Goal: Transaction & Acquisition: Book appointment/travel/reservation

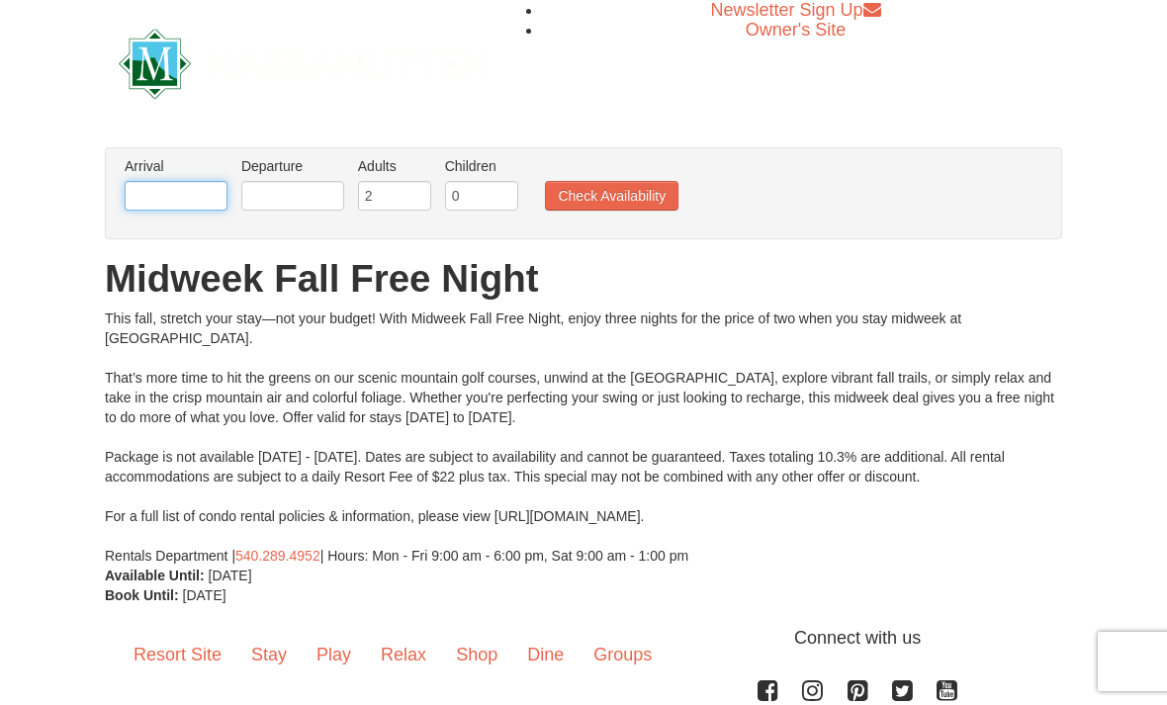
click at [208, 203] on input "text" at bounding box center [176, 196] width 103 height 30
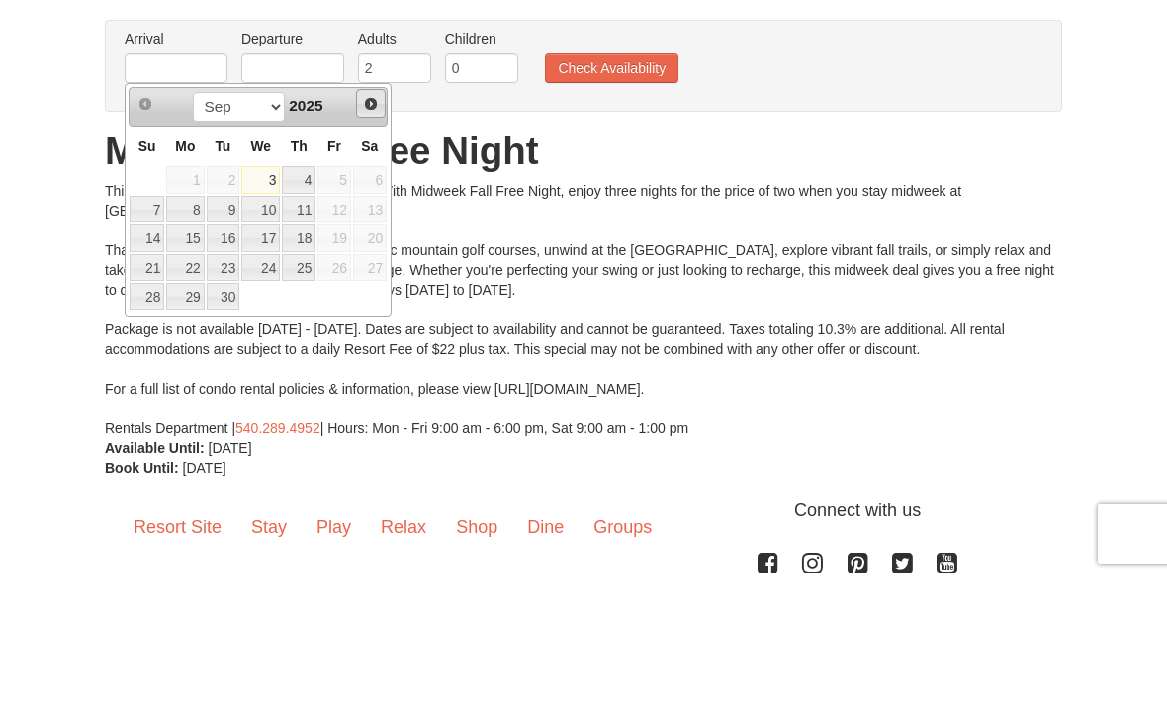
click at [381, 217] on link "Next" at bounding box center [371, 232] width 30 height 30
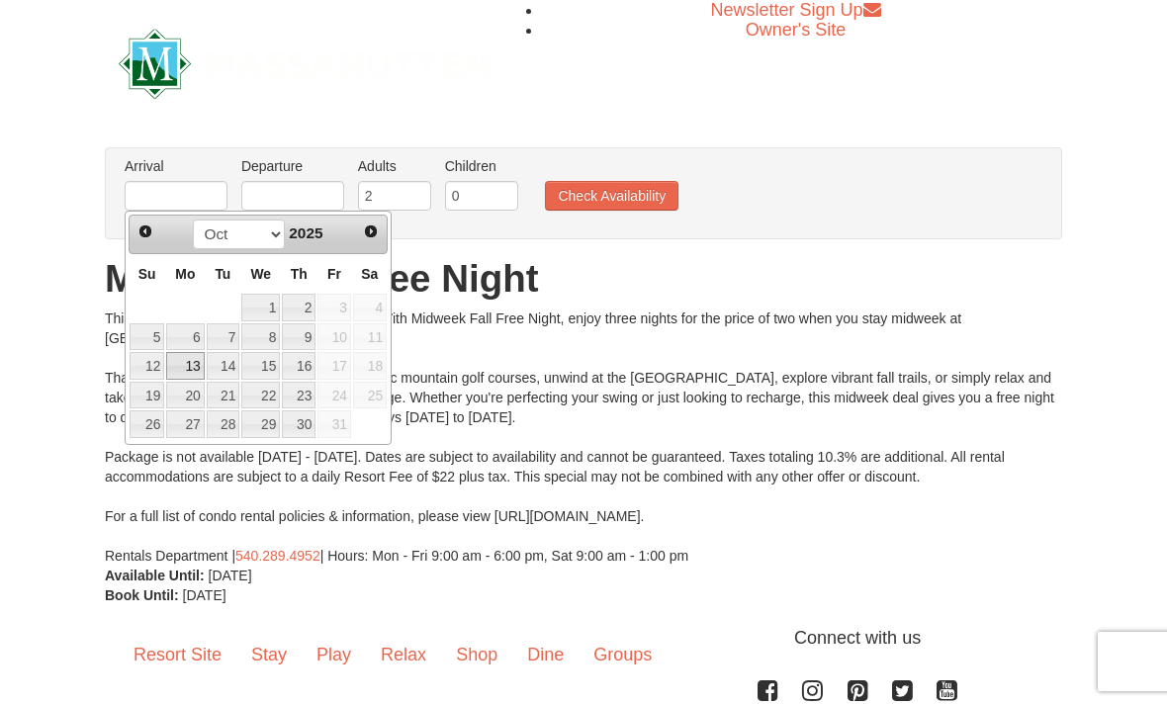
click at [191, 368] on link "13" at bounding box center [185, 366] width 38 height 28
type input "[DATE]"
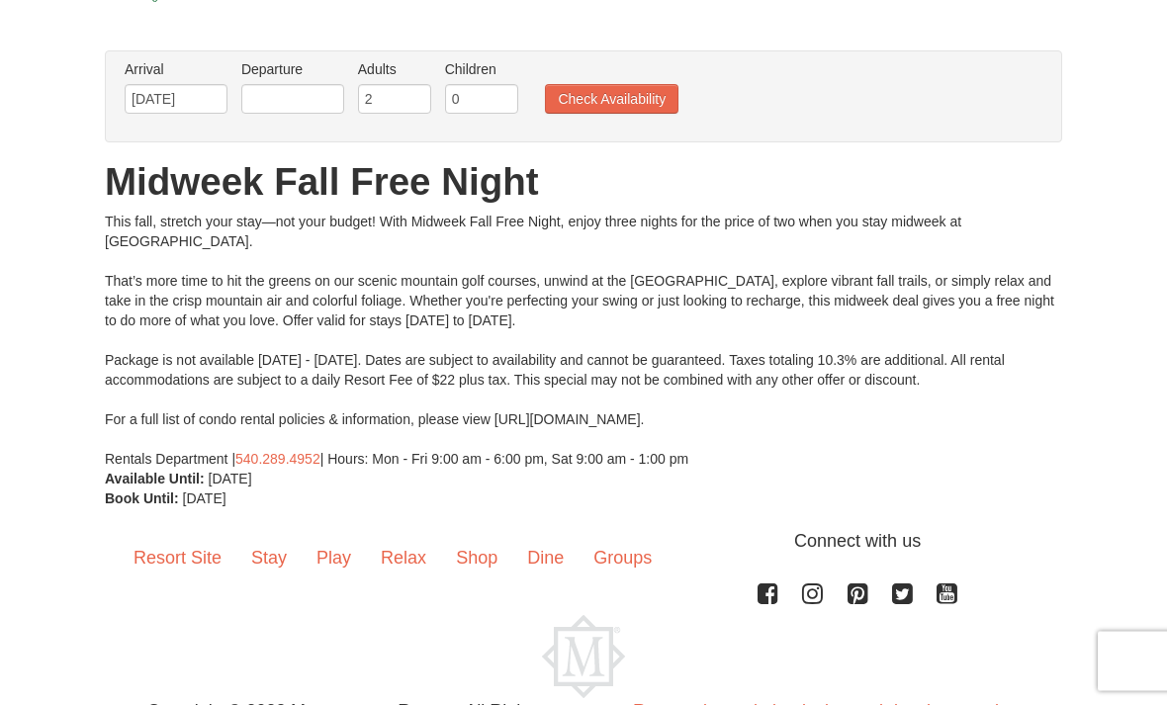
scroll to position [79, 0]
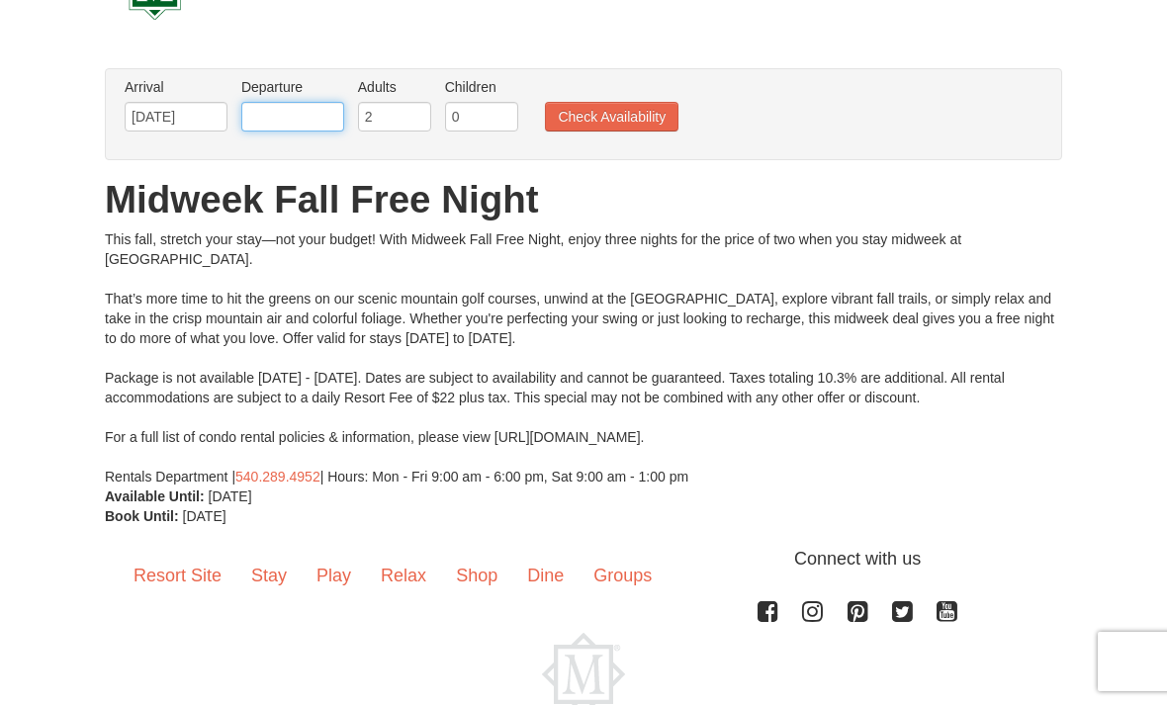
click at [256, 123] on input "text" at bounding box center [292, 117] width 103 height 30
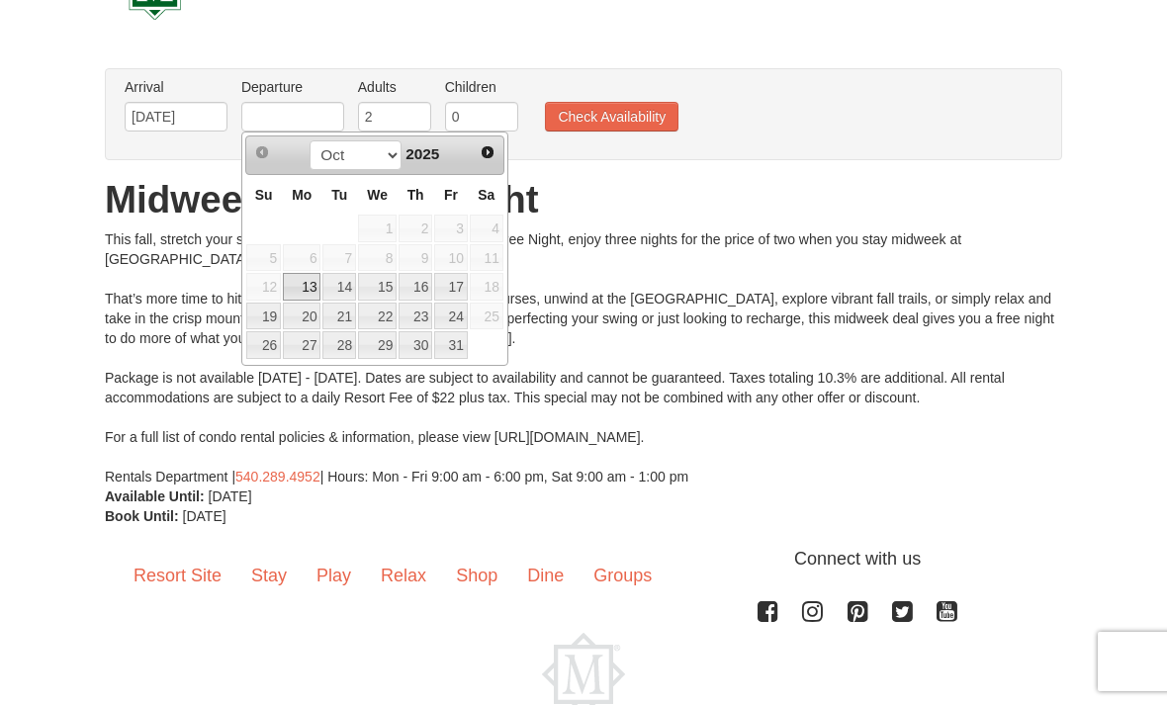
click at [411, 279] on link "16" at bounding box center [416, 287] width 34 height 28
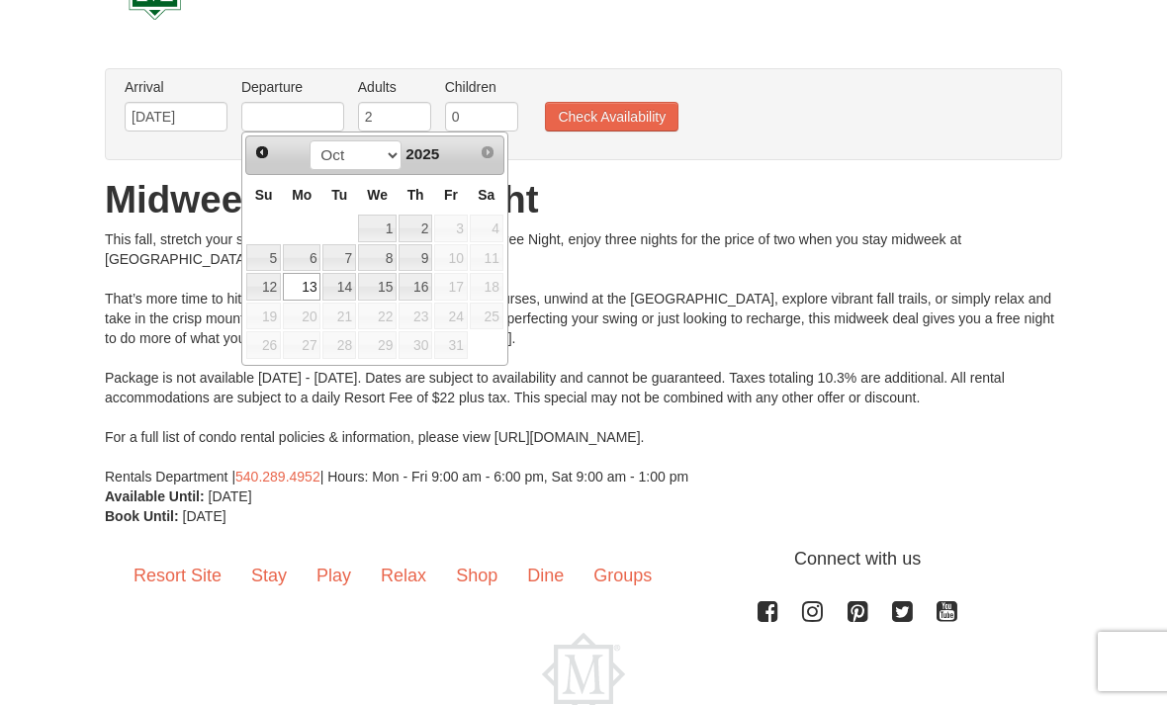
type input "[DATE]"
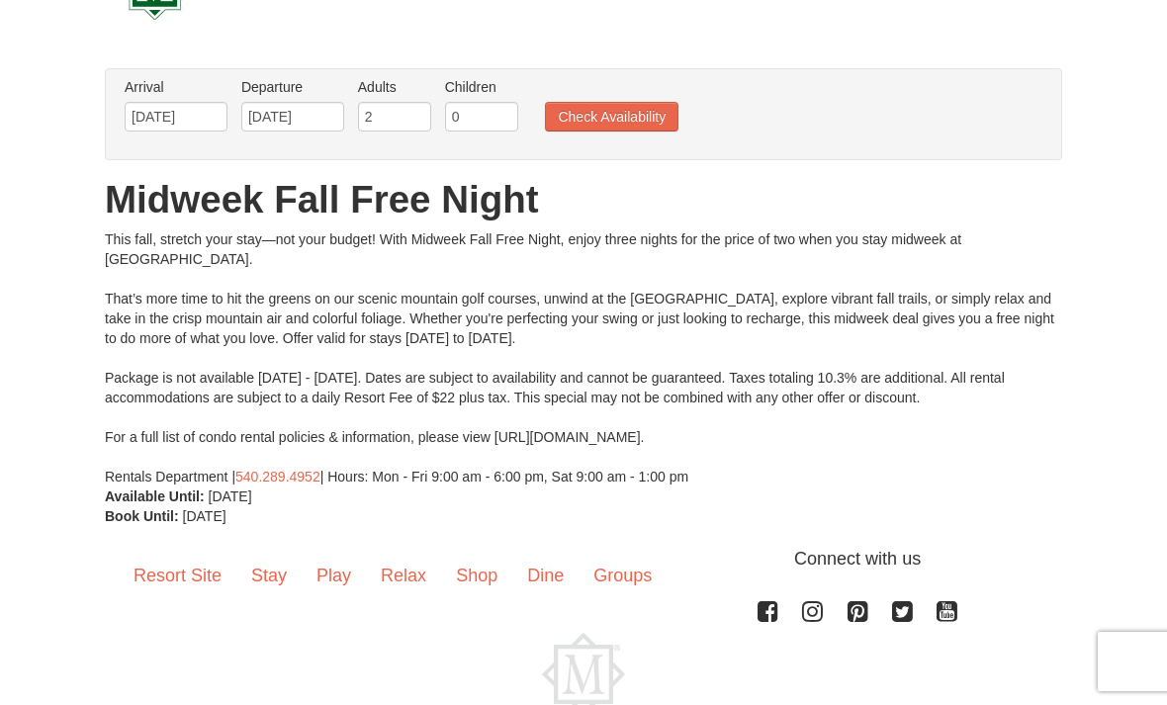
click at [586, 112] on button "Check Availability" at bounding box center [612, 117] width 134 height 30
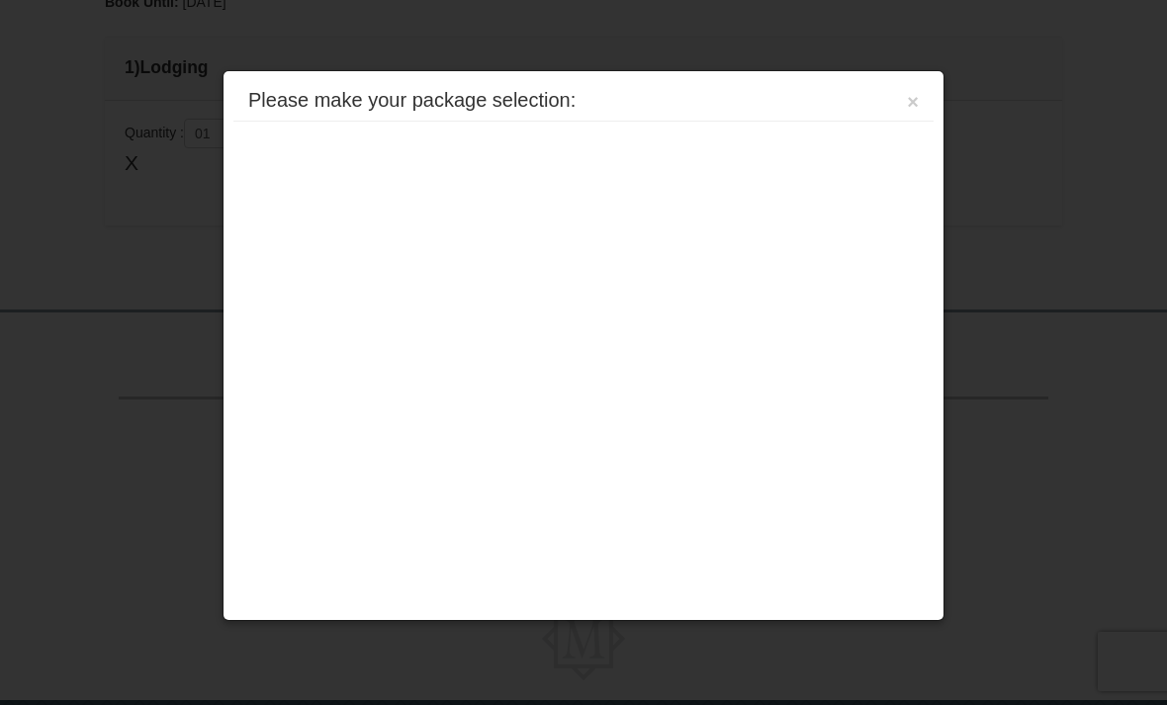
scroll to position [648, 0]
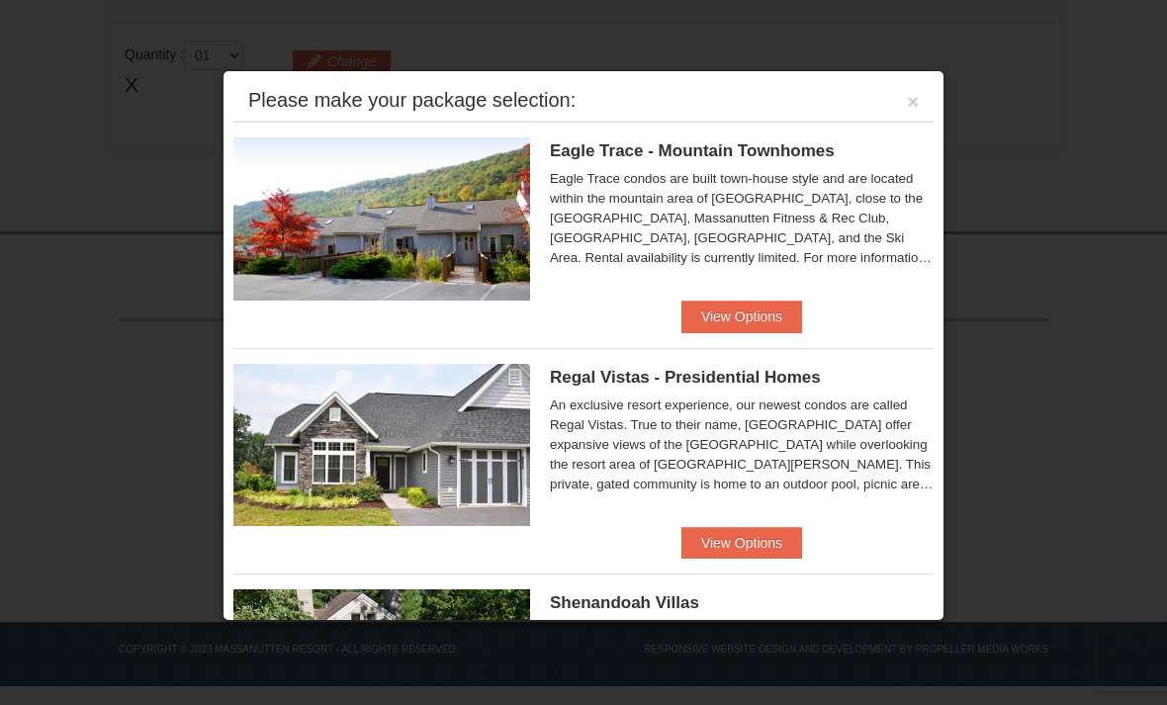
click at [692, 541] on button "View Options" at bounding box center [742, 543] width 121 height 32
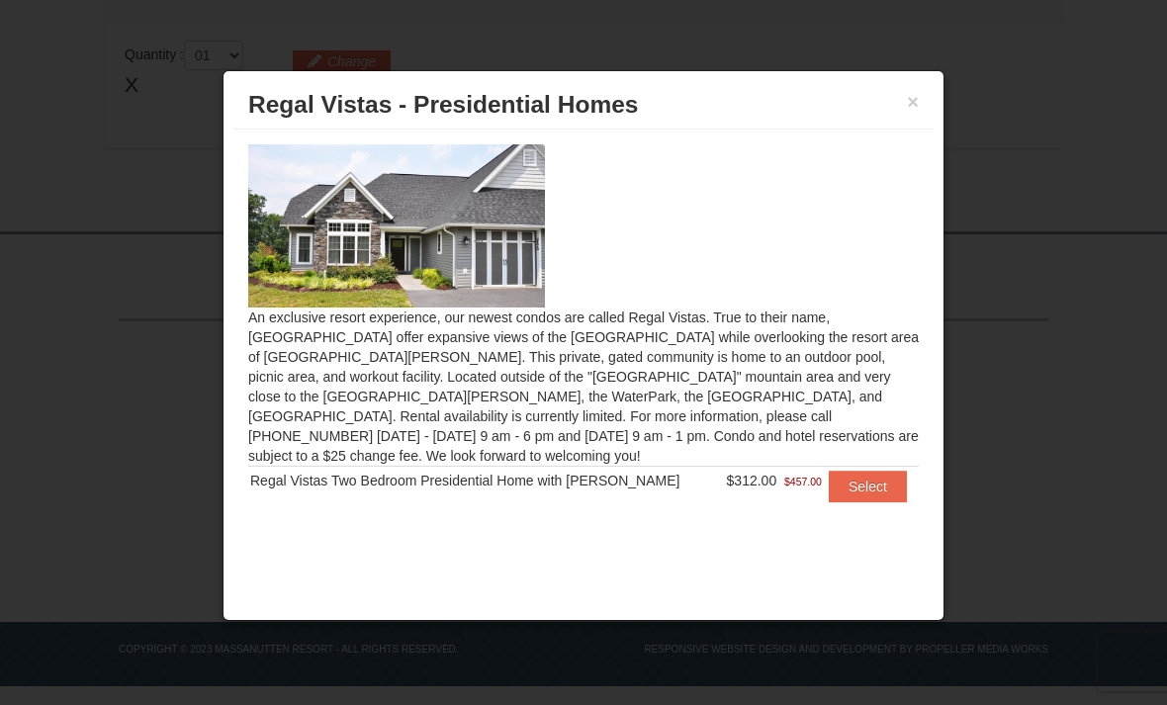
click at [918, 97] on button "×" at bounding box center [913, 102] width 12 height 20
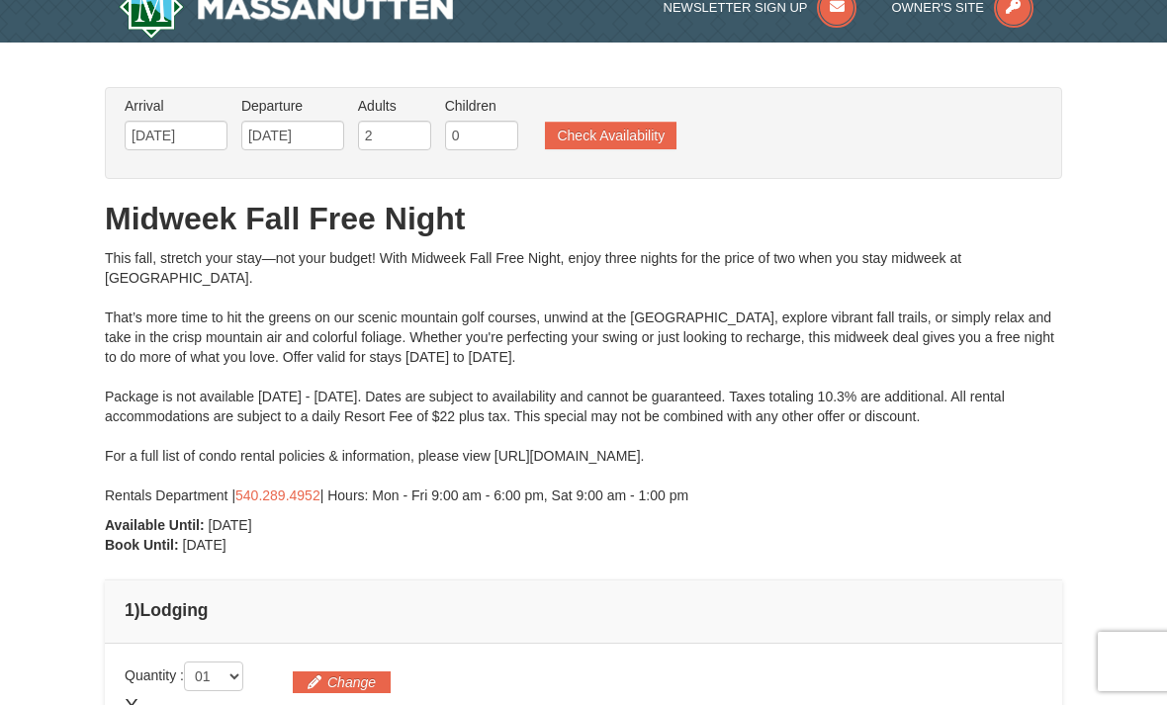
scroll to position [28, 0]
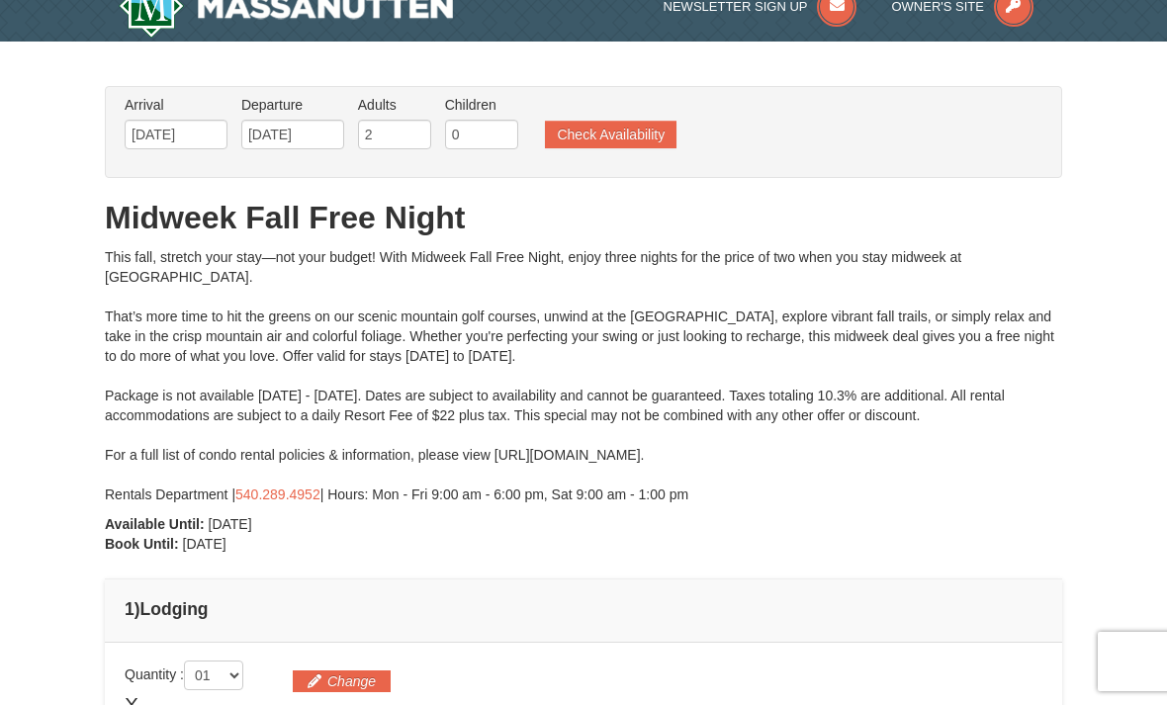
click at [582, 138] on button "Check Availability" at bounding box center [611, 135] width 132 height 28
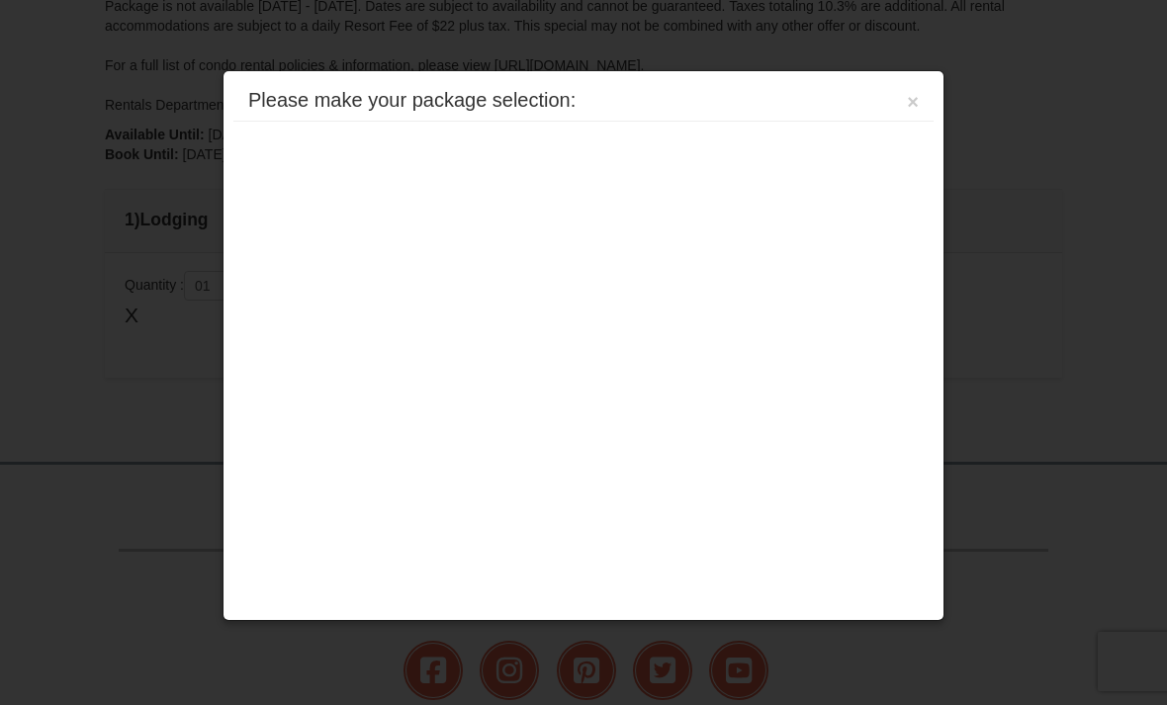
scroll to position [648, 0]
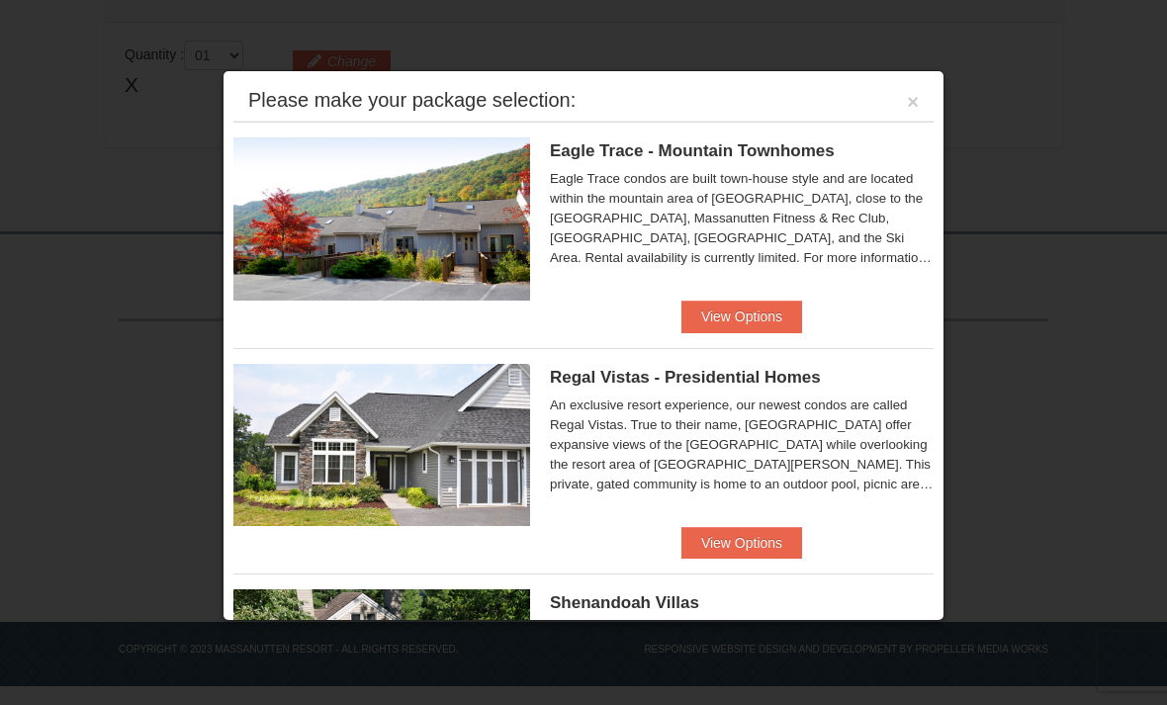
click at [720, 317] on button "View Options" at bounding box center [742, 317] width 121 height 32
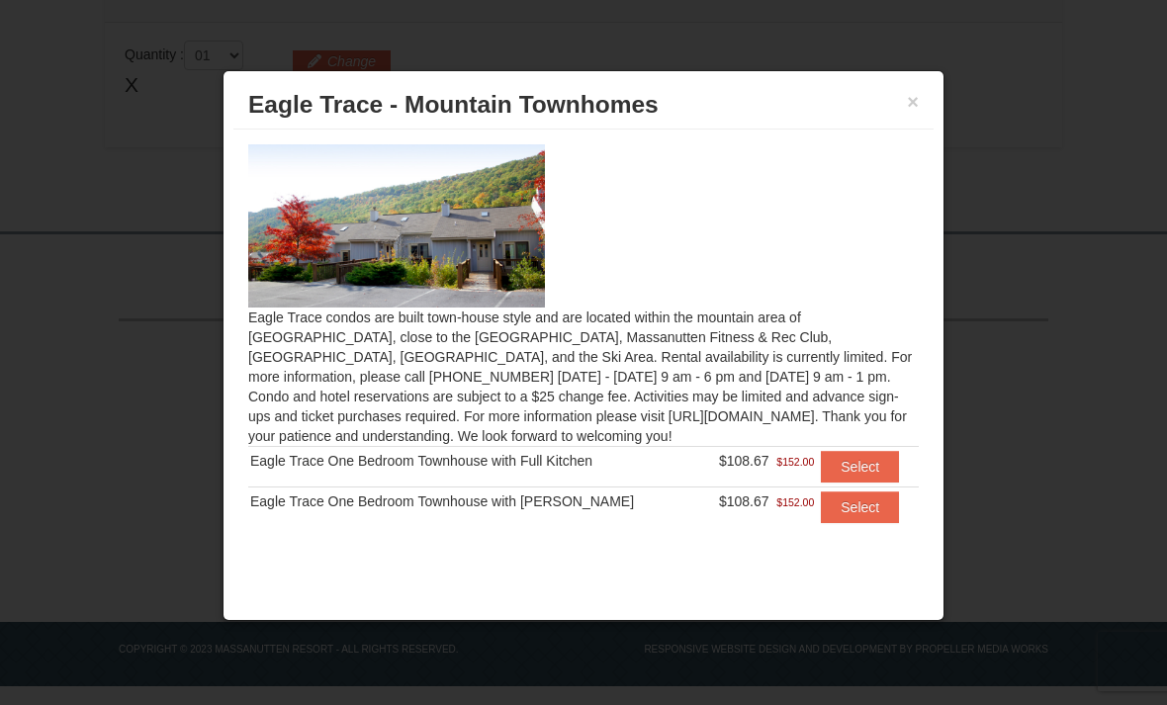
click at [909, 115] on h3 "Eagle Trace - Mountain Townhomes" at bounding box center [583, 105] width 671 height 30
click at [915, 106] on button "×" at bounding box center [913, 102] width 12 height 20
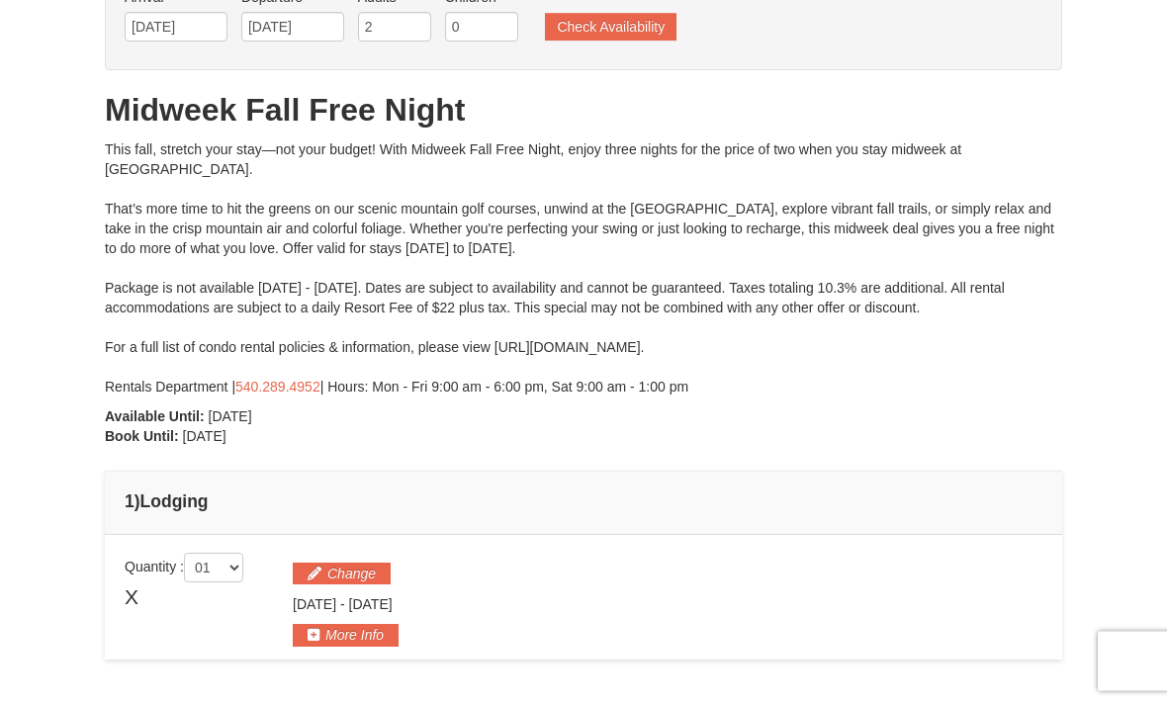
scroll to position [0, 0]
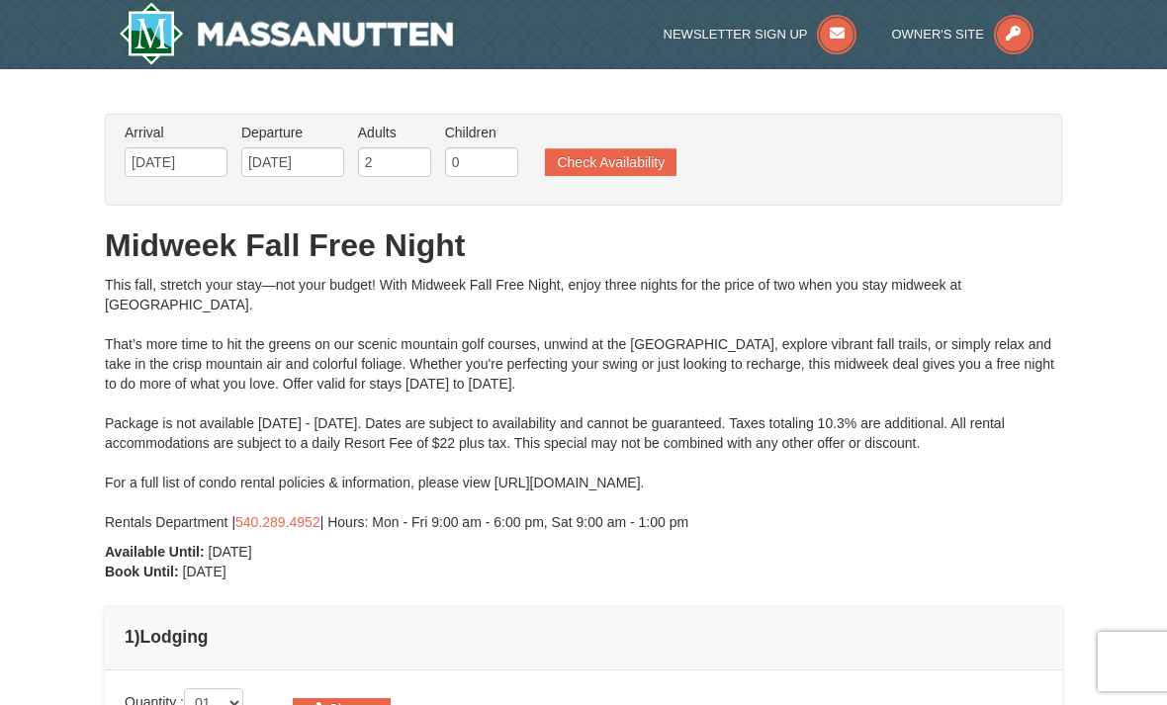
click at [580, 162] on button "Check Availability" at bounding box center [611, 162] width 132 height 28
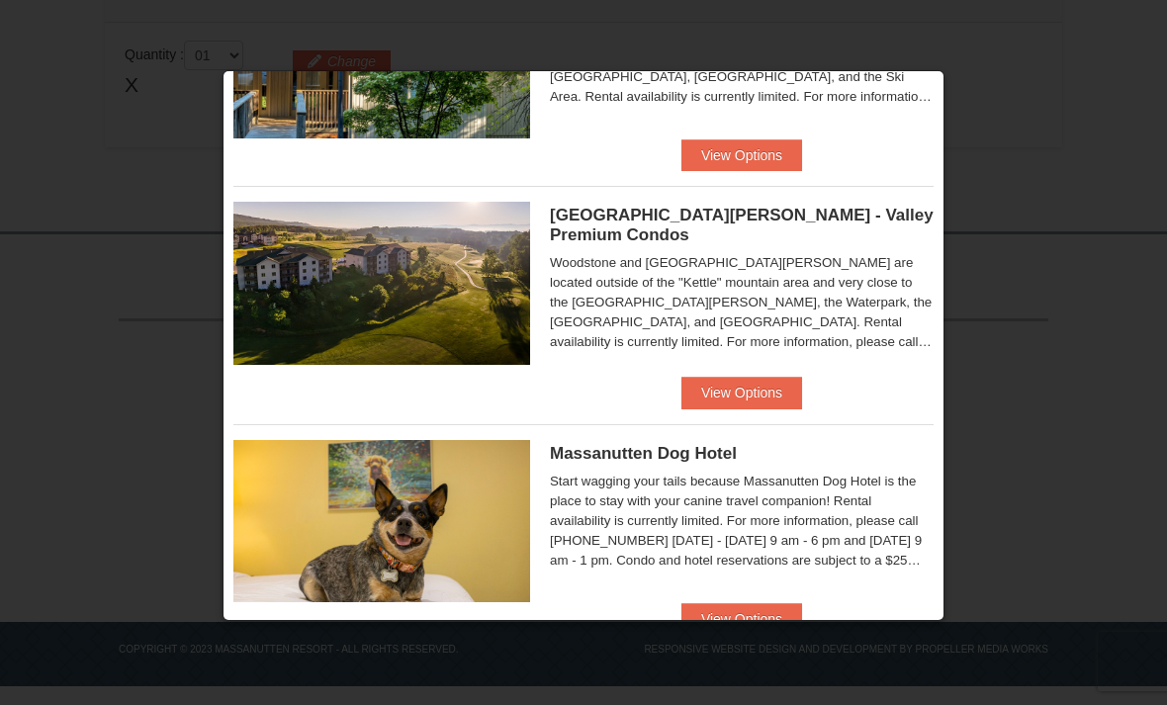
scroll to position [1067, 0]
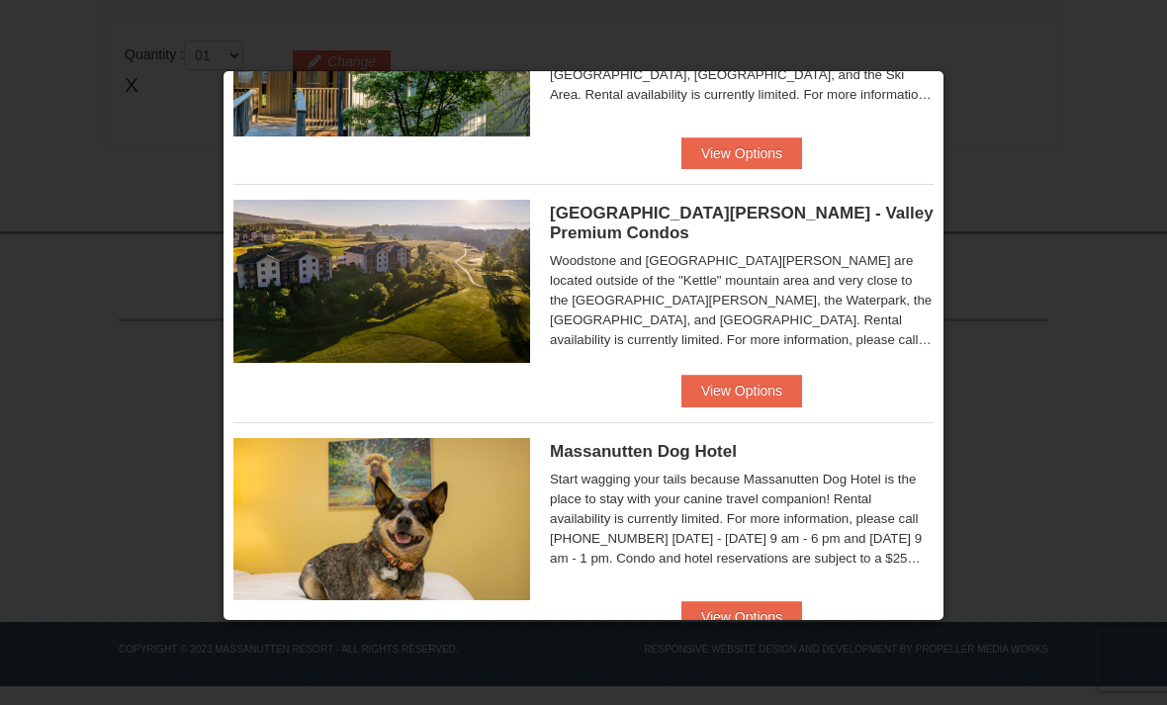
click at [694, 375] on button "View Options" at bounding box center [742, 391] width 121 height 32
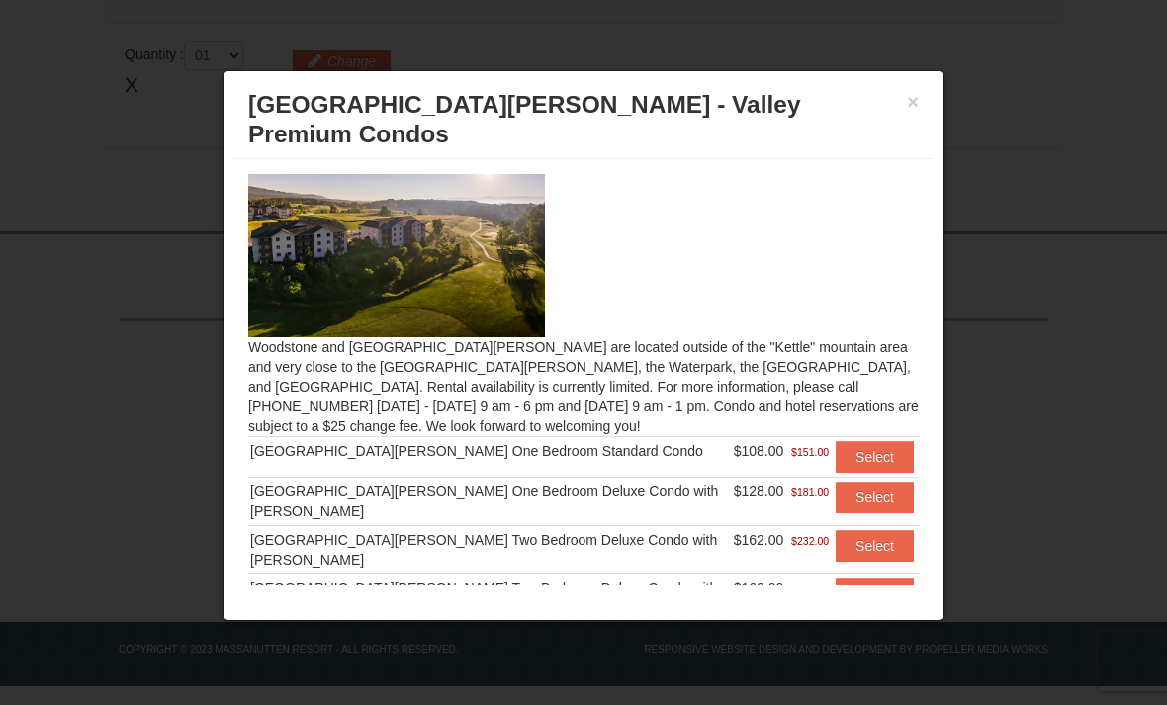
click at [838, 482] on button "Select" at bounding box center [875, 498] width 78 height 32
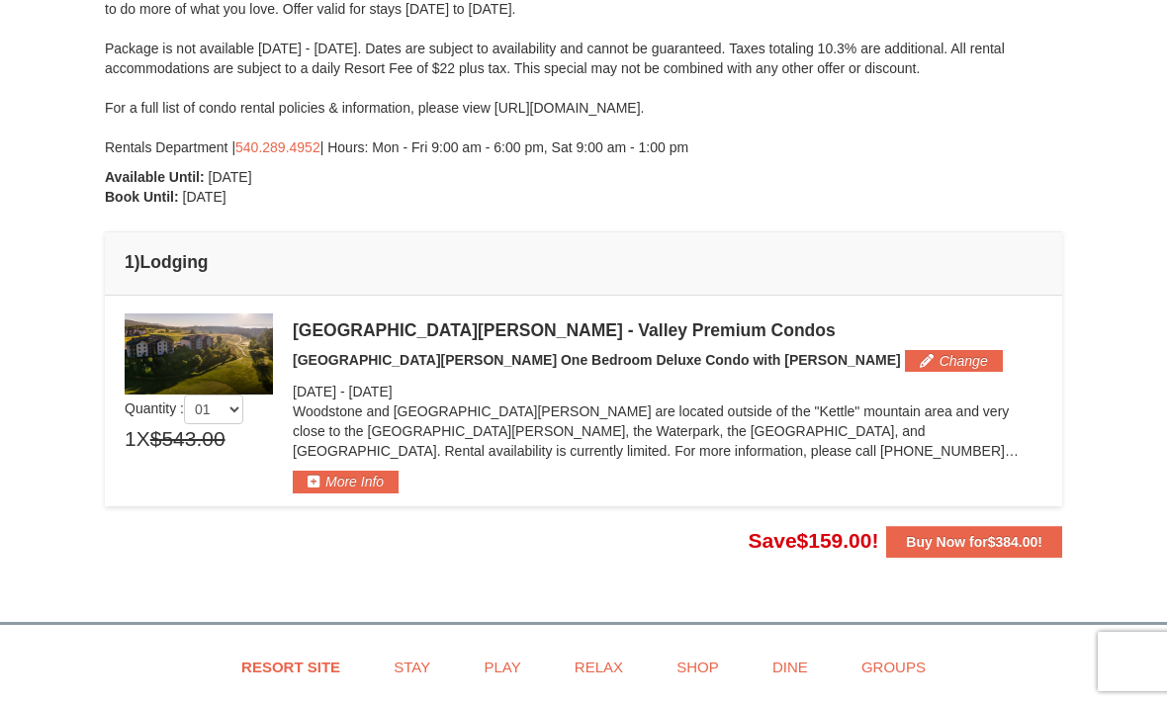
scroll to position [374, 0]
click at [336, 474] on button "More Info" at bounding box center [346, 483] width 106 height 22
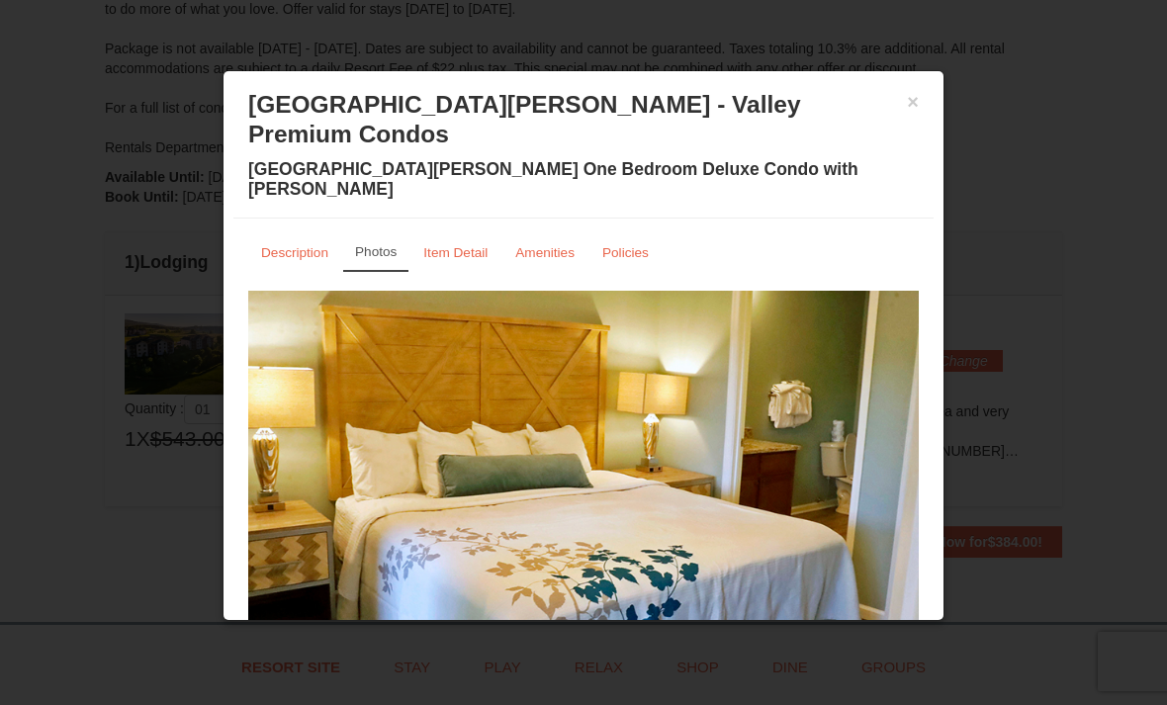
click at [493, 233] on link "Item Detail" at bounding box center [456, 252] width 90 height 39
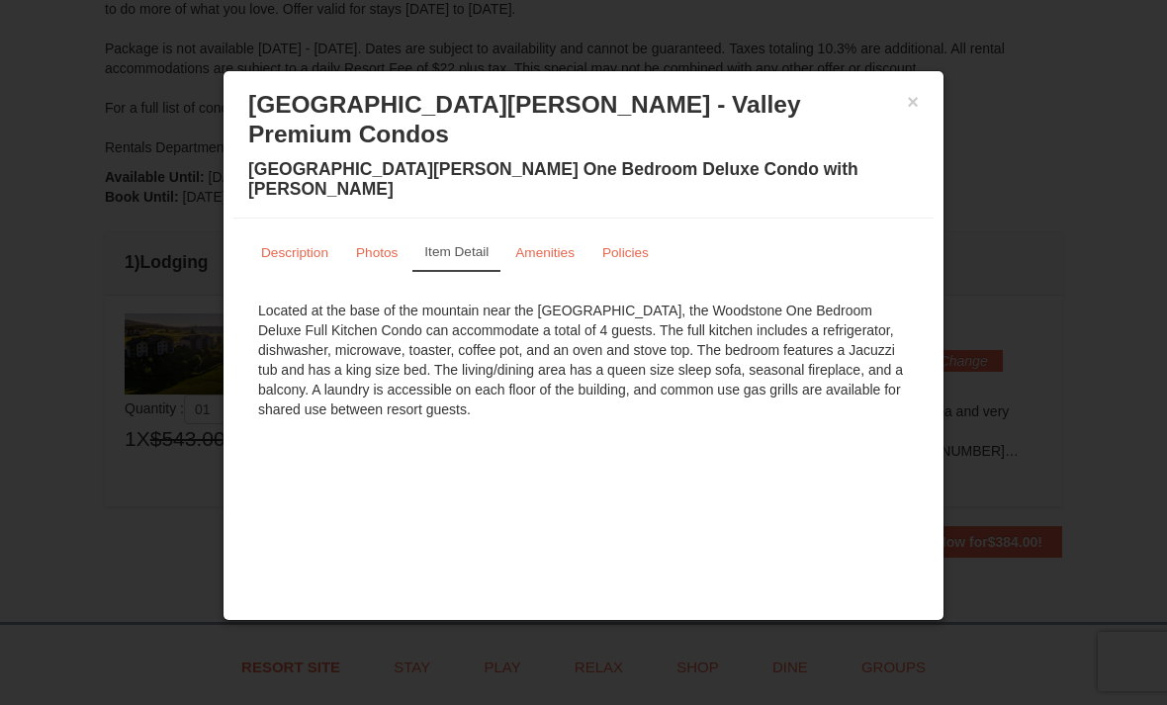
click at [557, 245] on small "Amenities" at bounding box center [544, 252] width 59 height 15
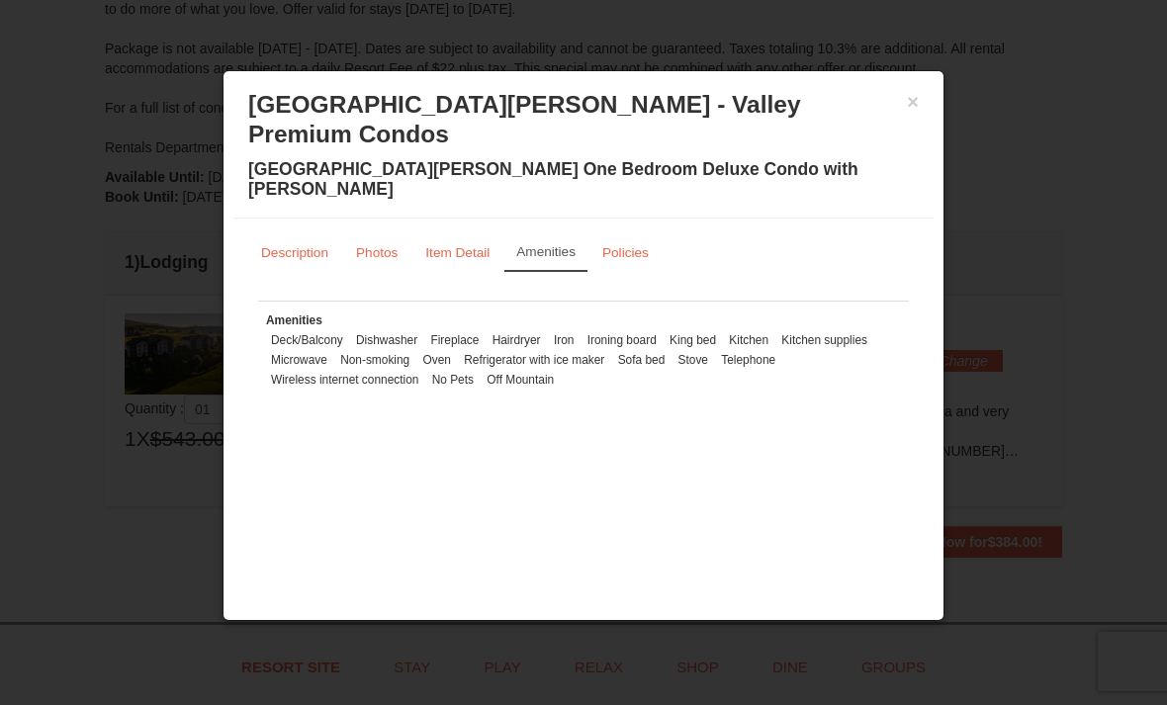
click at [615, 233] on link "Policies" at bounding box center [626, 252] width 72 height 39
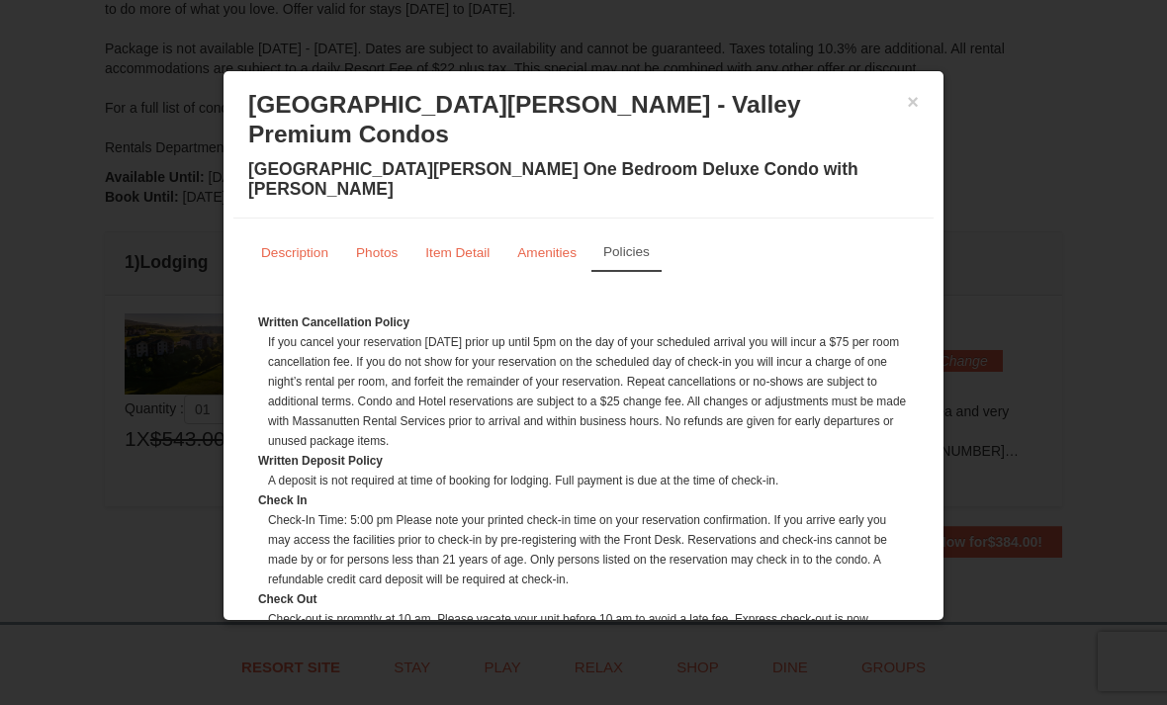
click at [333, 233] on link "Description" at bounding box center [294, 252] width 93 height 39
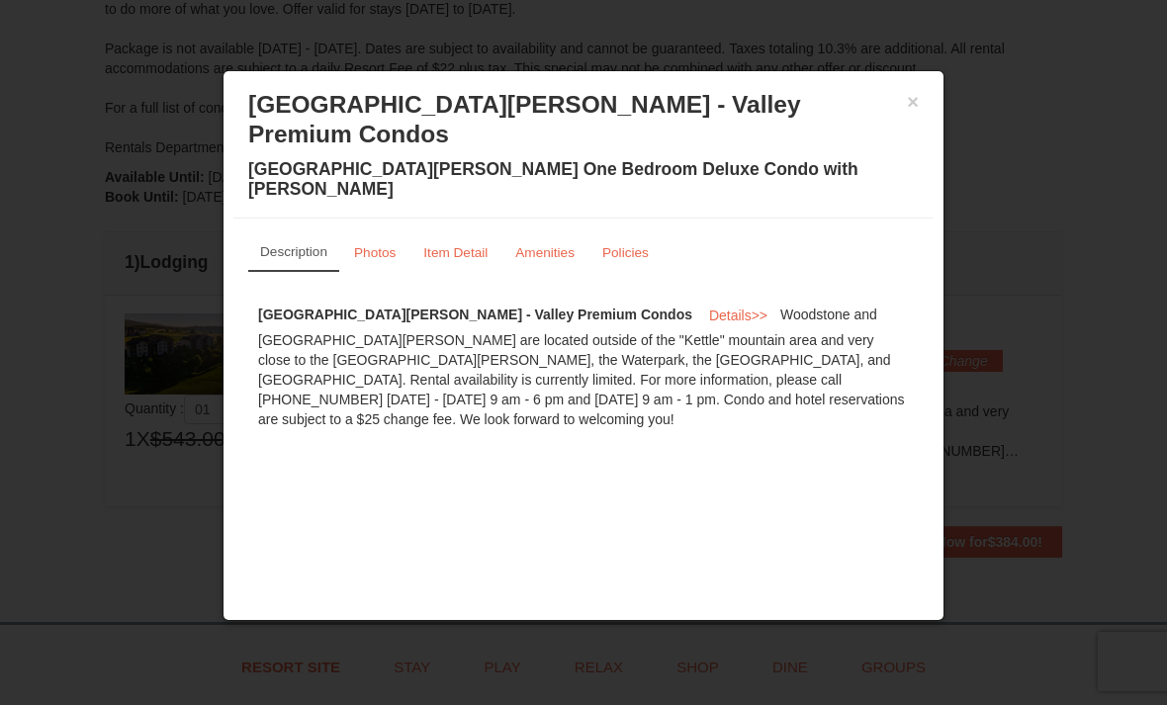
click at [404, 233] on link "Photos" at bounding box center [374, 252] width 67 height 39
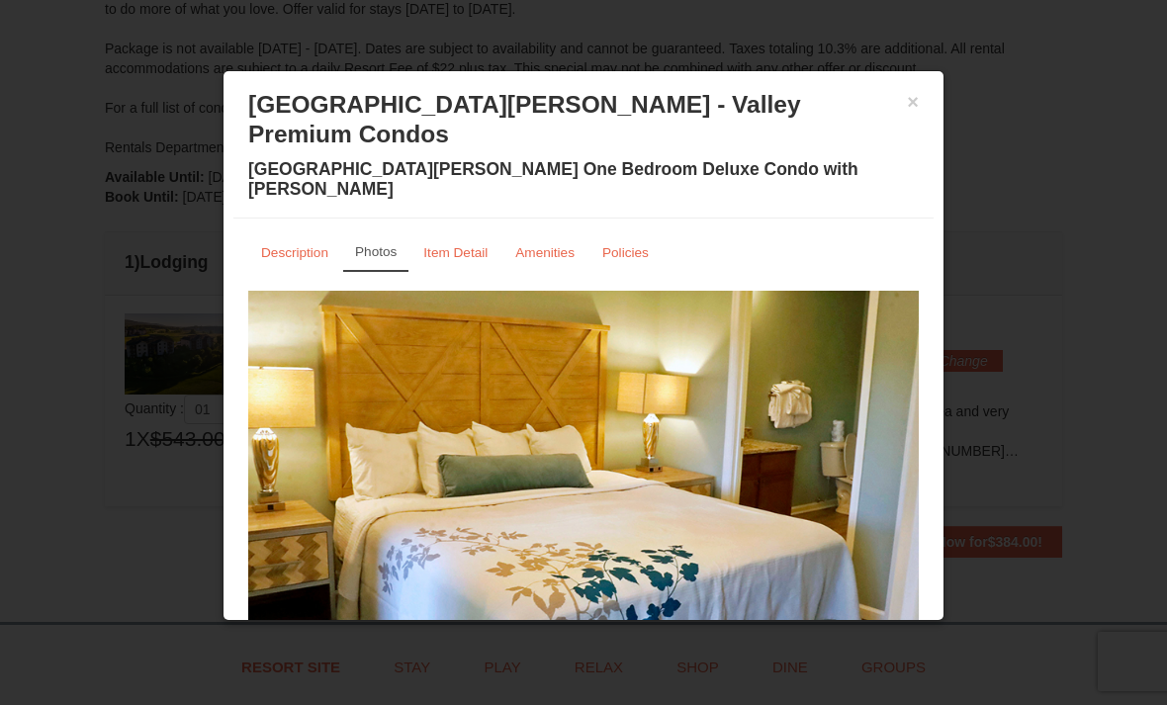
click at [926, 97] on div "× Woodstone Meadows - Valley Premium Condos Woodstone Meadows One Bedroom Delux…" at bounding box center [583, 150] width 700 height 138
click at [912, 112] on button "×" at bounding box center [913, 102] width 12 height 20
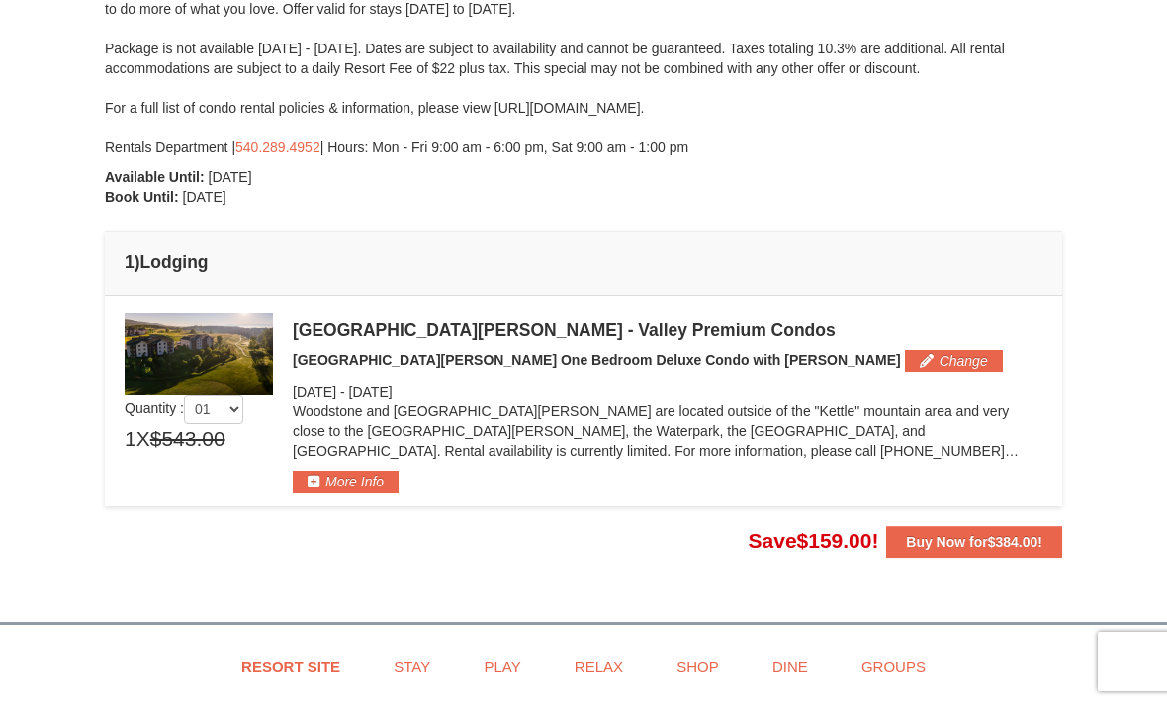
click at [1012, 548] on span "$384.00" at bounding box center [1013, 542] width 50 height 16
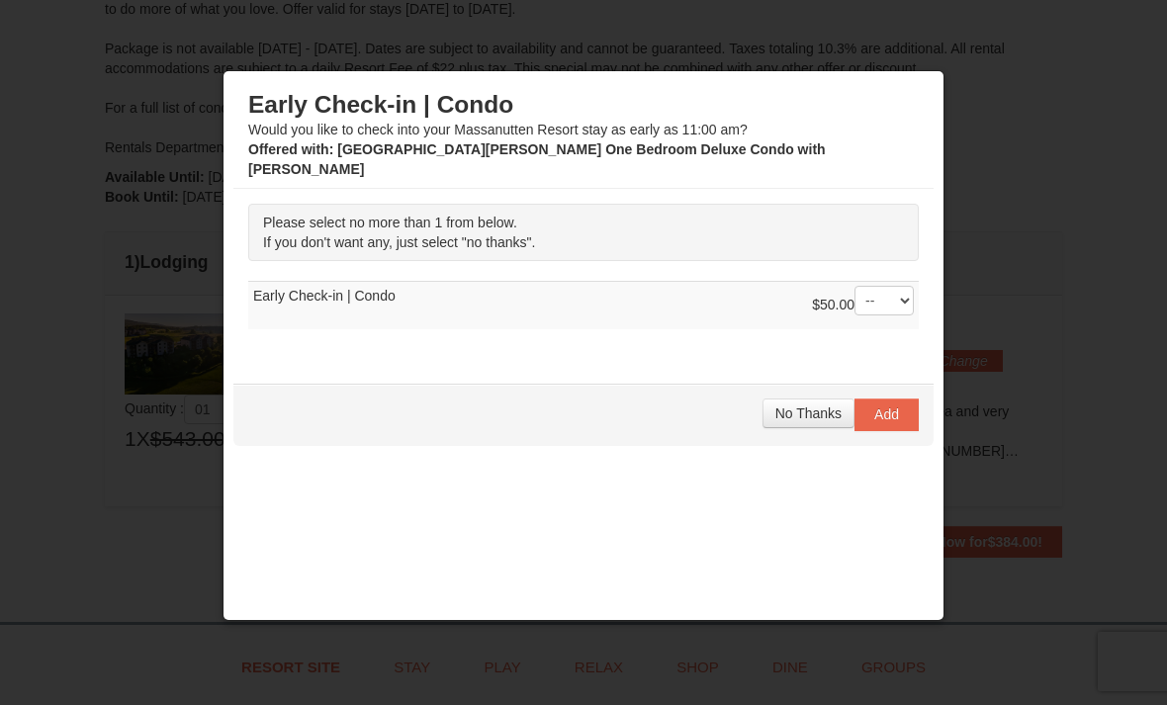
click at [383, 298] on td "$50.00 -- 01 Early Check-in | Condo" at bounding box center [583, 306] width 671 height 48
click at [903, 286] on select "-- 01" at bounding box center [884, 301] width 59 height 30
click at [819, 406] on span "No Thanks" at bounding box center [809, 414] width 66 height 16
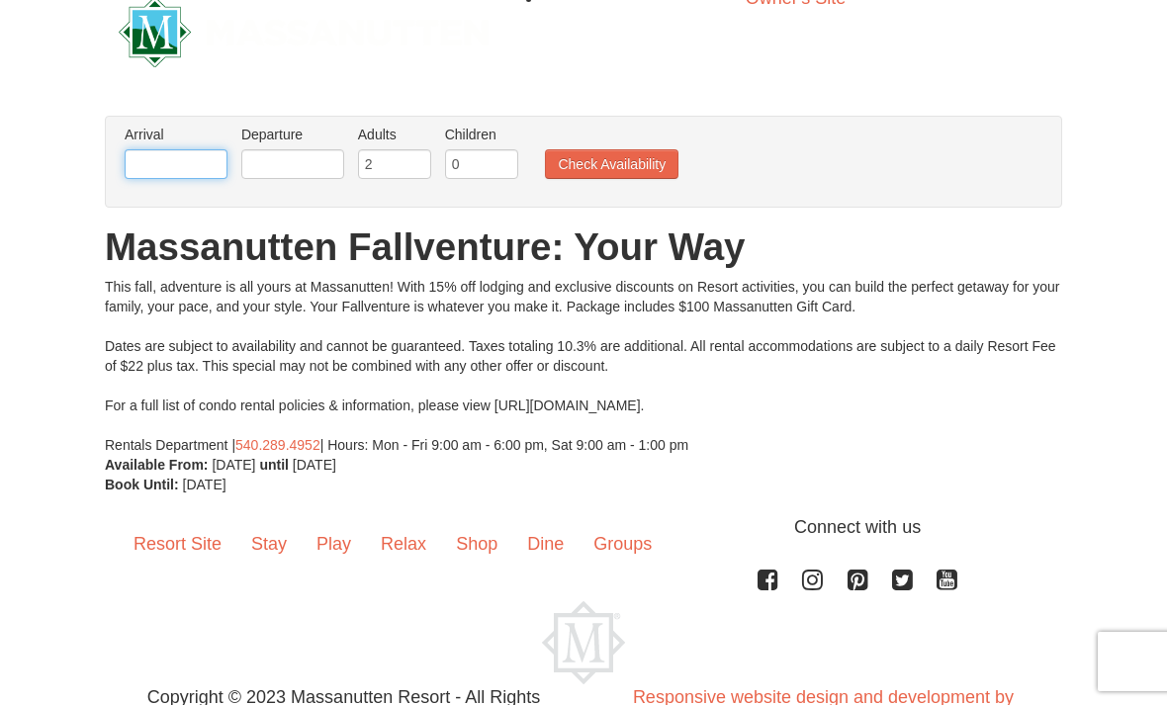
click at [165, 157] on input "text" at bounding box center [176, 164] width 103 height 30
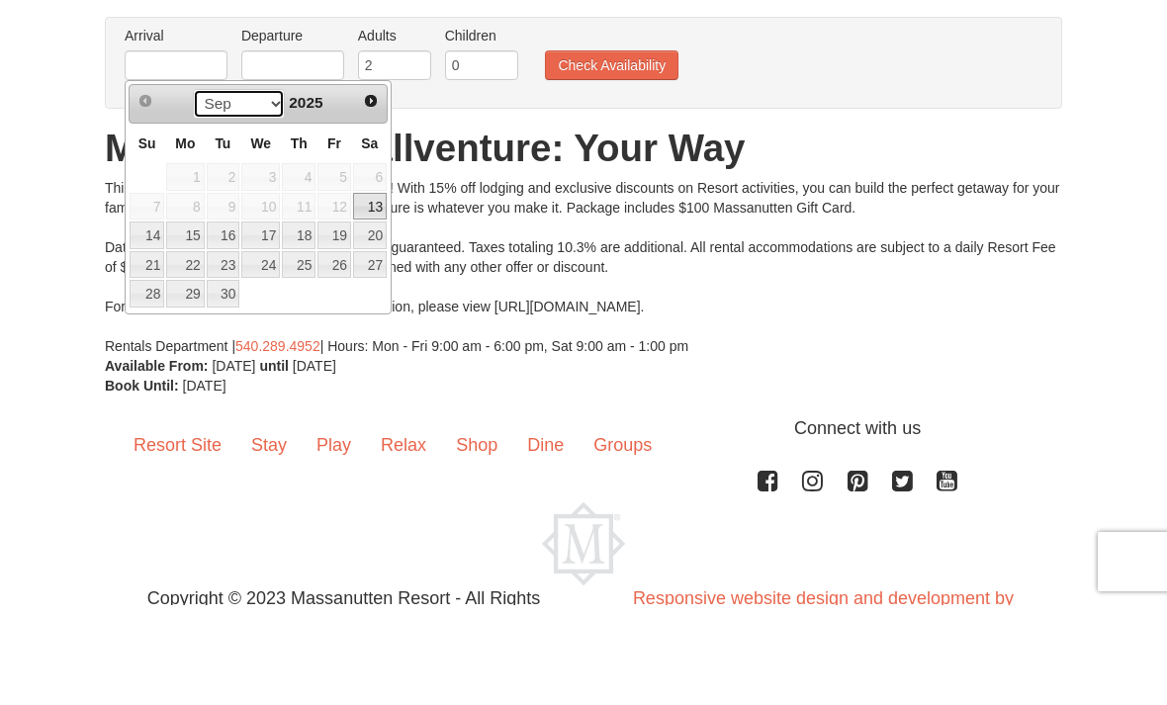
click at [274, 189] on select "Sep Oct Nov Dec" at bounding box center [239, 204] width 92 height 30
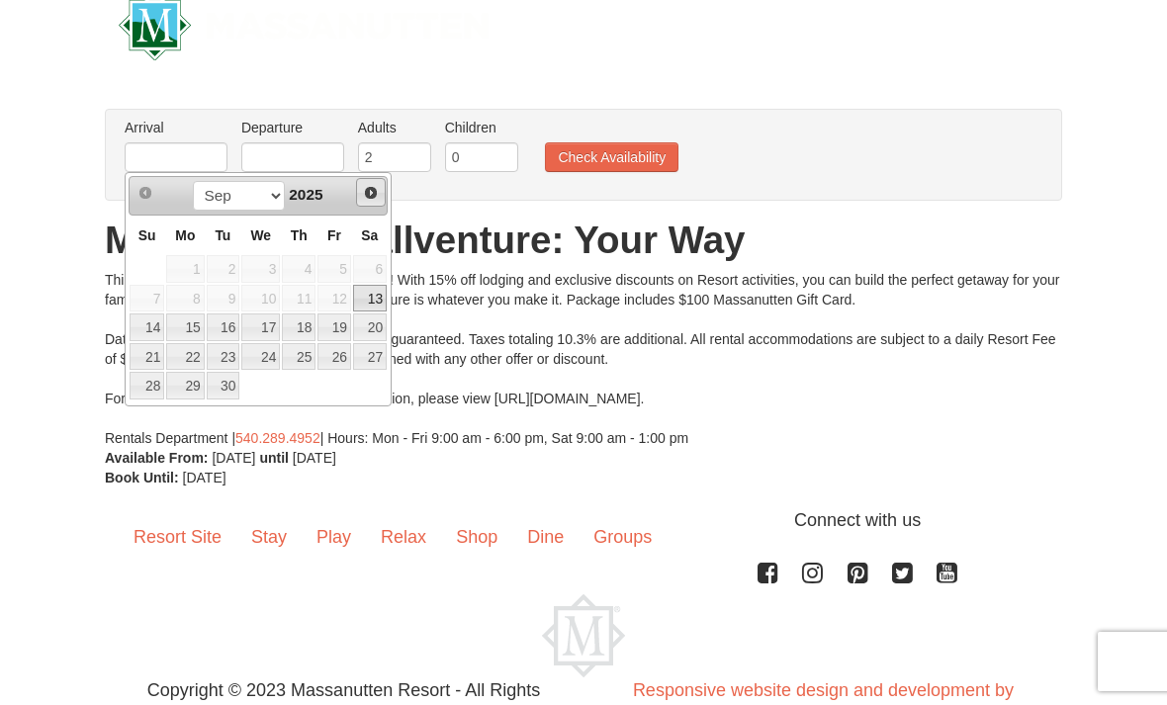
click at [375, 202] on link "Next" at bounding box center [371, 193] width 30 height 30
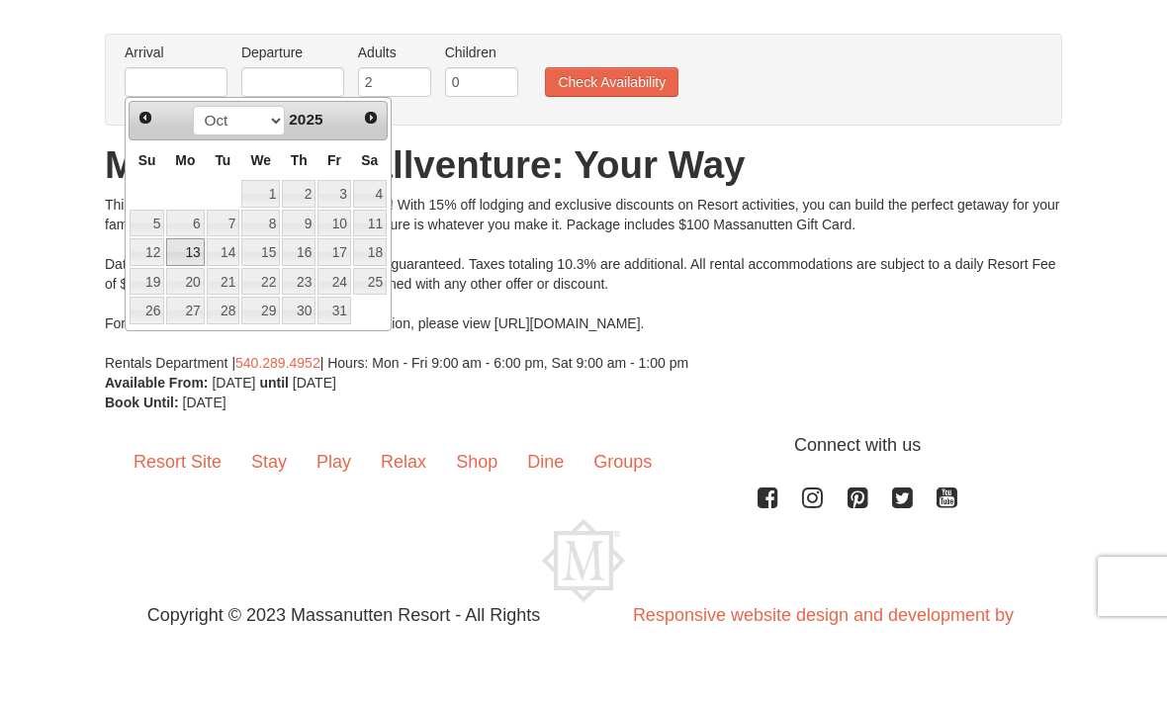
click at [188, 314] on link "13" at bounding box center [185, 328] width 38 height 28
type input "10/13/2025"
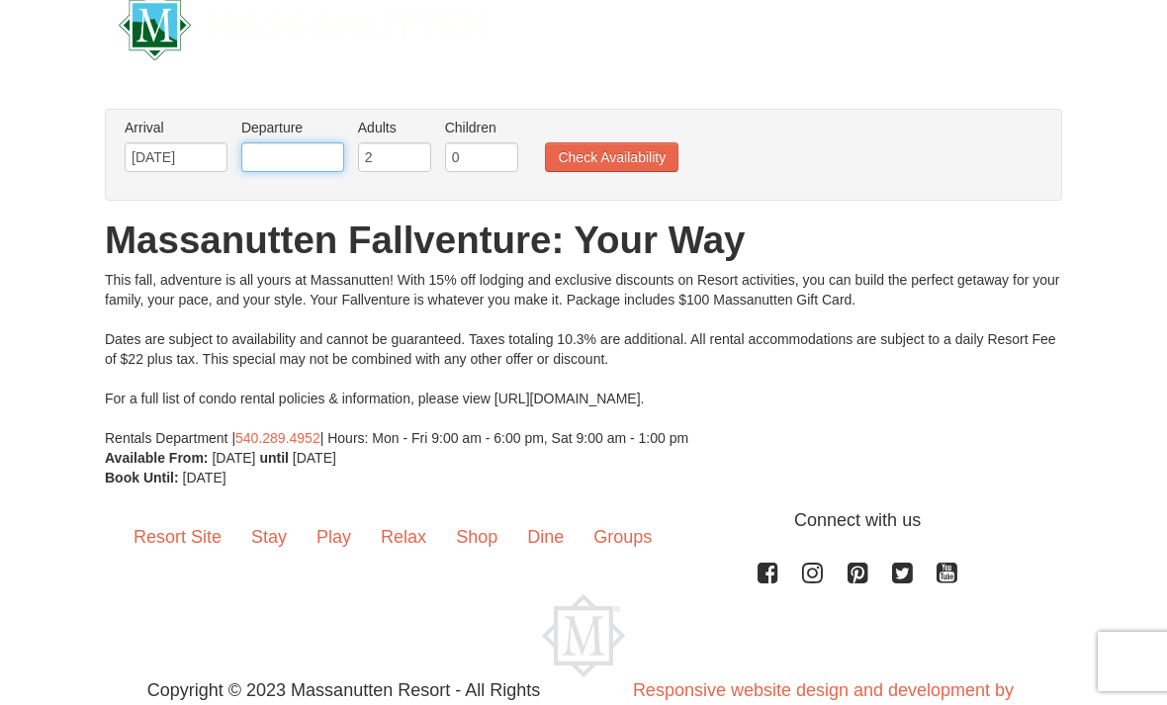
click at [276, 167] on input "text" at bounding box center [292, 157] width 103 height 30
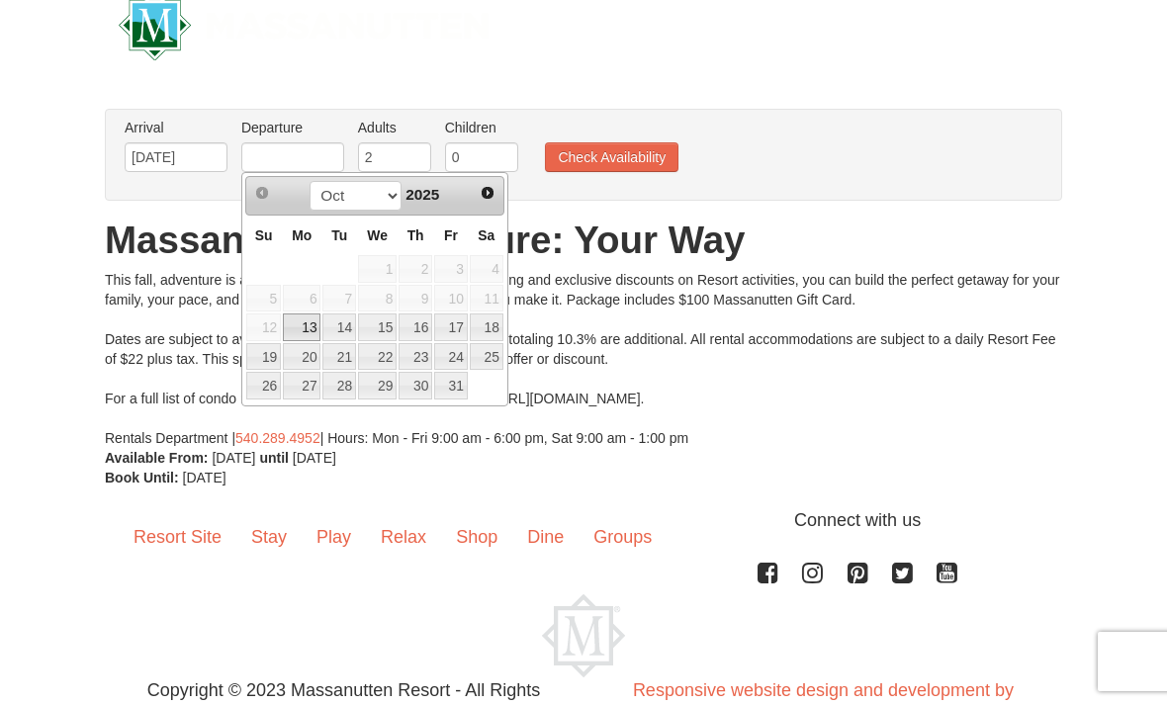
click at [1154, 7] on div "Newsletter Sign Up Owner's Site" at bounding box center [583, 25] width 1167 height 128
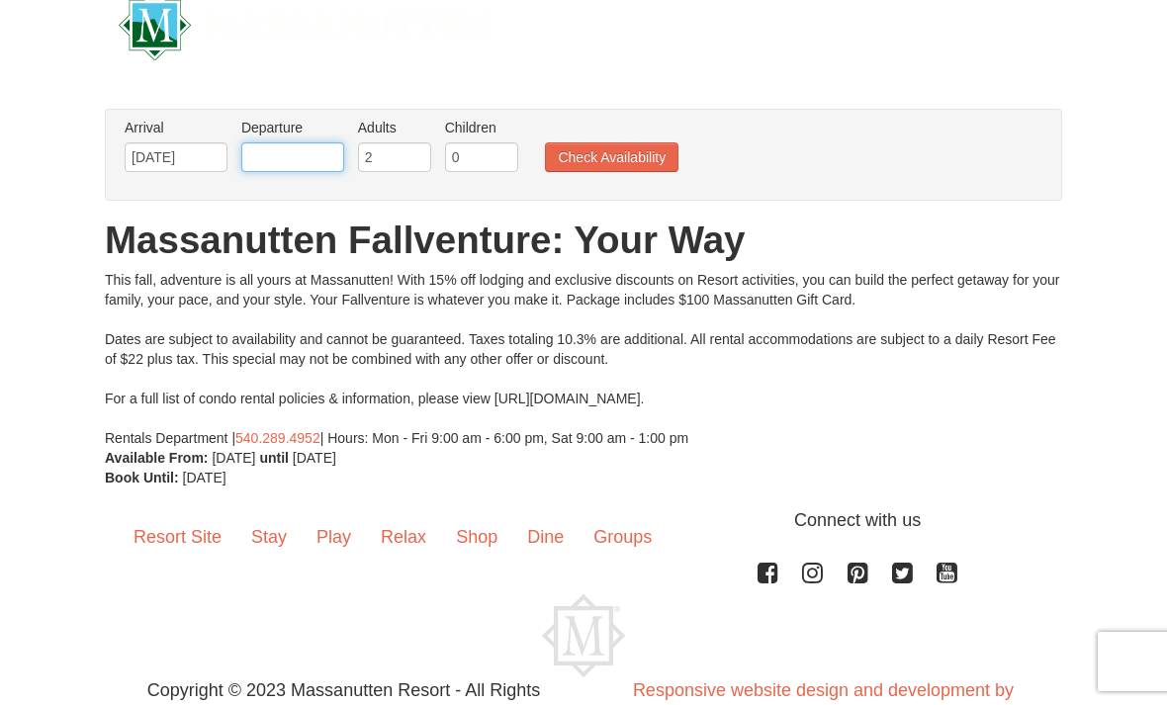
click at [283, 161] on input "text" at bounding box center [292, 157] width 103 height 30
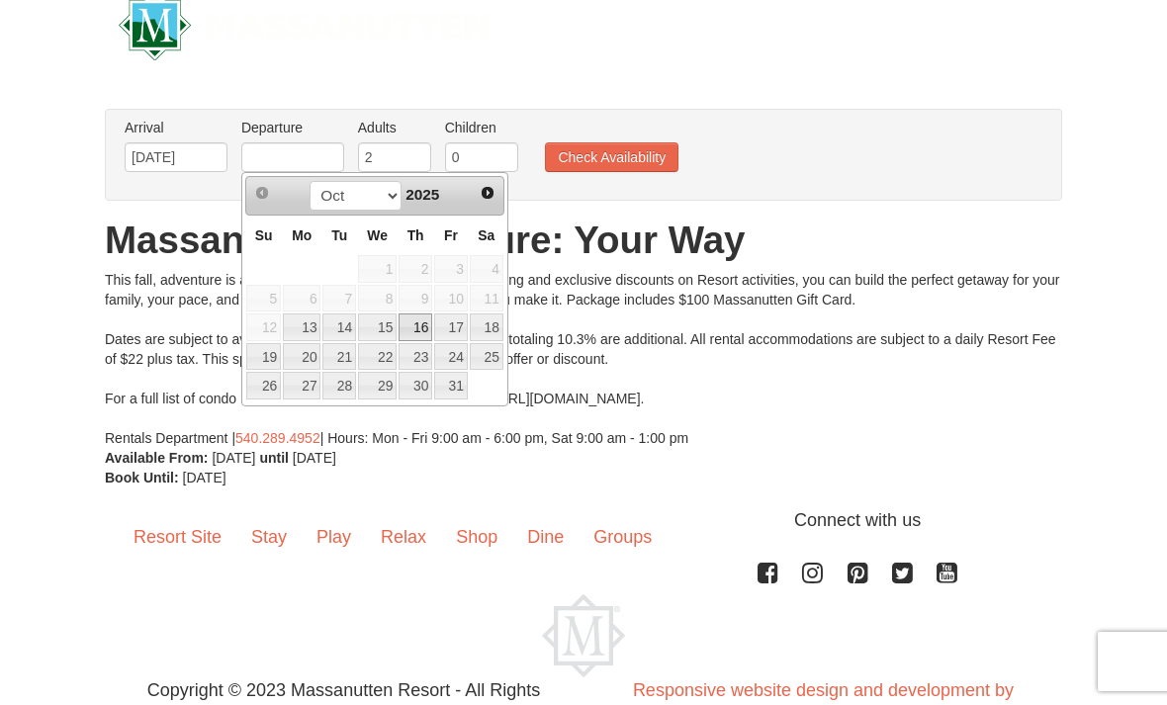
click at [428, 330] on link "16" at bounding box center [416, 328] width 34 height 28
type input "10/16/2025"
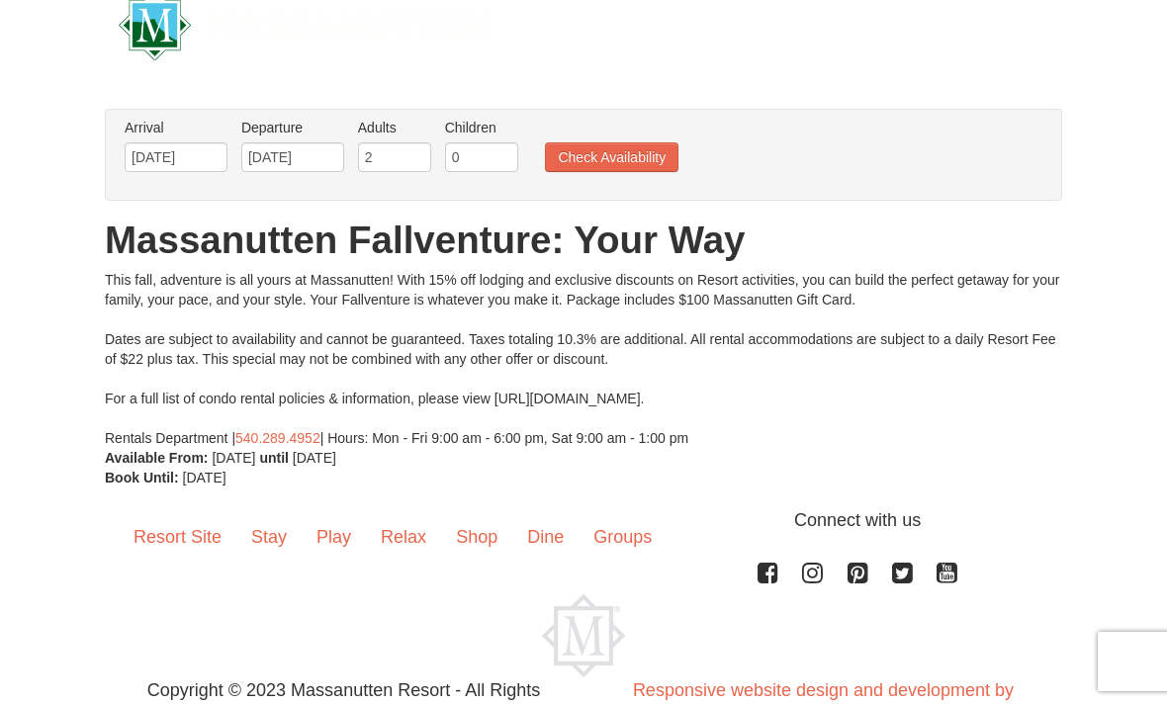
click at [646, 157] on button "Check Availability" at bounding box center [612, 157] width 134 height 30
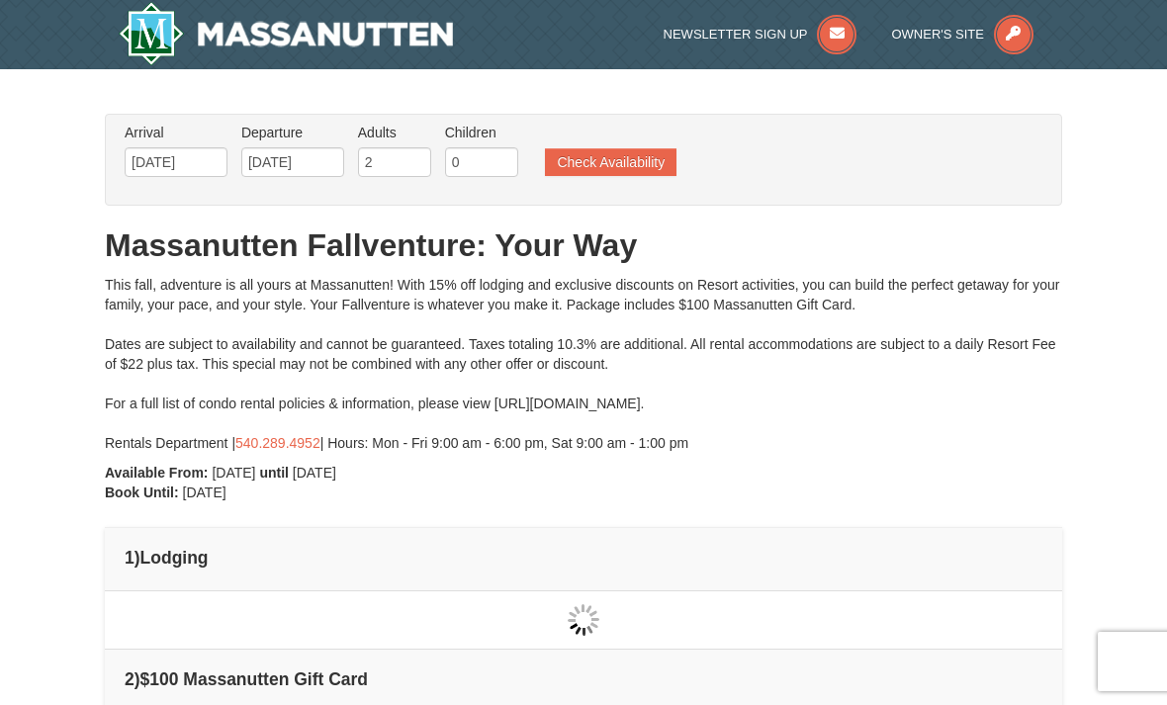
type input "[DATE]"
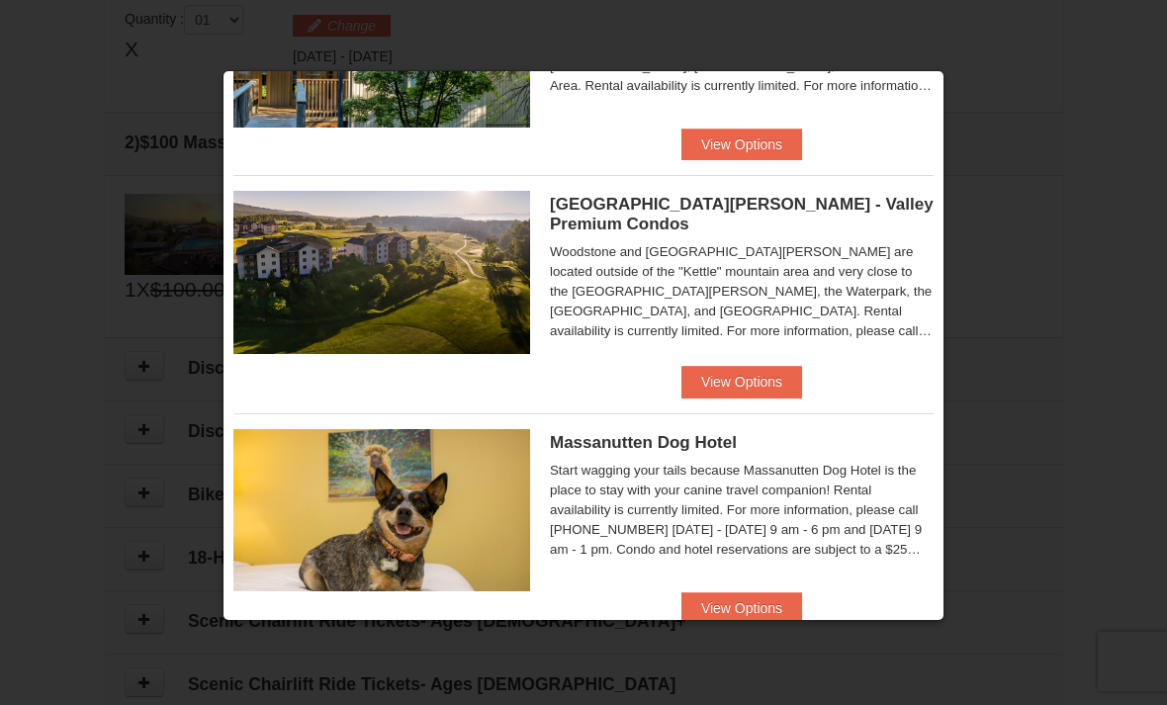
scroll to position [1088, 0]
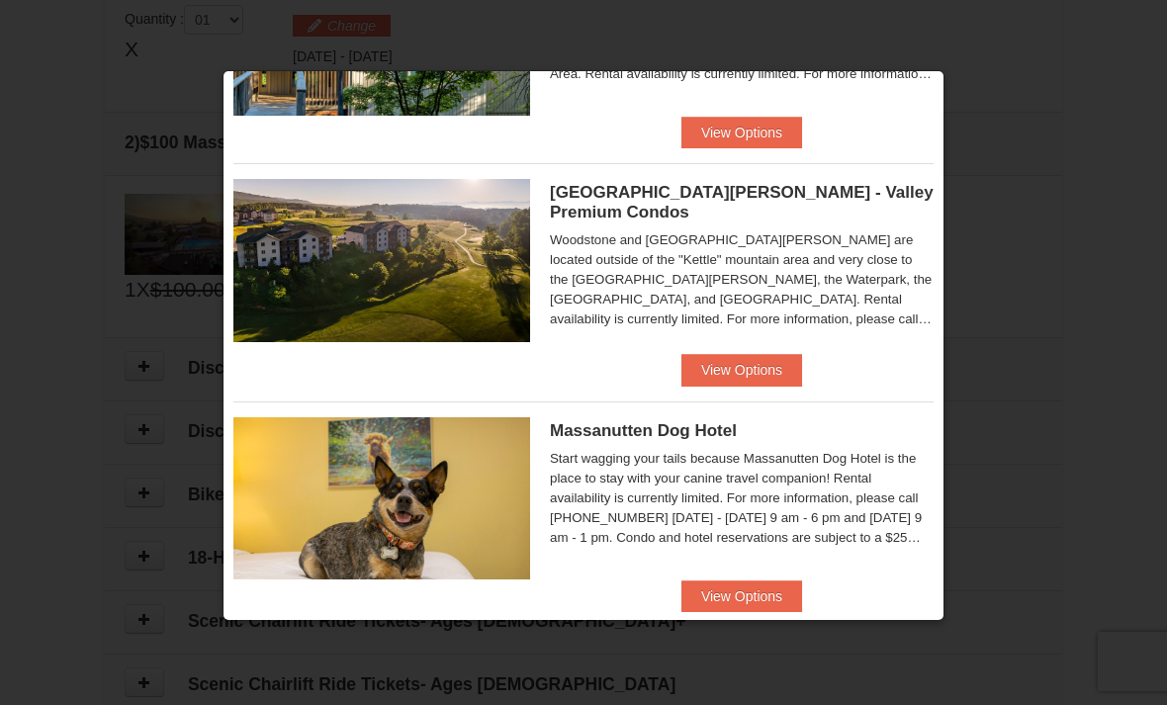
click at [779, 357] on button "View Options" at bounding box center [742, 370] width 121 height 32
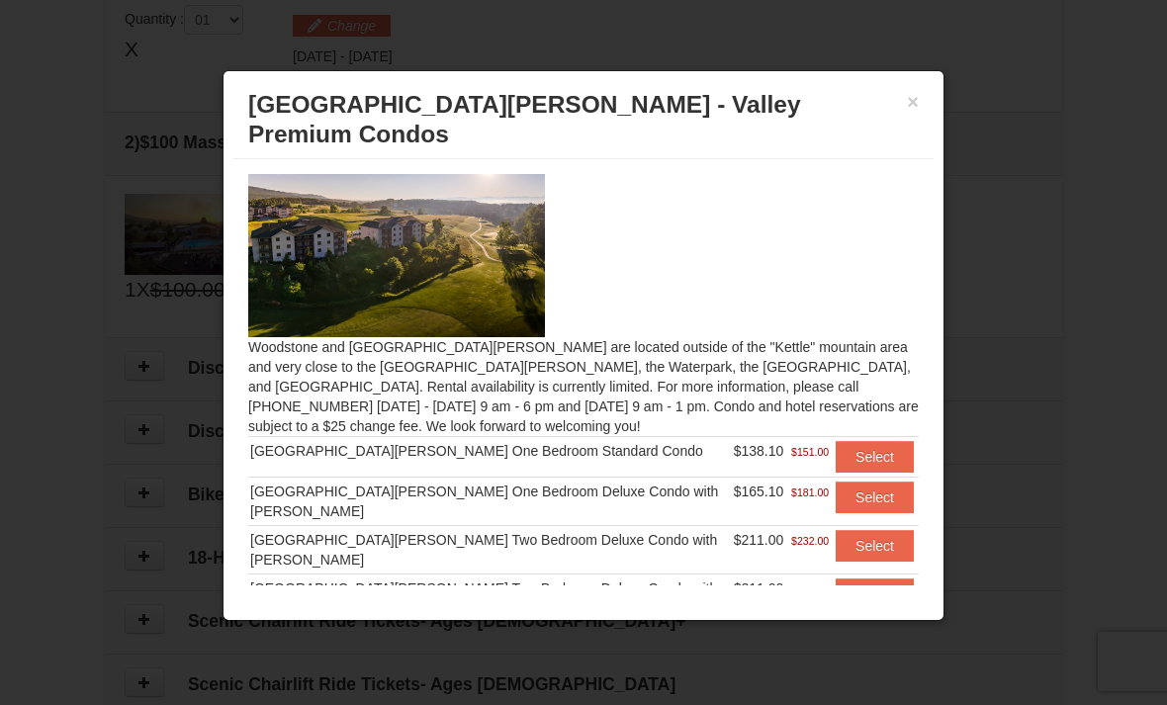
click at [871, 482] on button "Select" at bounding box center [875, 498] width 78 height 32
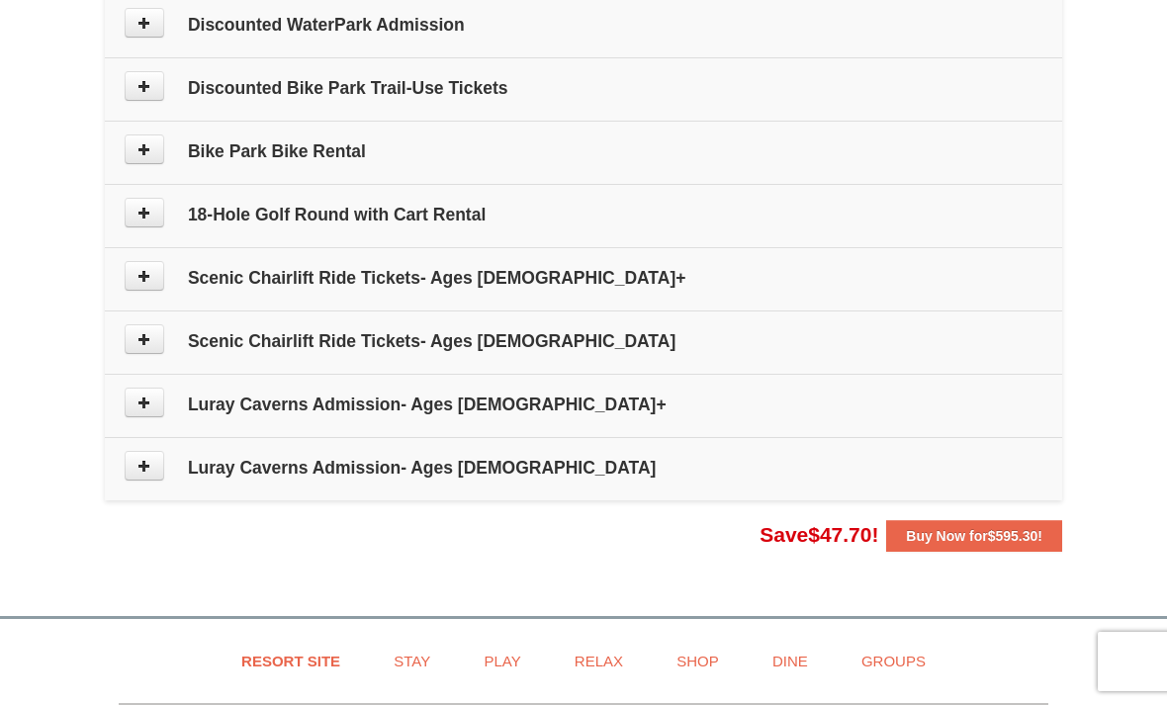
scroll to position [1054, 0]
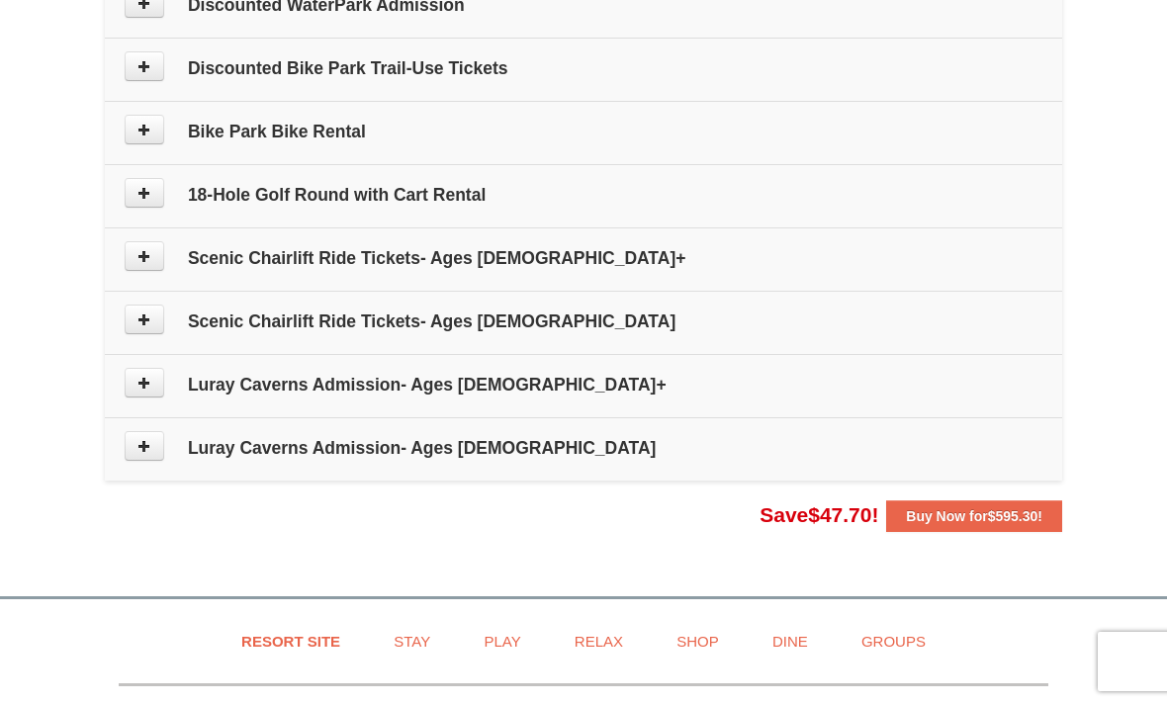
click at [1012, 524] on span "$595.30" at bounding box center [1013, 517] width 50 height 16
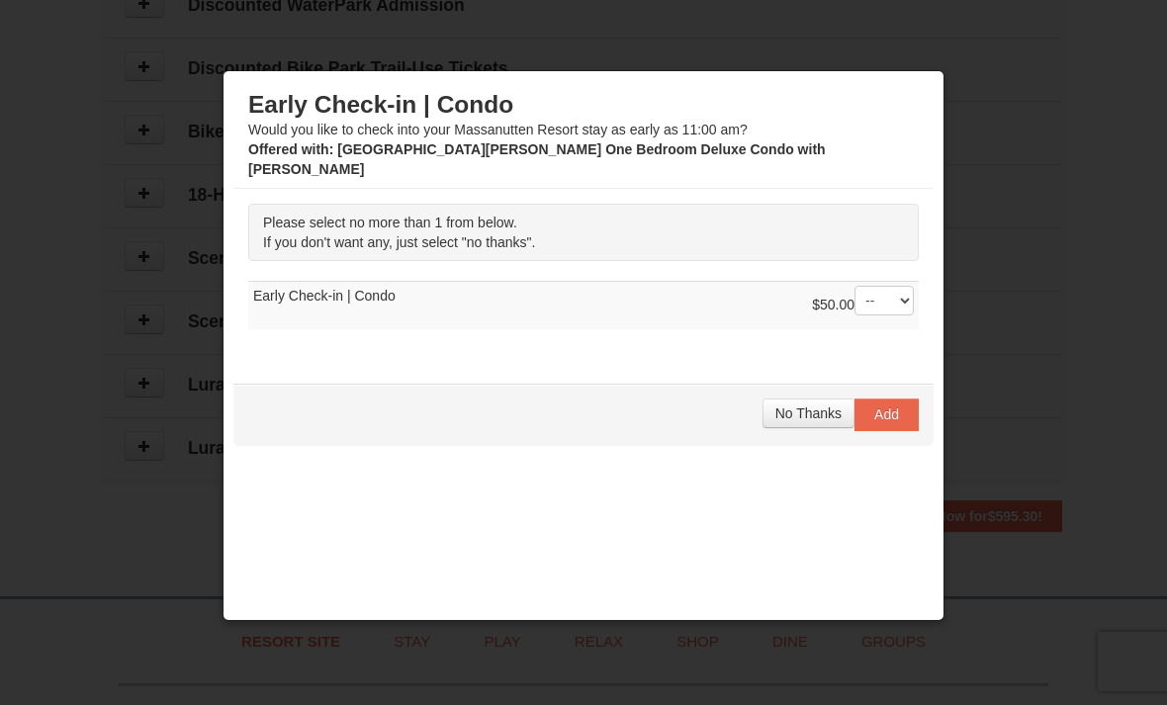
click at [825, 406] on span "No Thanks" at bounding box center [809, 414] width 66 height 16
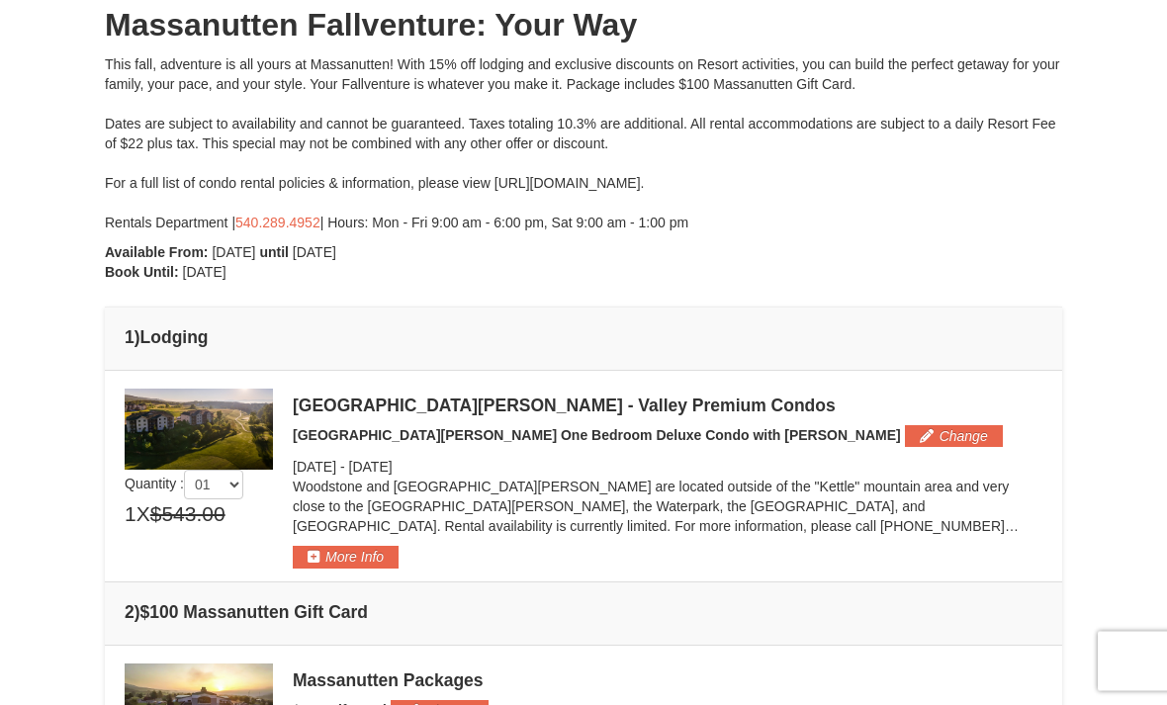
scroll to position [0, 0]
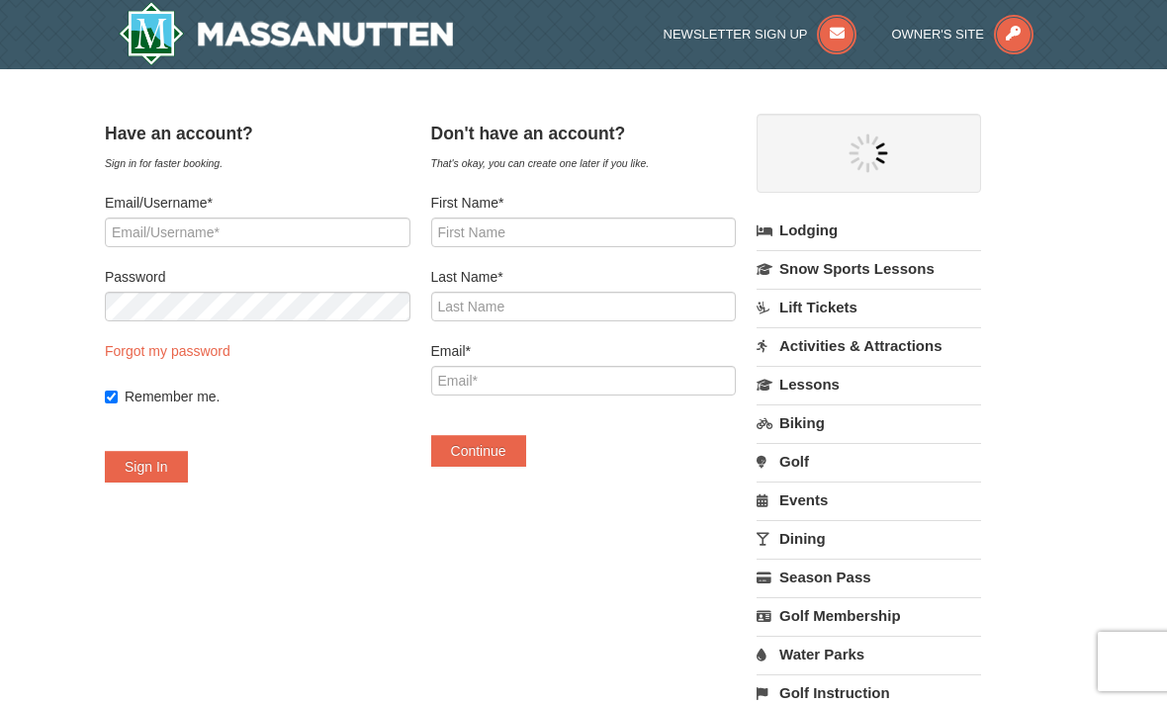
select select "9"
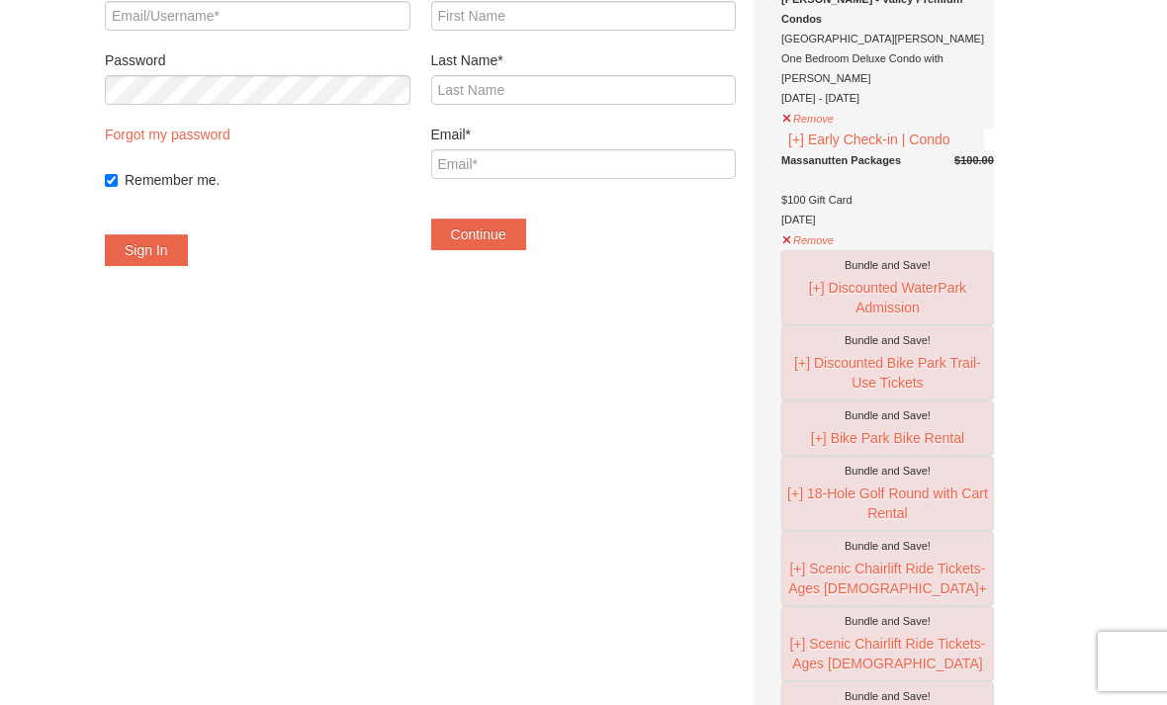
scroll to position [186, 0]
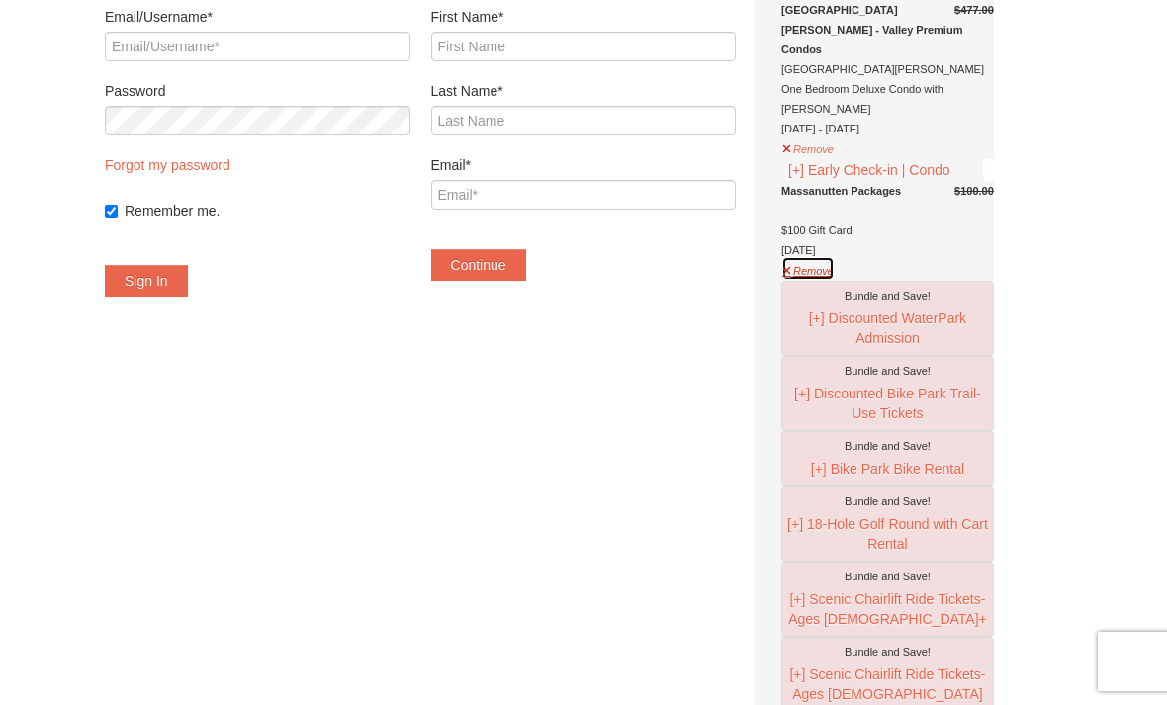
click at [833, 269] on button "Remove" at bounding box center [808, 268] width 53 height 25
click at [835, 267] on button "Remove" at bounding box center [808, 268] width 53 height 25
click at [835, 258] on button "Remove" at bounding box center [808, 268] width 53 height 25
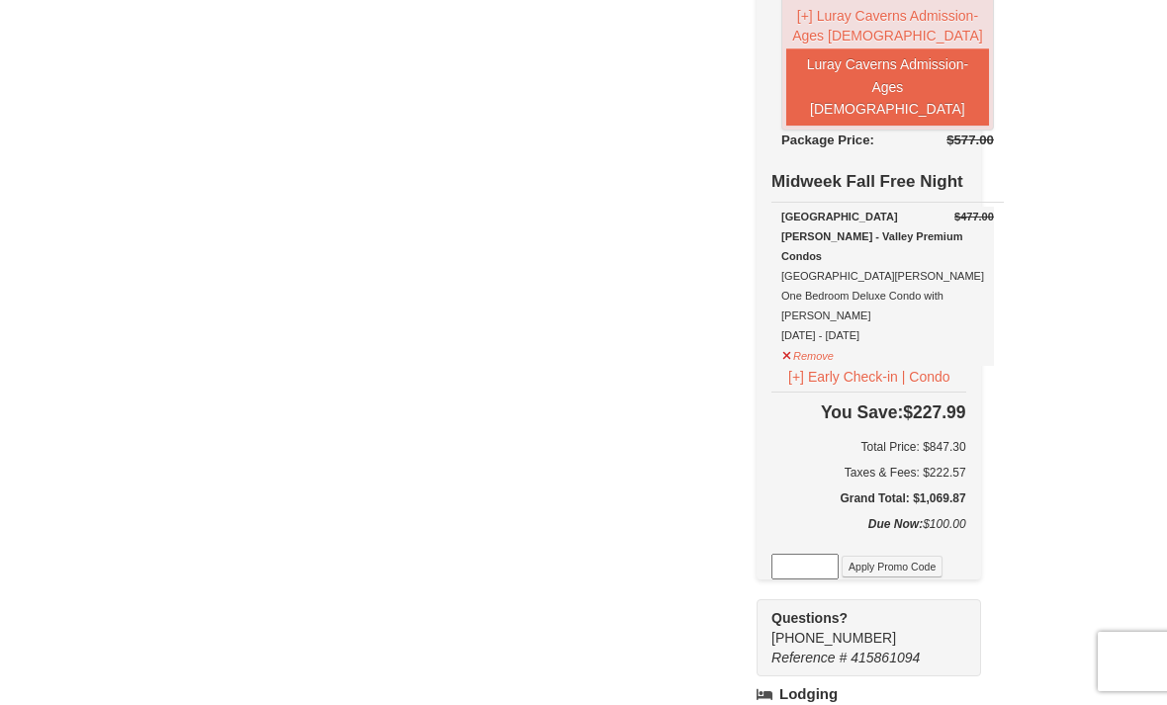
scroll to position [1189, 0]
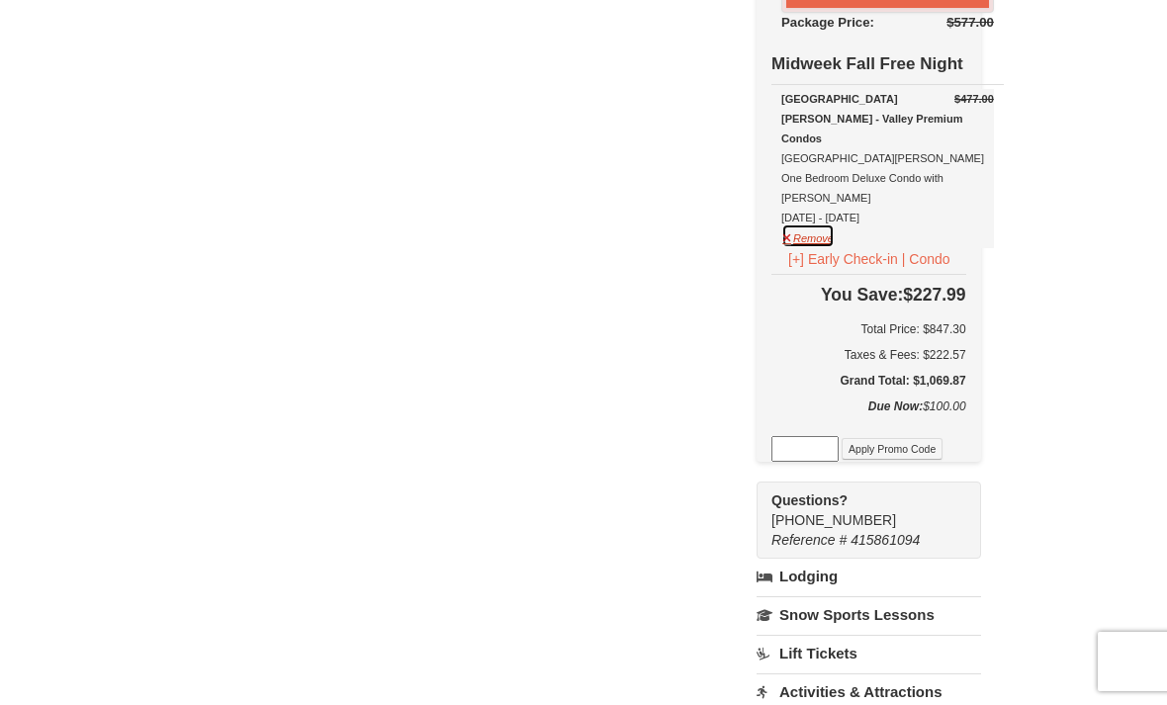
click at [835, 224] on button "Remove" at bounding box center [808, 236] width 53 height 25
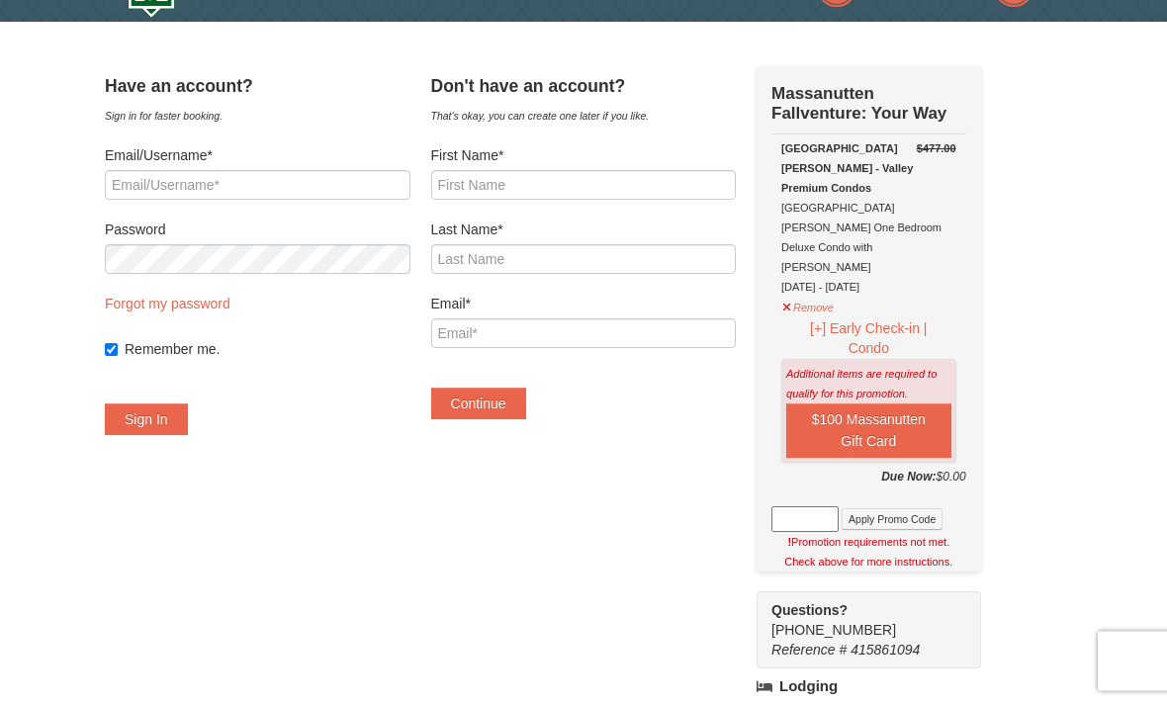
scroll to position [47, 0]
click at [835, 293] on button "Remove" at bounding box center [808, 305] width 53 height 25
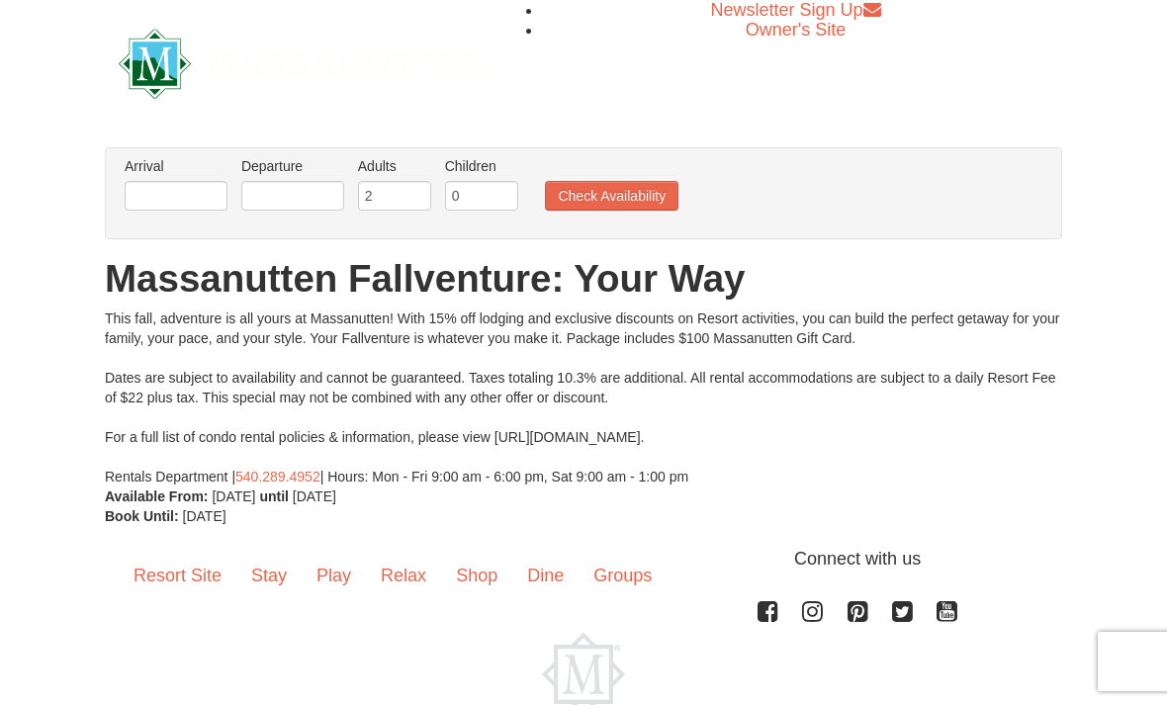
scroll to position [102, 0]
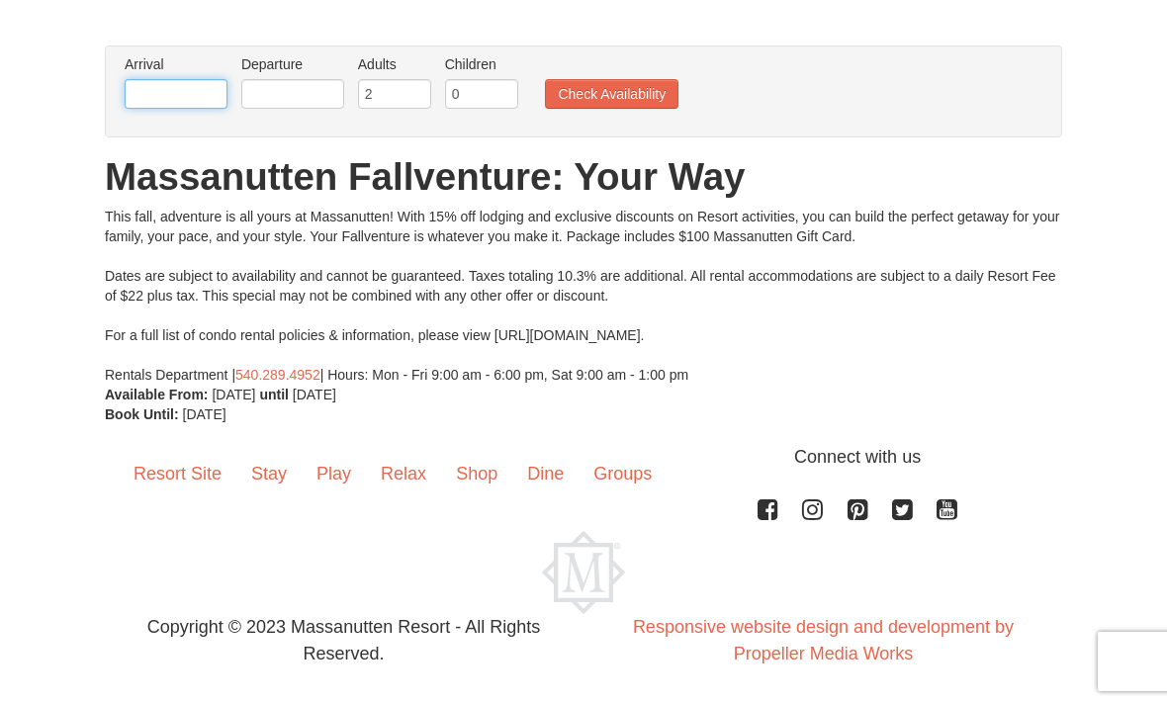
click at [169, 85] on input "text" at bounding box center [176, 94] width 103 height 30
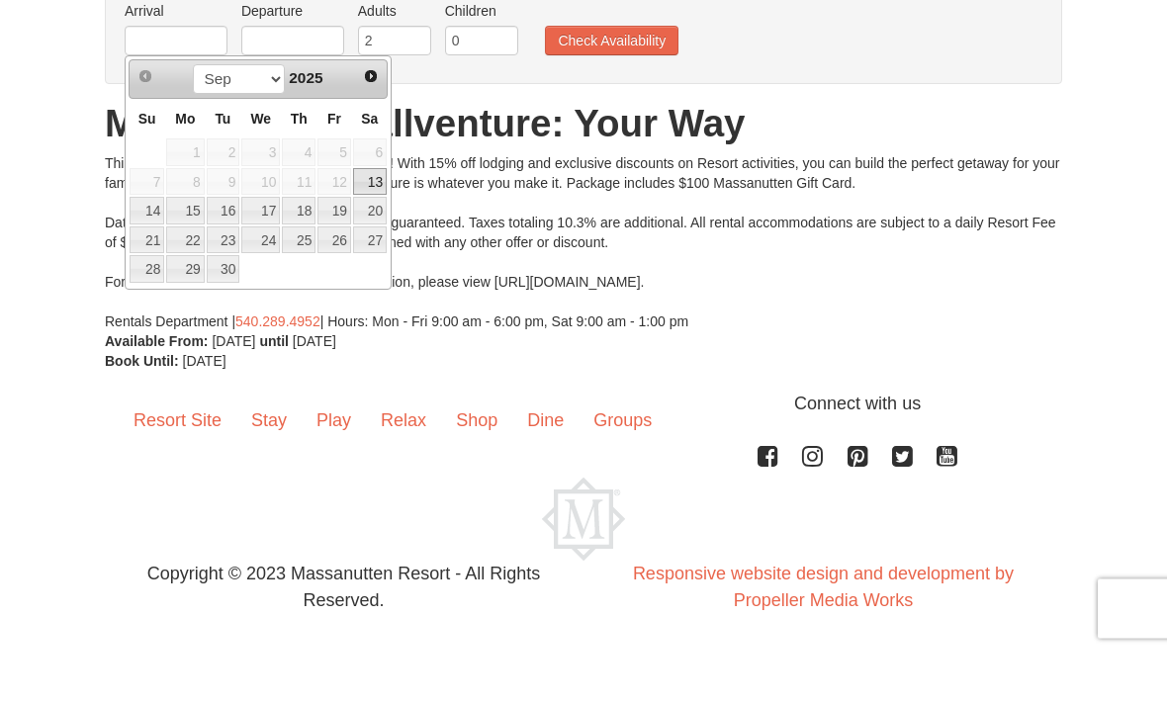
click at [379, 122] on span "Next" at bounding box center [371, 130] width 16 height 16
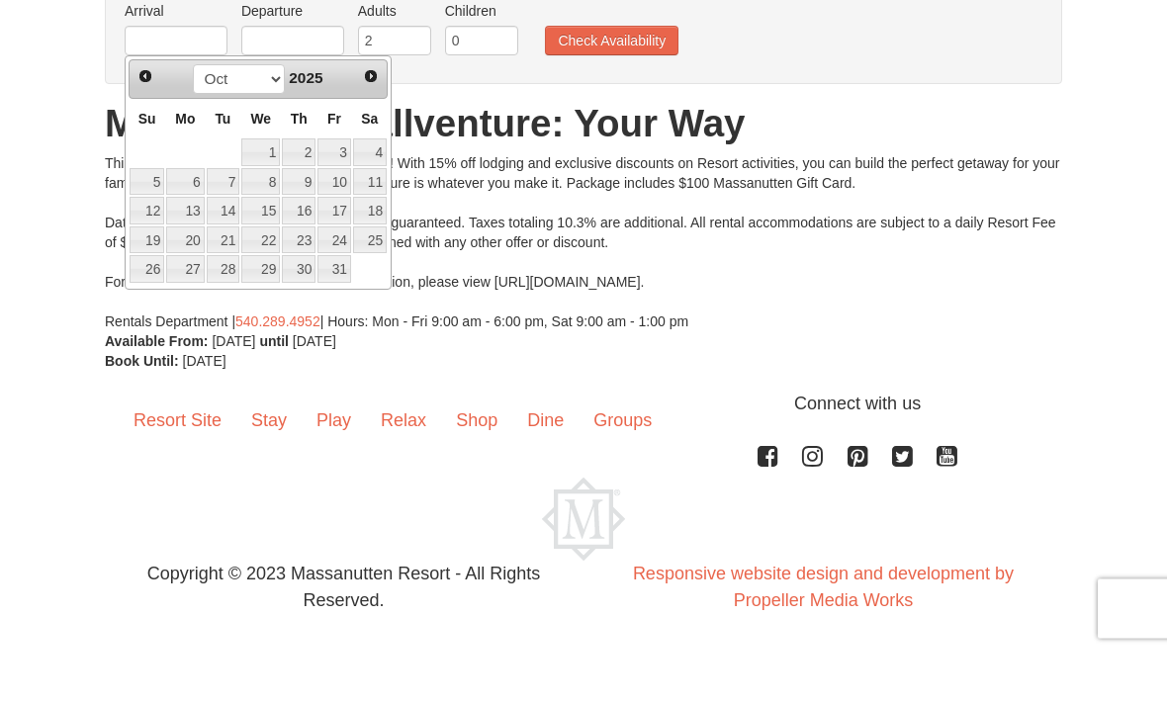
click at [180, 250] on link "13" at bounding box center [185, 264] width 38 height 28
type input "[DATE]"
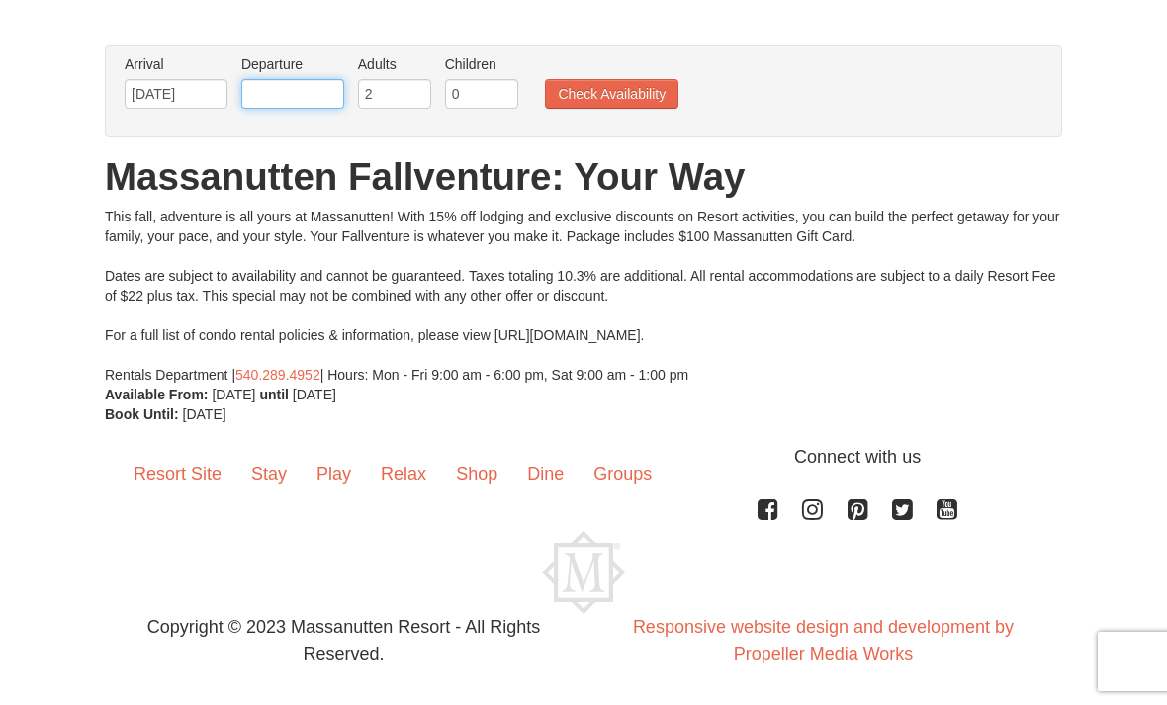
click at [302, 91] on input "text" at bounding box center [292, 94] width 103 height 30
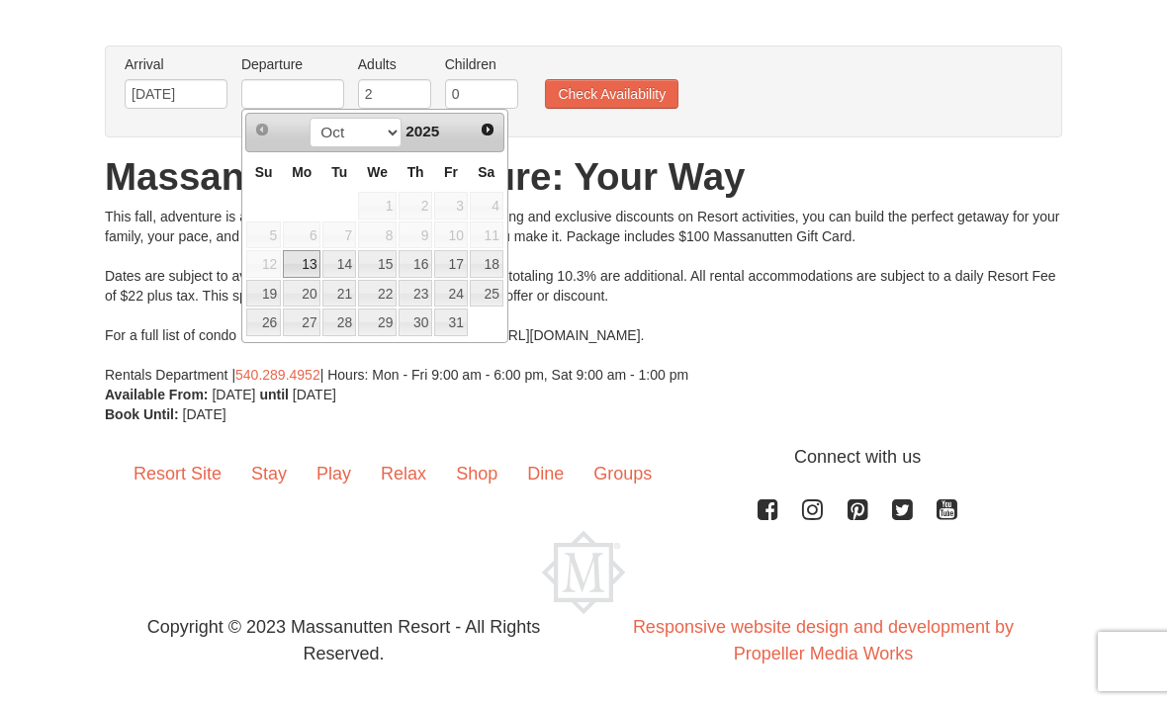
click at [387, 263] on link "15" at bounding box center [377, 264] width 39 height 28
type input "10/15/2025"
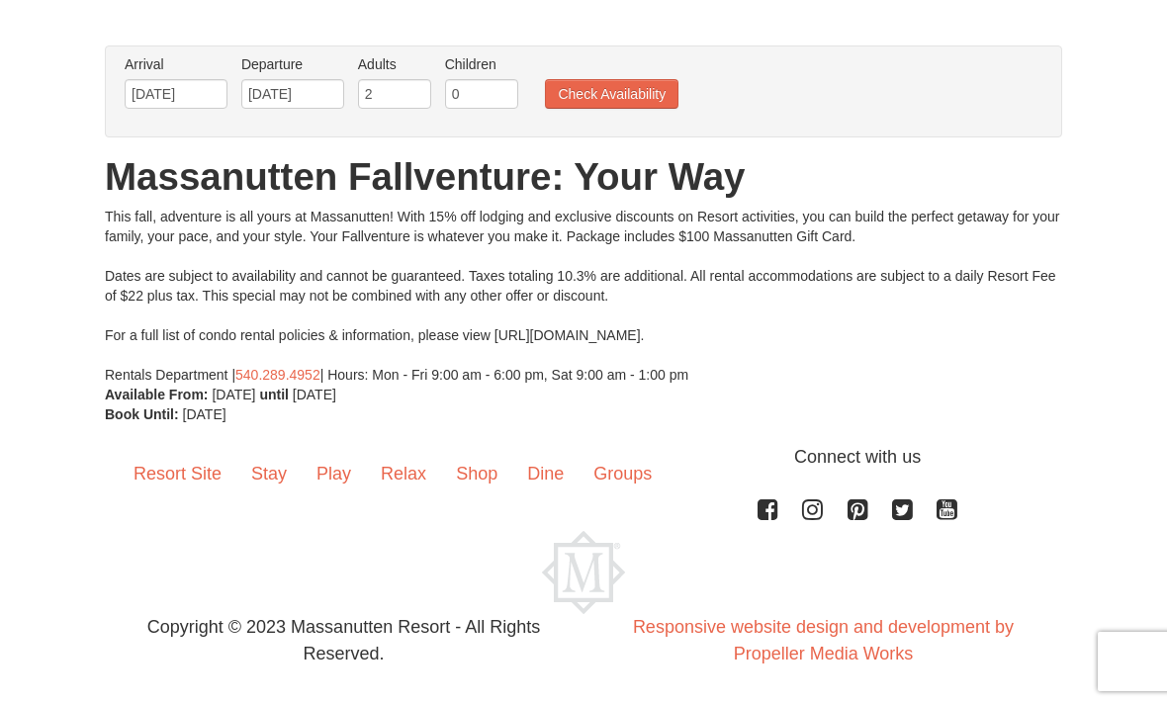
click at [647, 90] on button "Check Availability" at bounding box center [612, 94] width 134 height 30
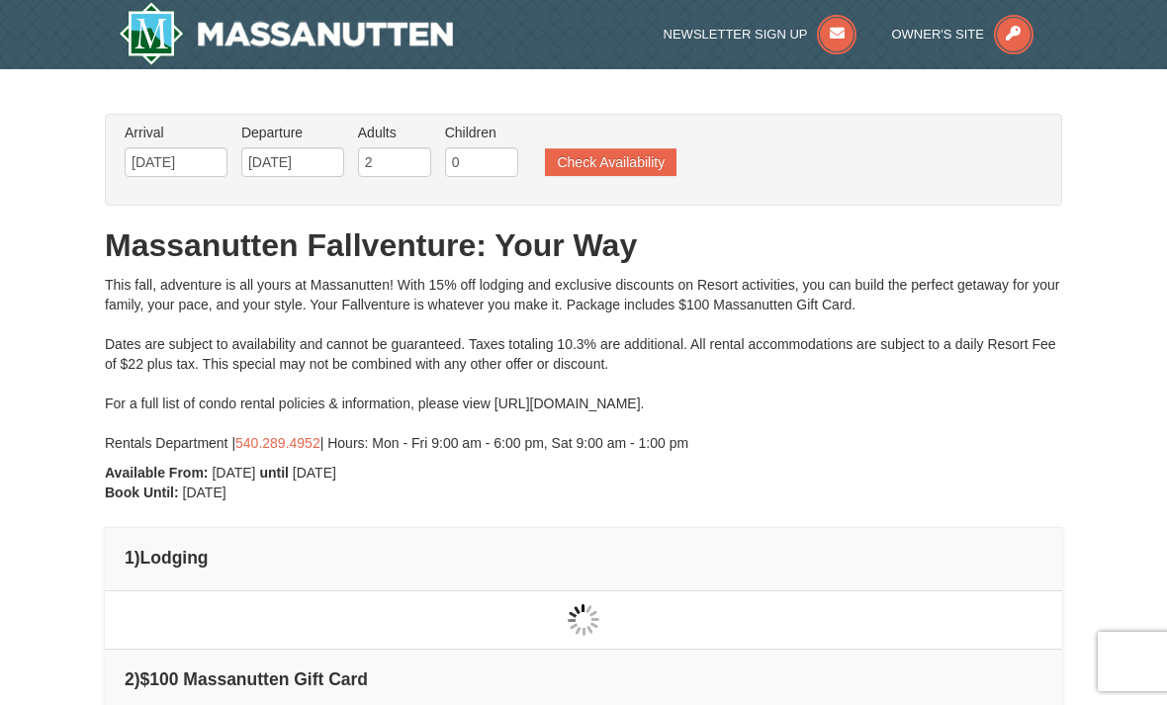
type input "[DATE]"
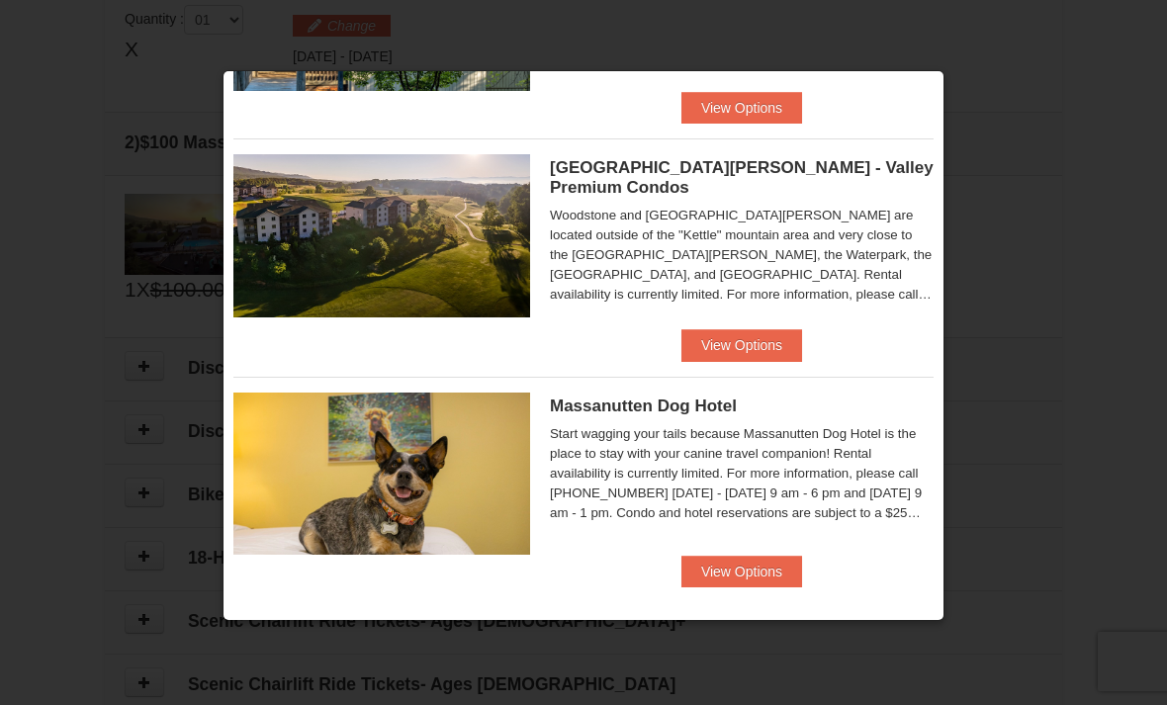
scroll to position [1110, 0]
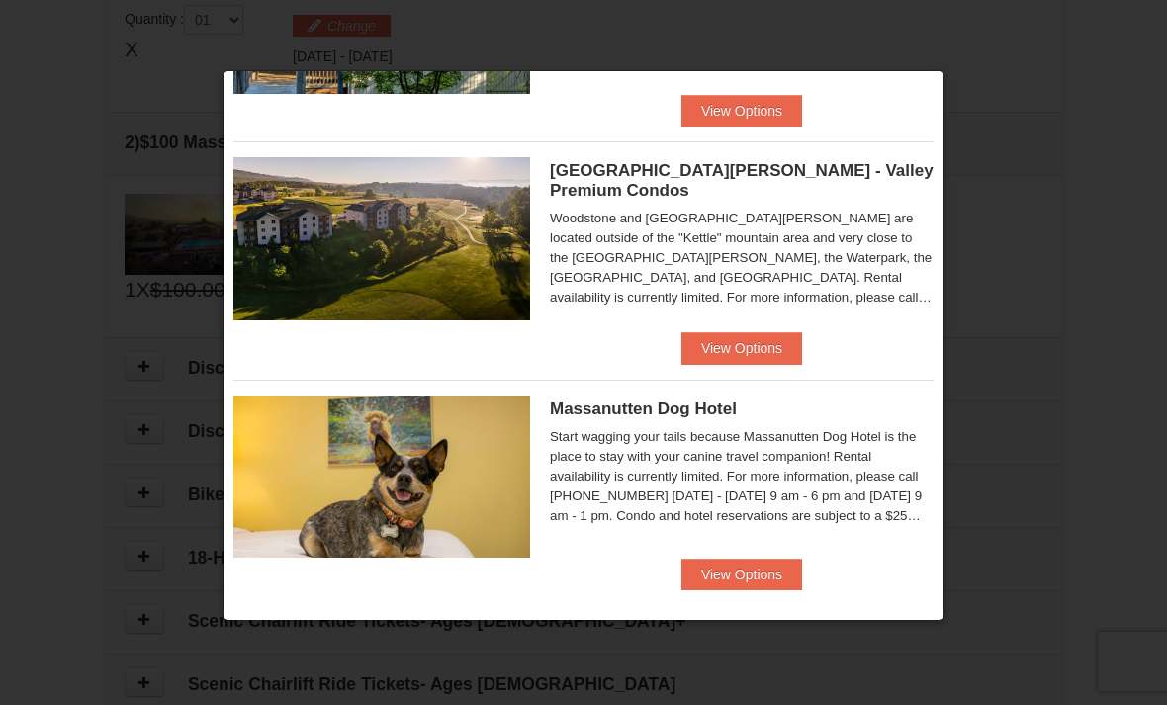
click at [780, 339] on button "View Options" at bounding box center [742, 348] width 121 height 32
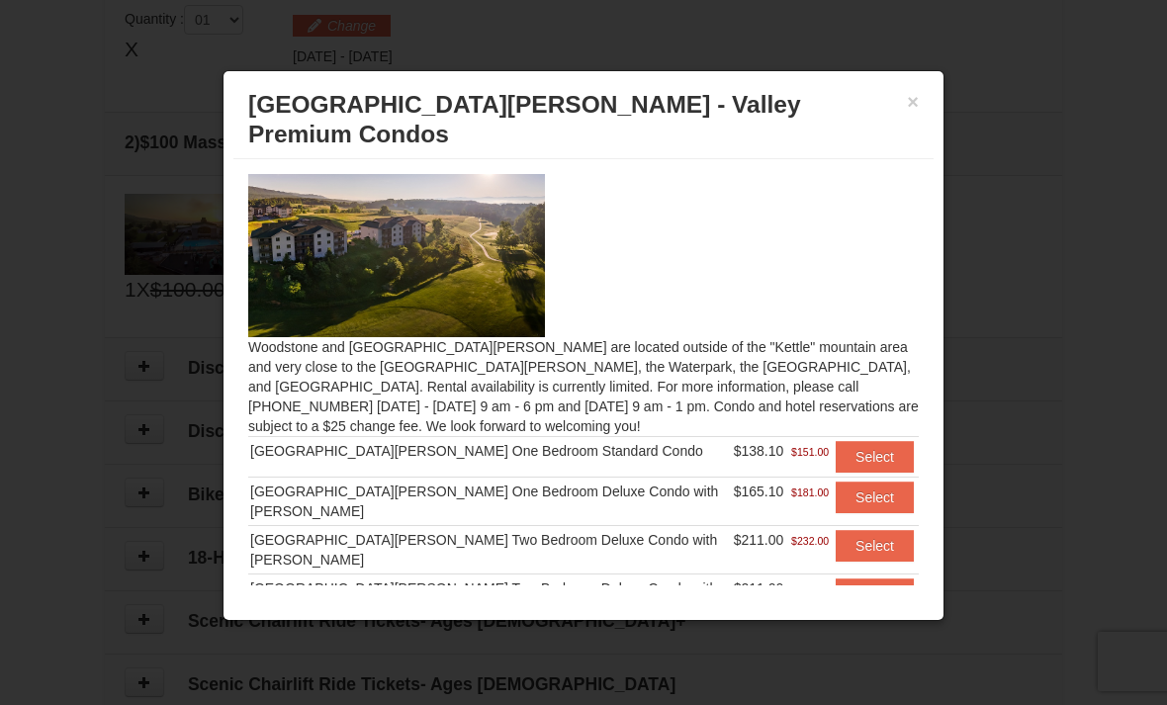
click at [856, 530] on button "Select" at bounding box center [875, 546] width 78 height 32
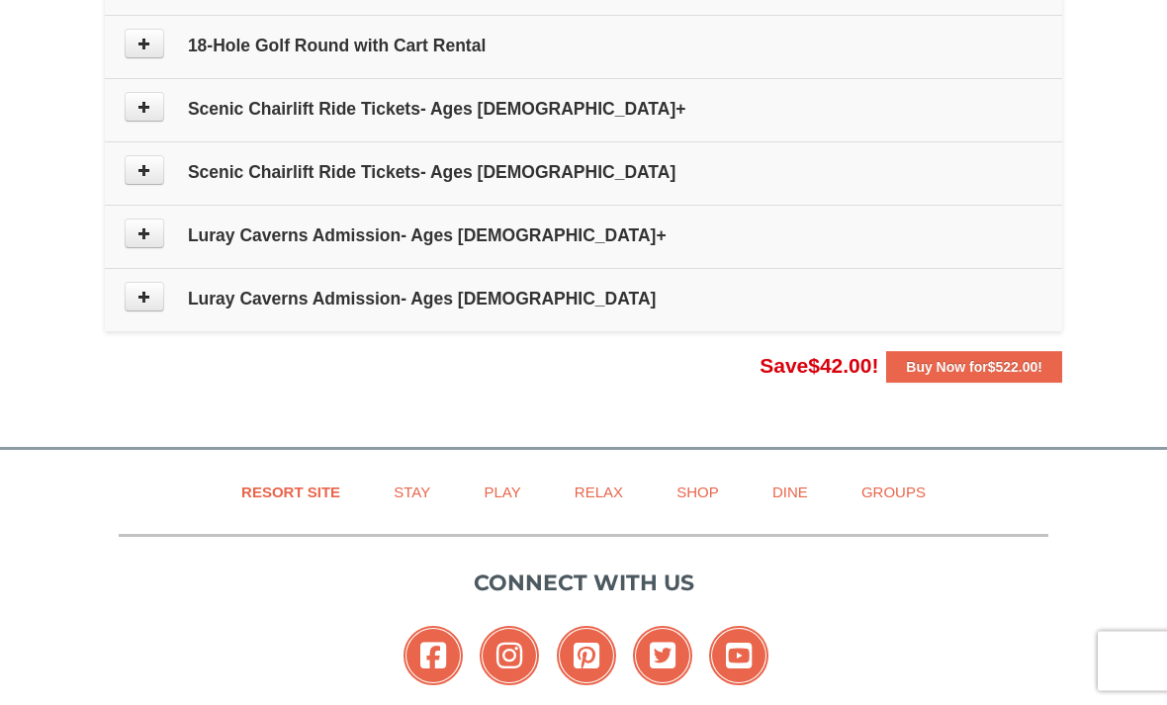
scroll to position [1264, 0]
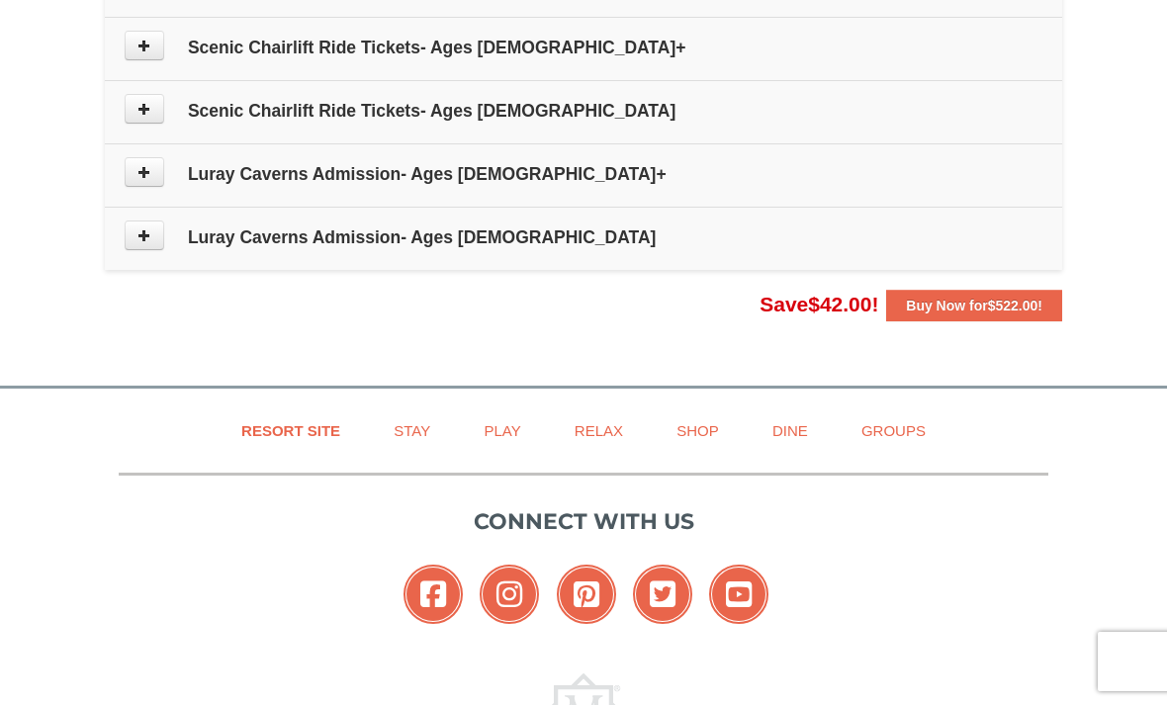
click at [981, 318] on button "Buy Now for $522.00 !" at bounding box center [974, 306] width 176 height 32
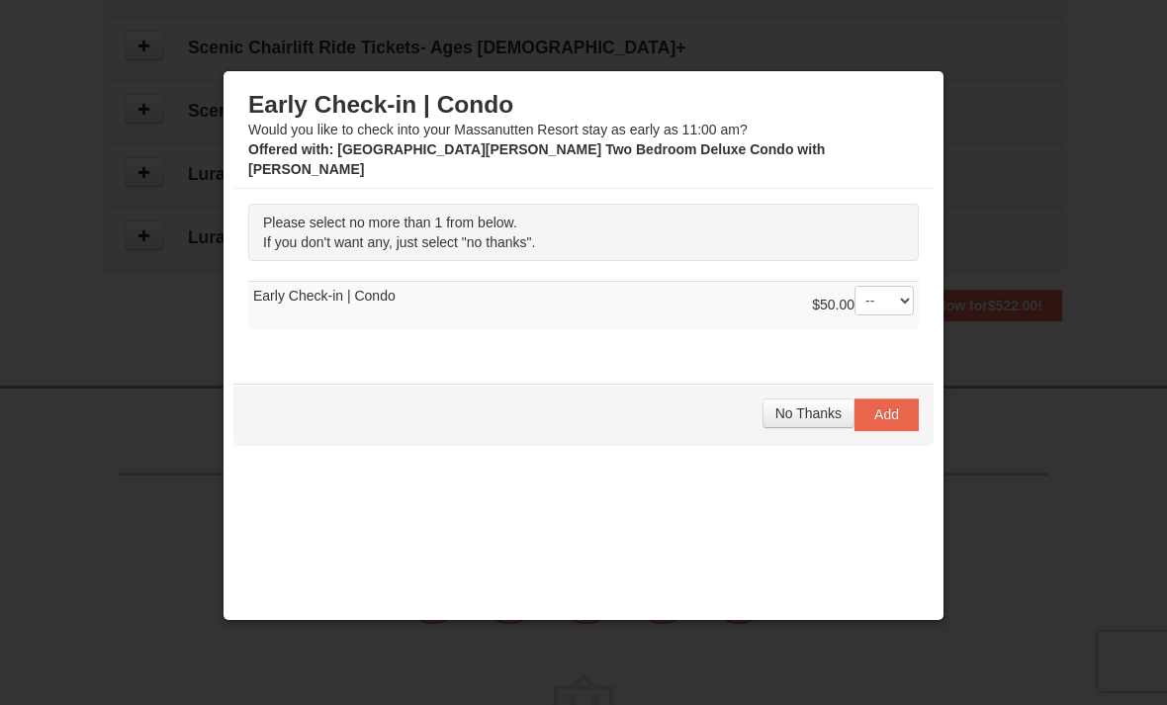
click at [823, 406] on span "No Thanks" at bounding box center [809, 414] width 66 height 16
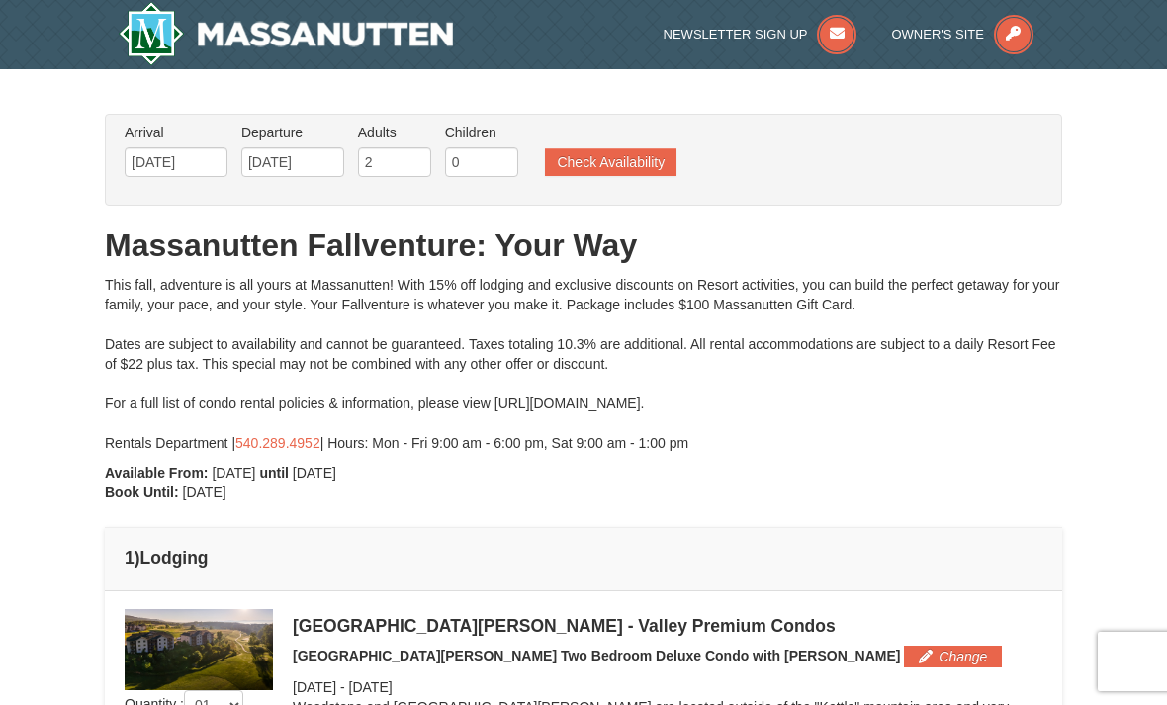
scroll to position [1328, 0]
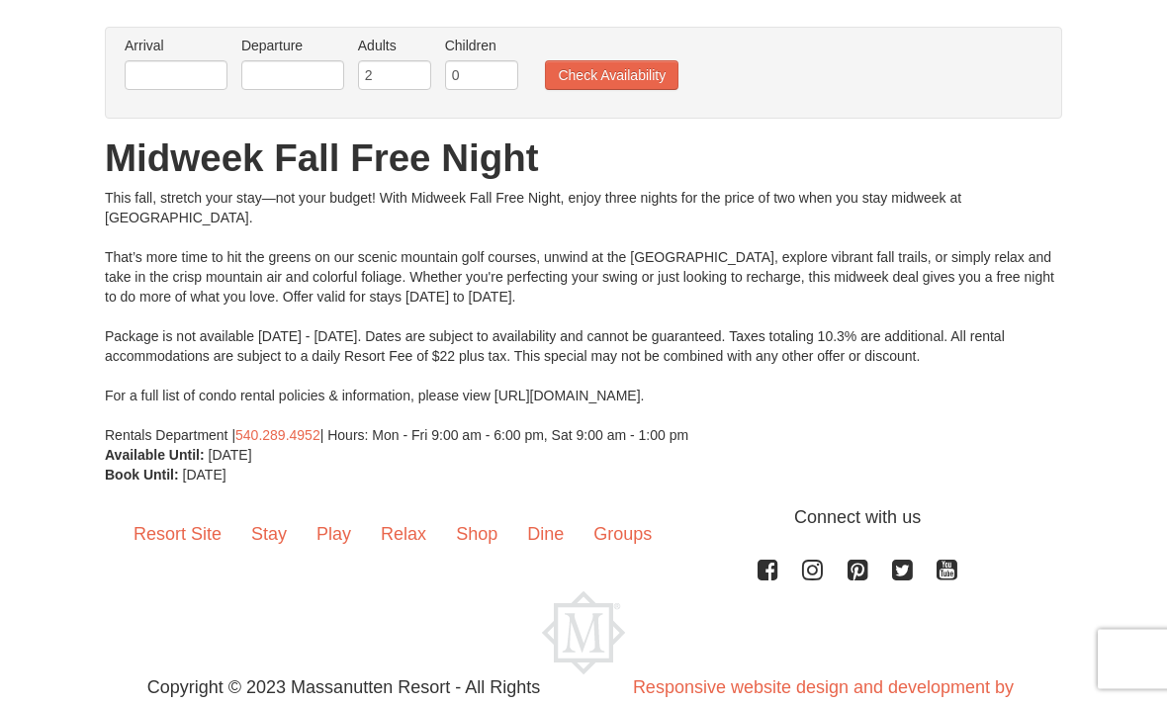
scroll to position [118, 0]
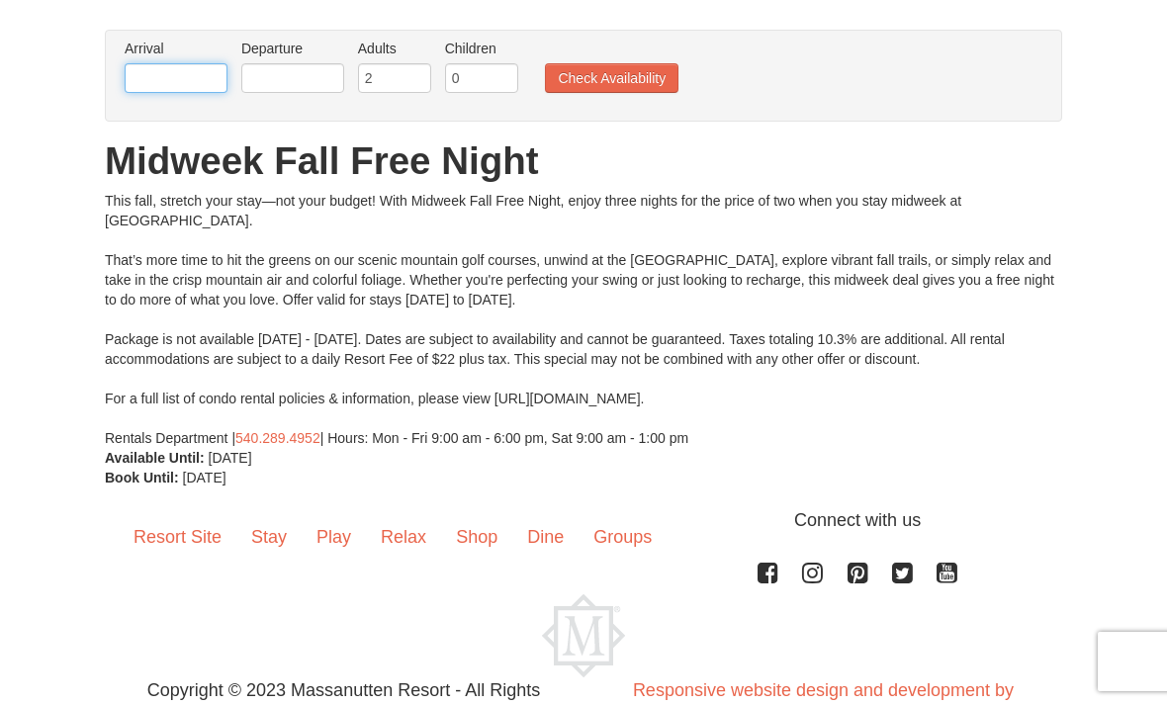
click at [188, 74] on input "text" at bounding box center [176, 78] width 103 height 30
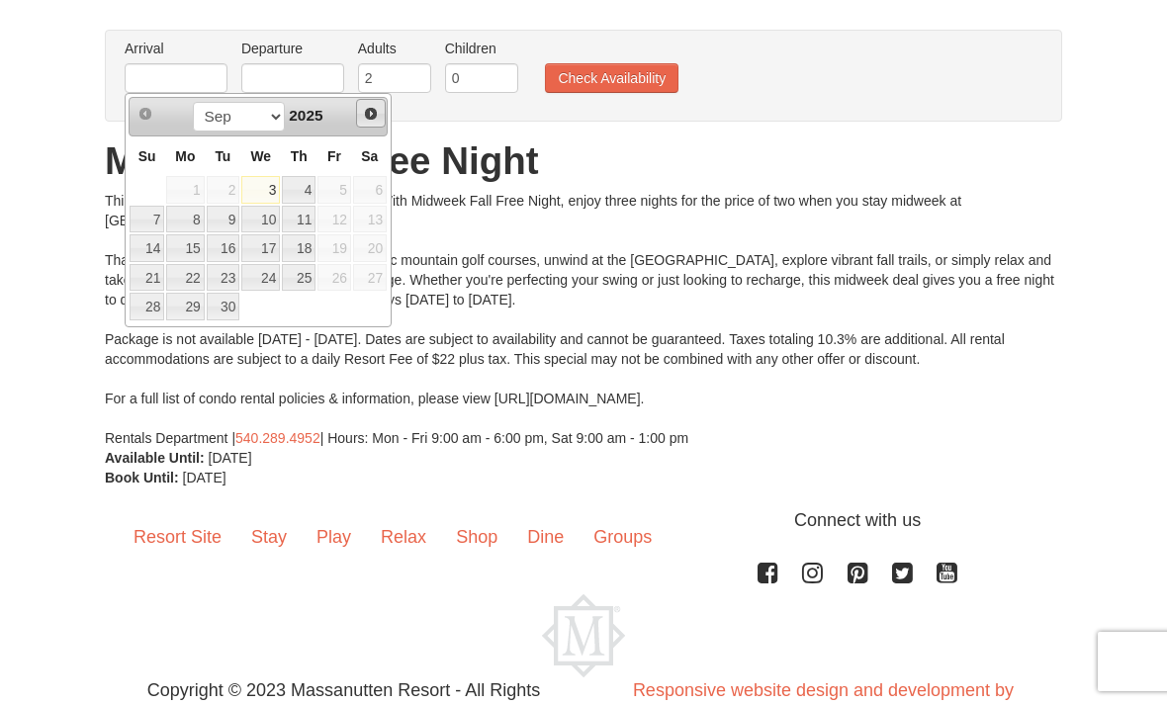
click at [381, 115] on link "Next" at bounding box center [371, 114] width 30 height 30
click at [194, 241] on link "13" at bounding box center [185, 248] width 38 height 28
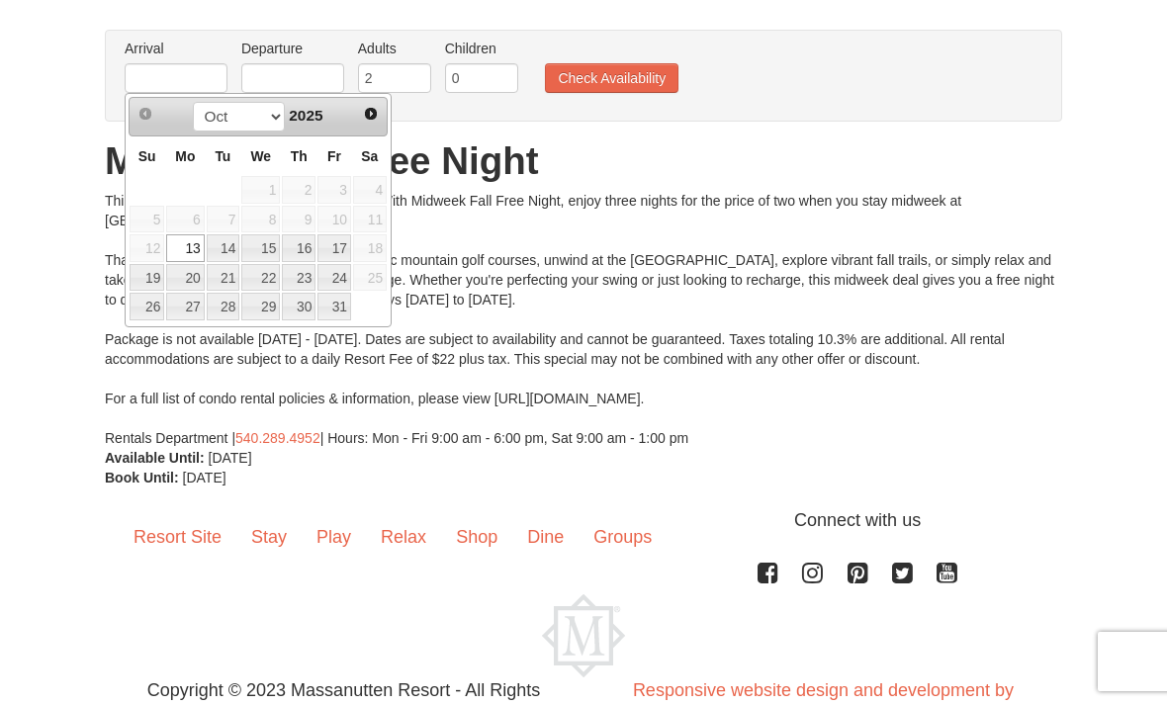
type input "[DATE]"
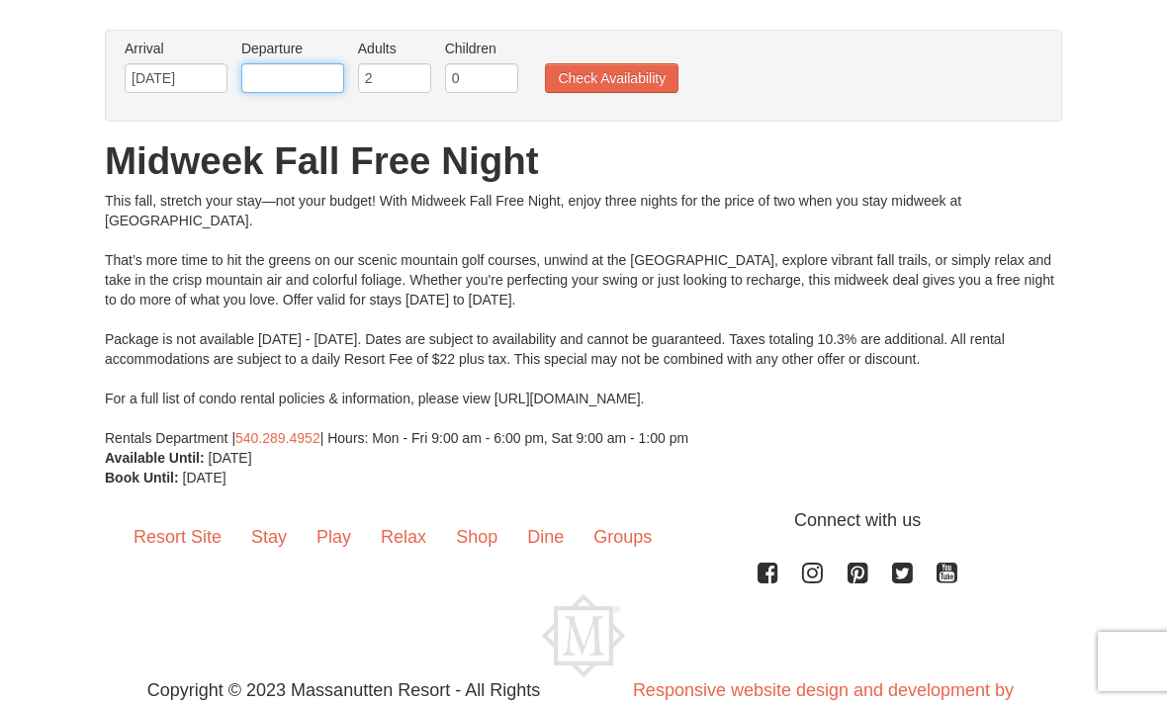
click at [298, 81] on input "text" at bounding box center [292, 78] width 103 height 30
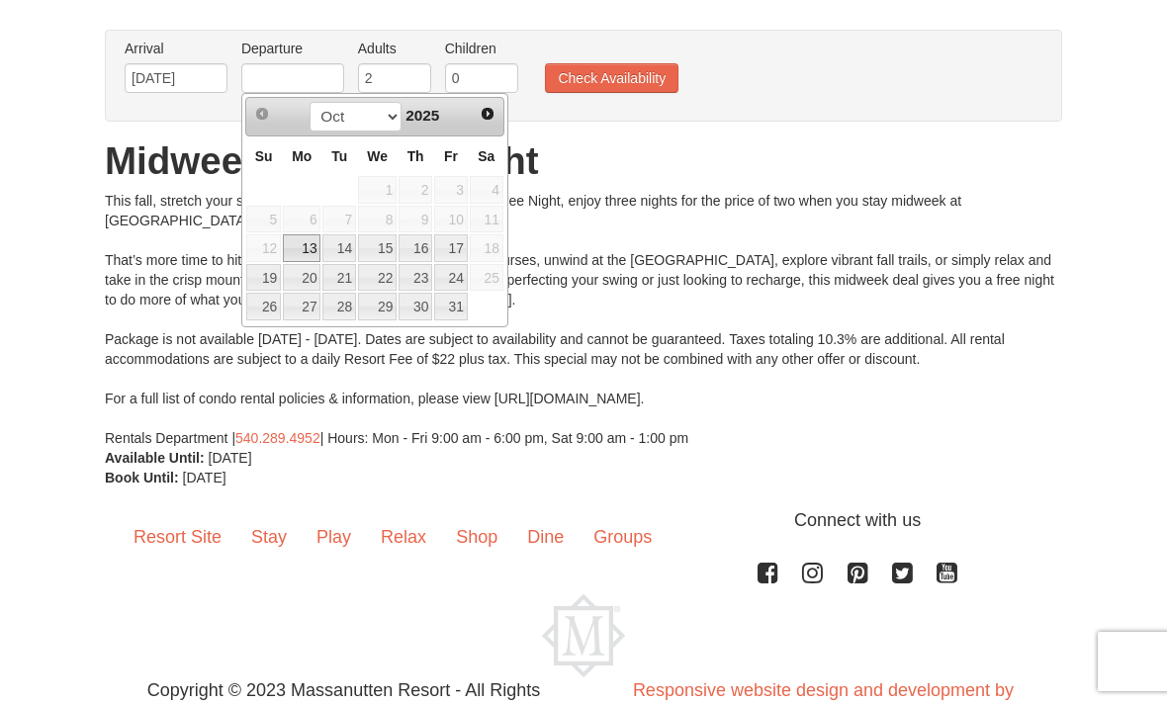
click at [387, 238] on link "15" at bounding box center [377, 248] width 39 height 28
type input "[DATE]"
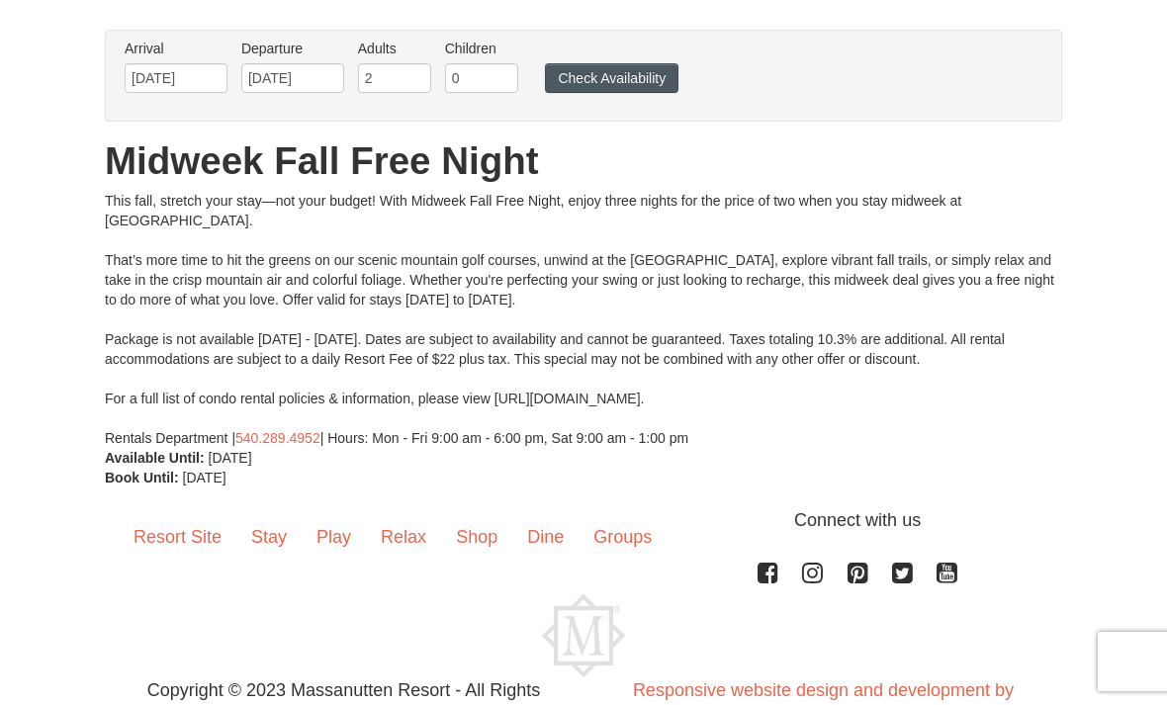
click at [654, 73] on button "Check Availability" at bounding box center [612, 78] width 134 height 30
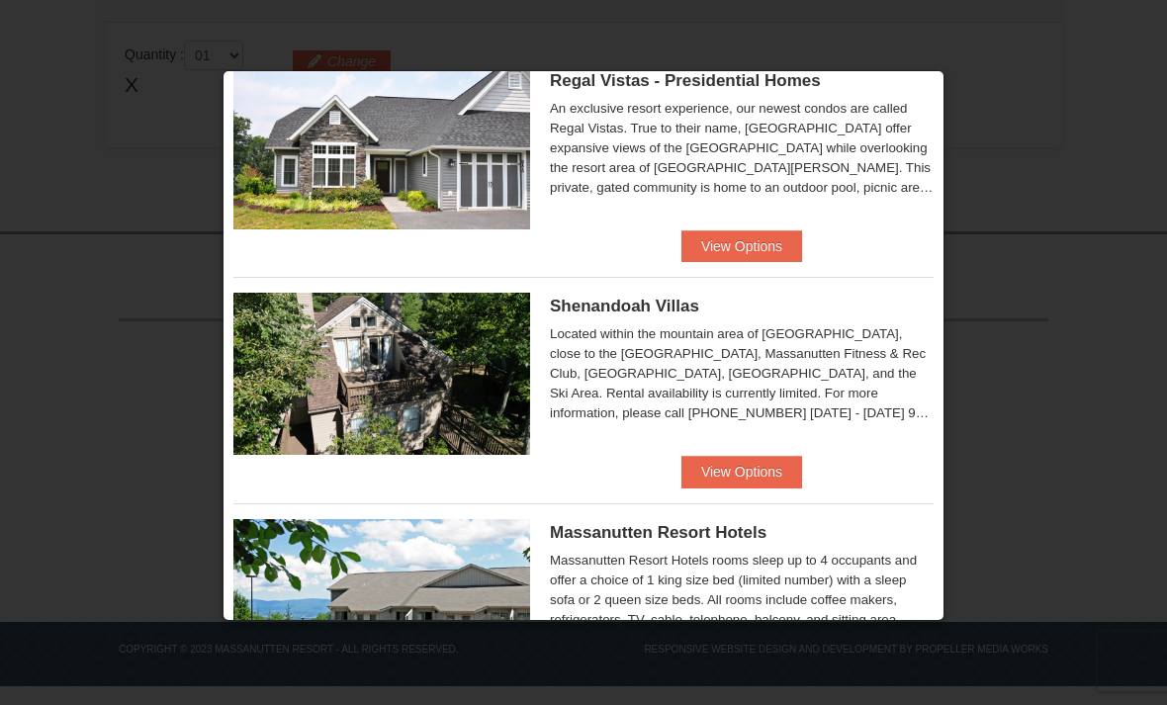
scroll to position [288, 0]
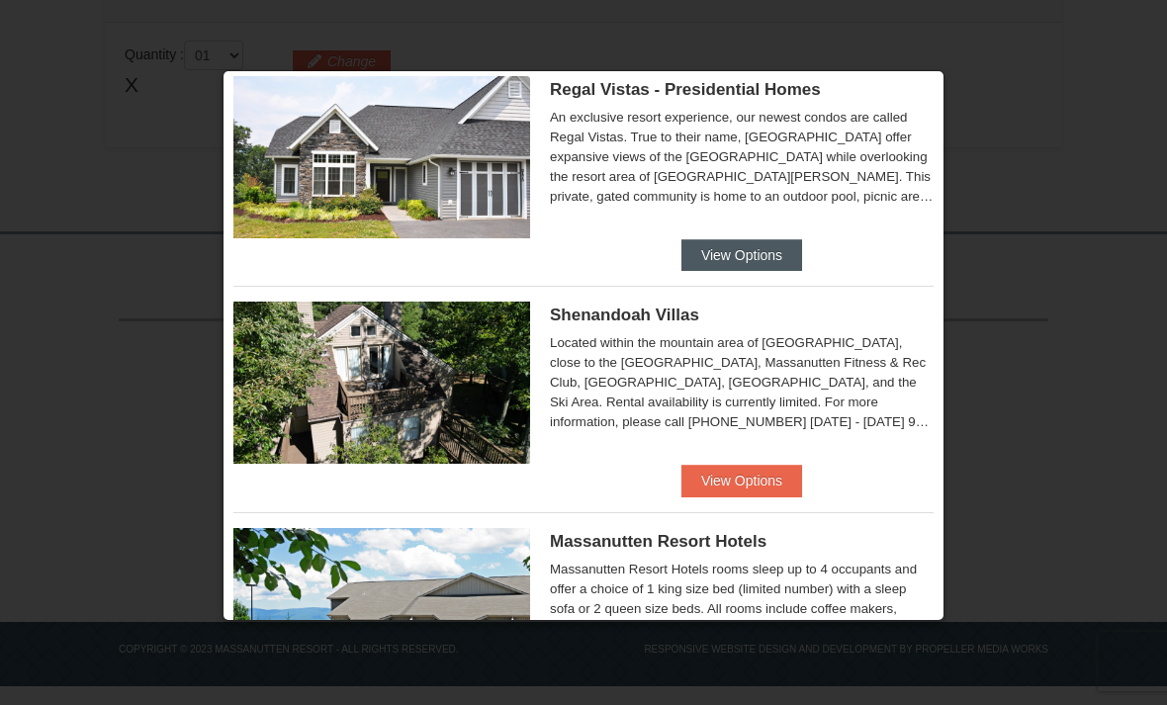
click at [764, 249] on button "View Options" at bounding box center [742, 255] width 121 height 32
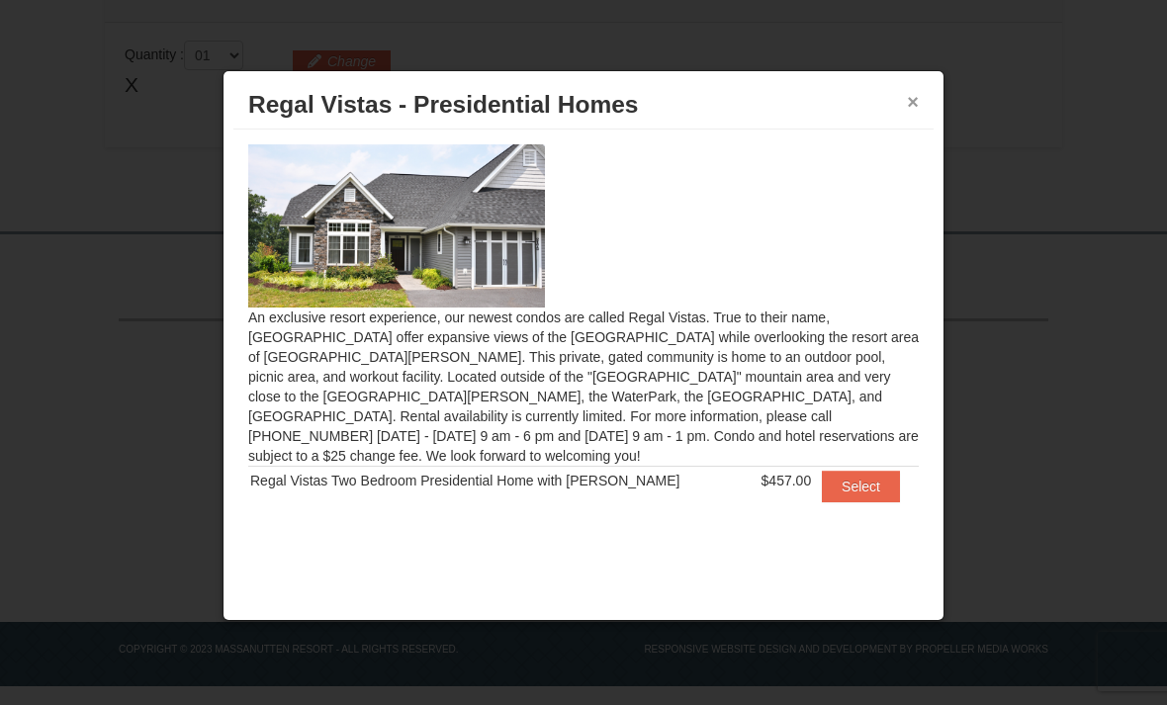
click at [917, 99] on button "×" at bounding box center [913, 102] width 12 height 20
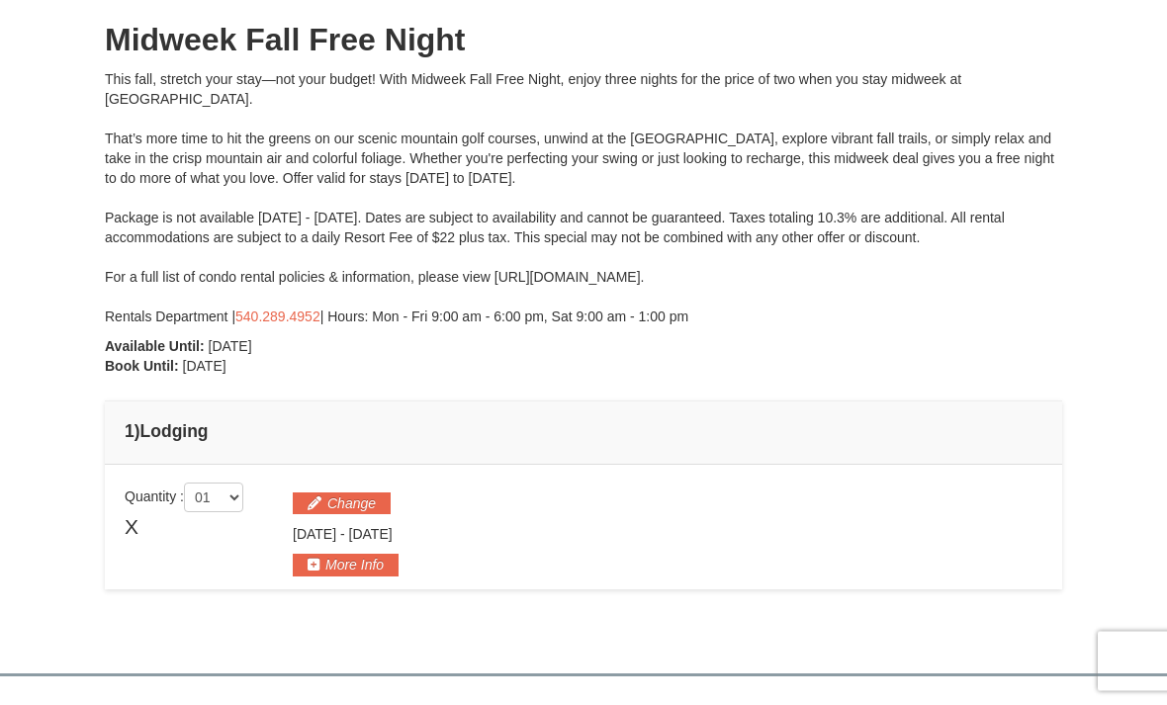
scroll to position [0, 0]
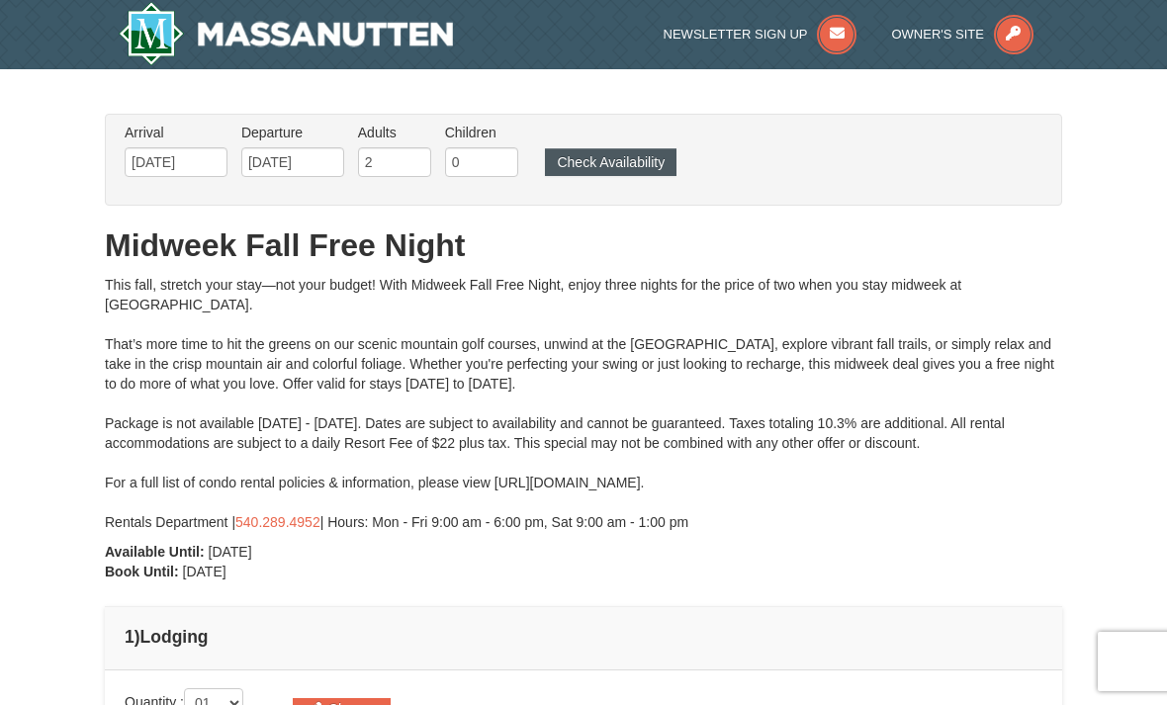
click at [640, 161] on button "Check Availability" at bounding box center [611, 162] width 132 height 28
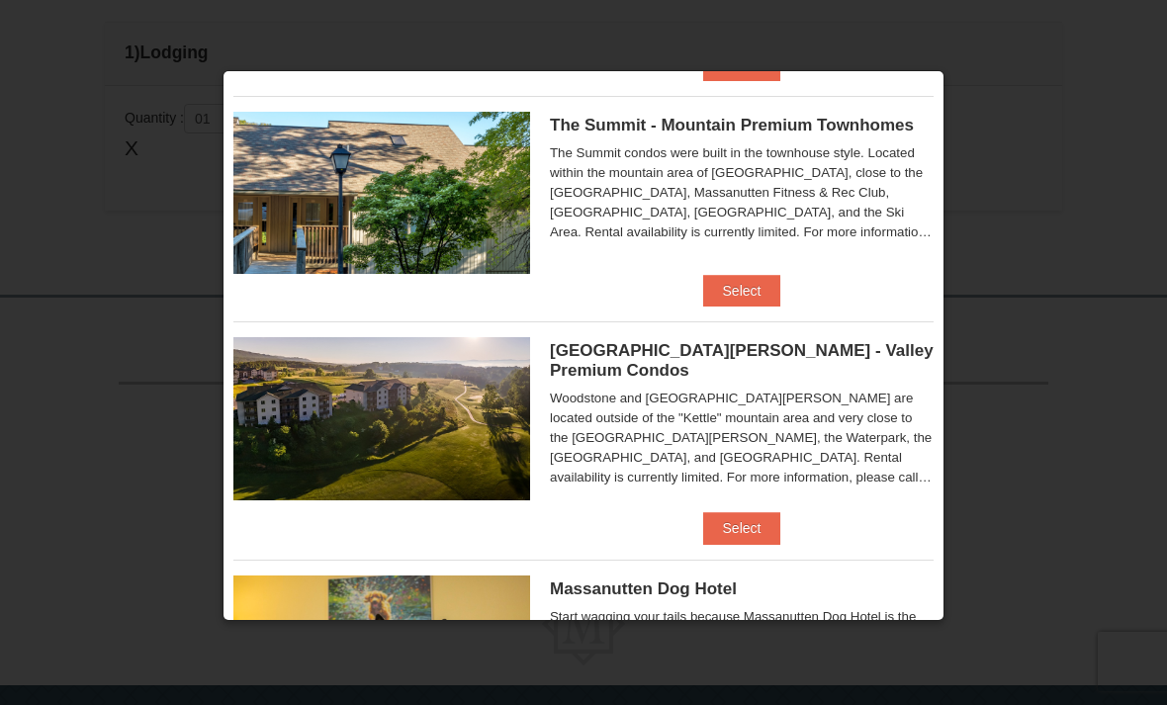
scroll to position [921, 0]
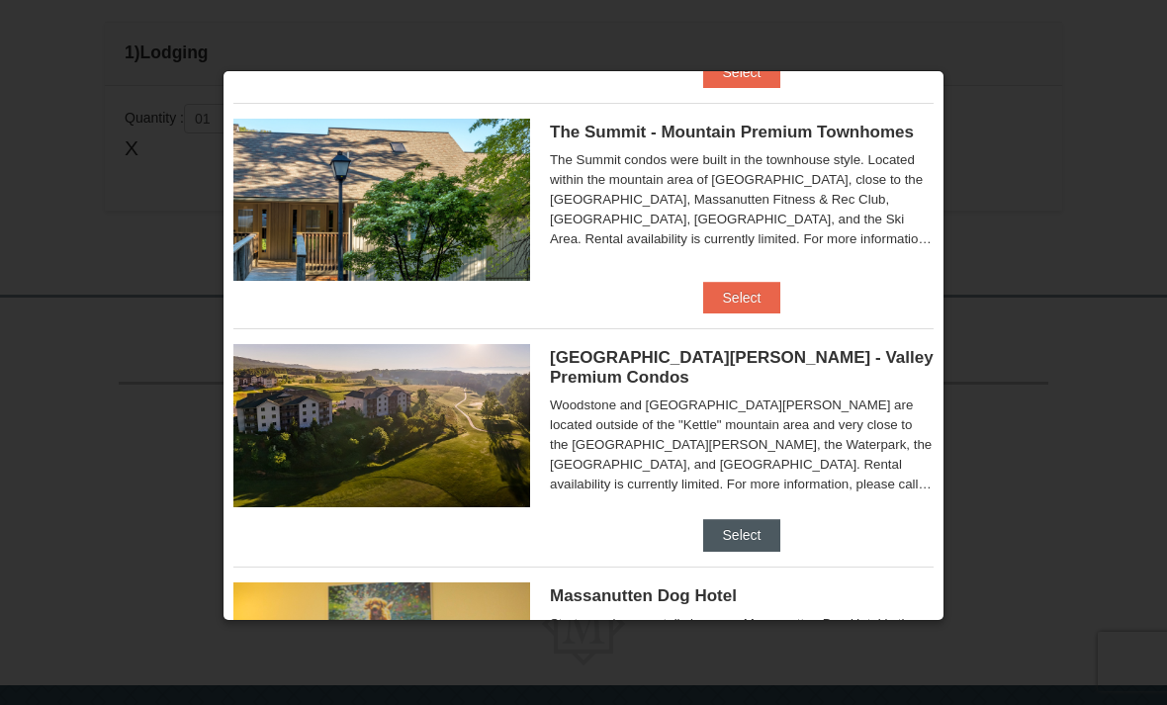
click at [749, 532] on button "Select" at bounding box center [742, 535] width 78 height 32
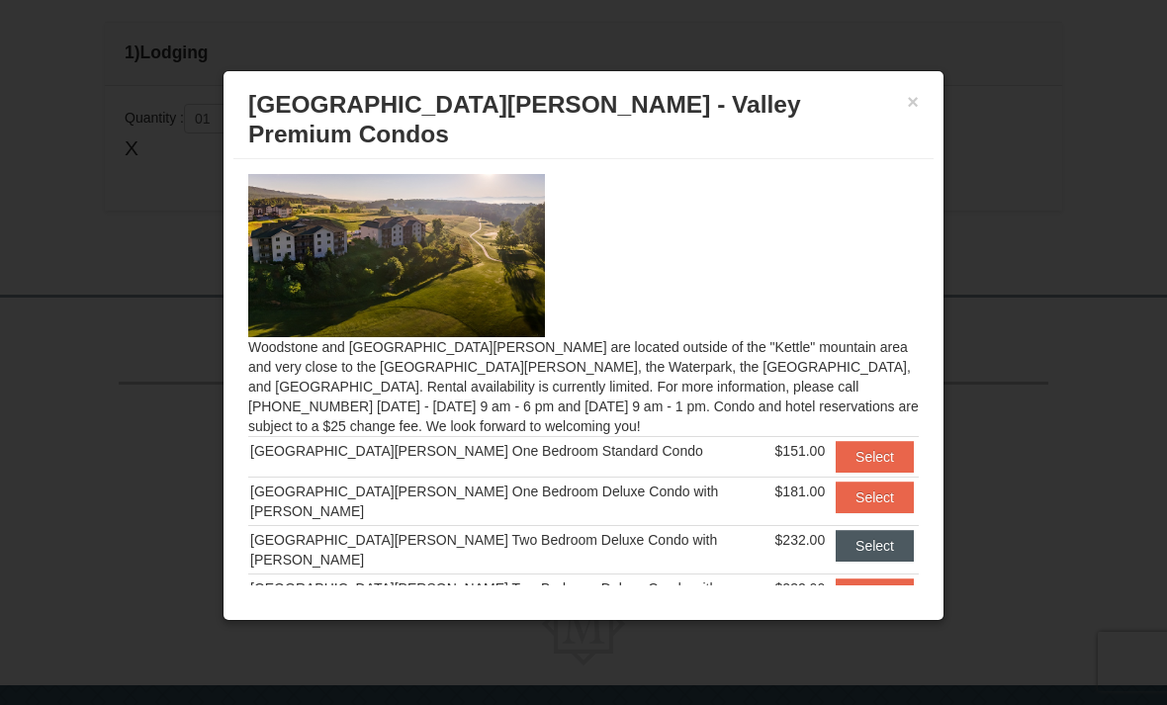
click at [874, 530] on button "Select" at bounding box center [875, 546] width 78 height 32
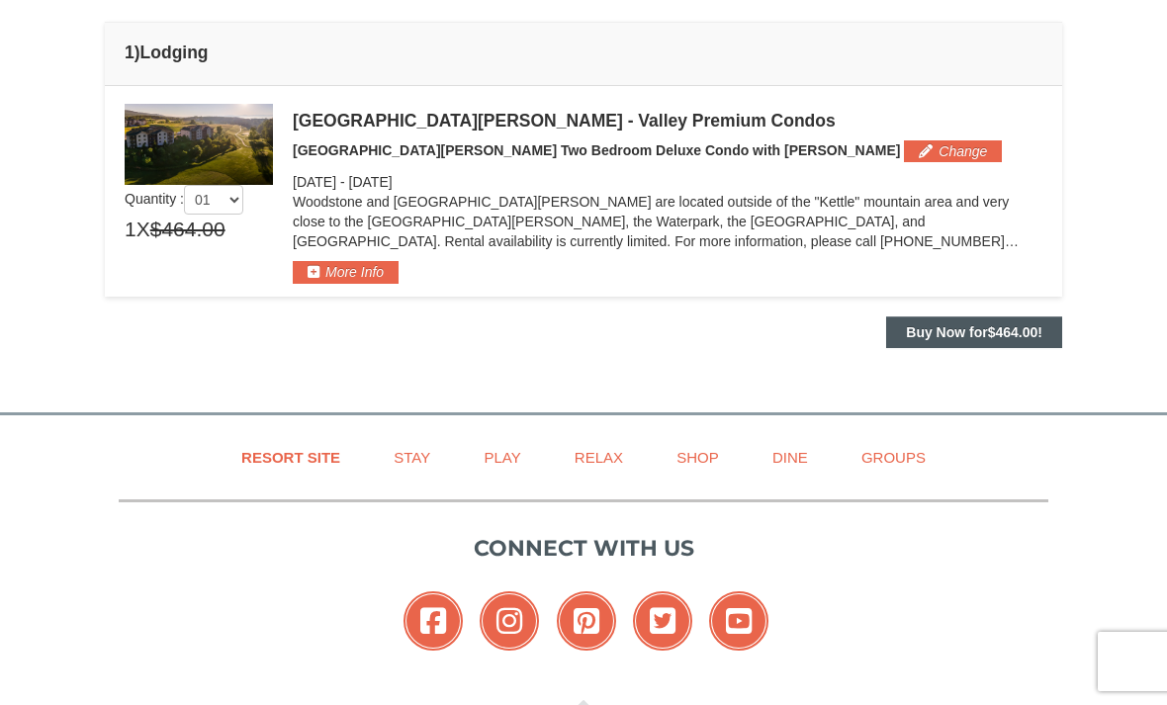
click at [914, 331] on strong "Buy Now for $464.00 !" at bounding box center [974, 332] width 137 height 16
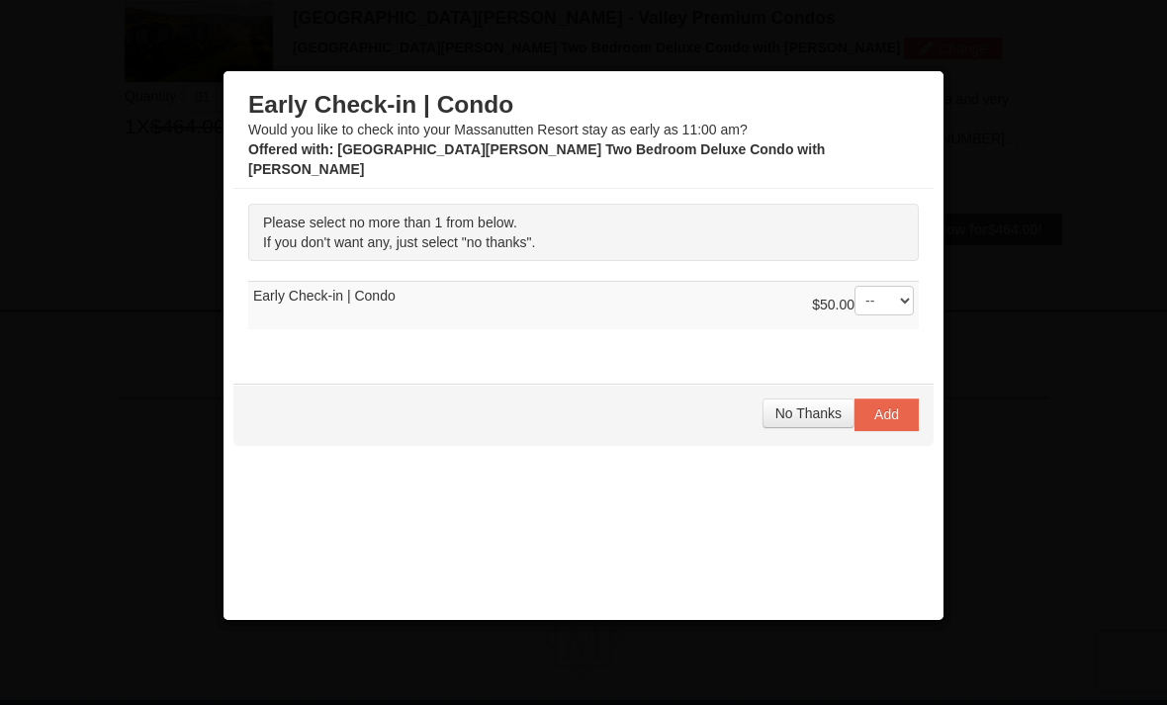
scroll to position [689, 0]
click at [815, 406] on span "No Thanks" at bounding box center [809, 414] width 66 height 16
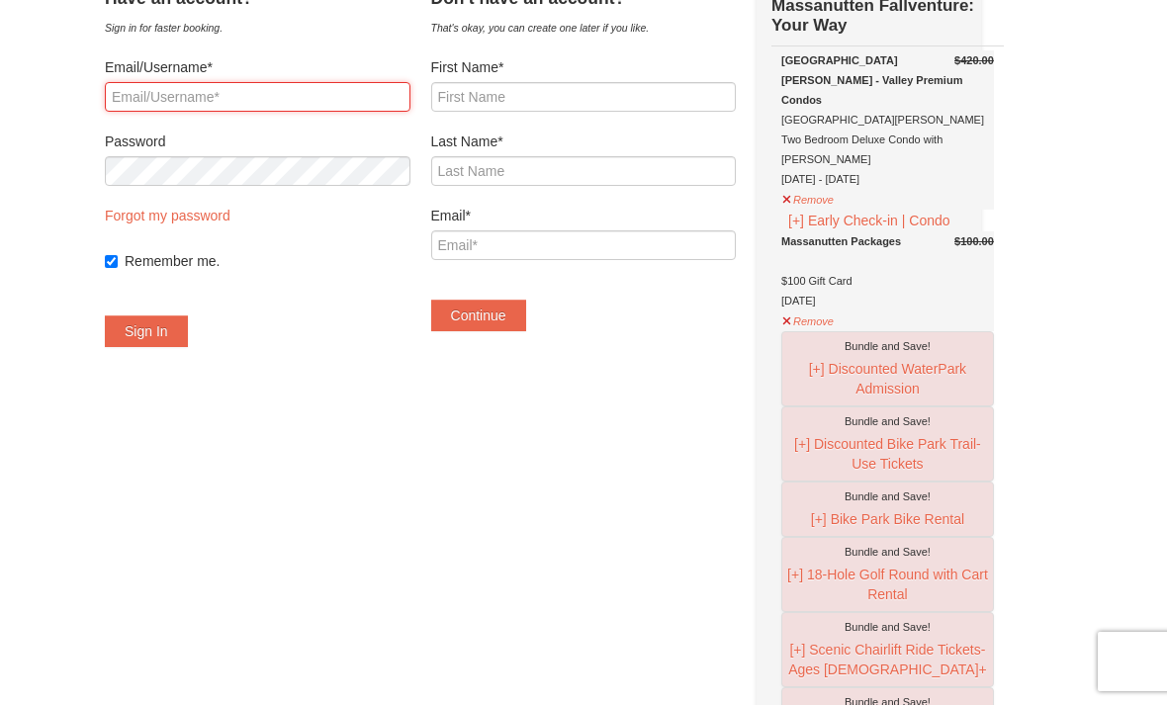
scroll to position [111, 0]
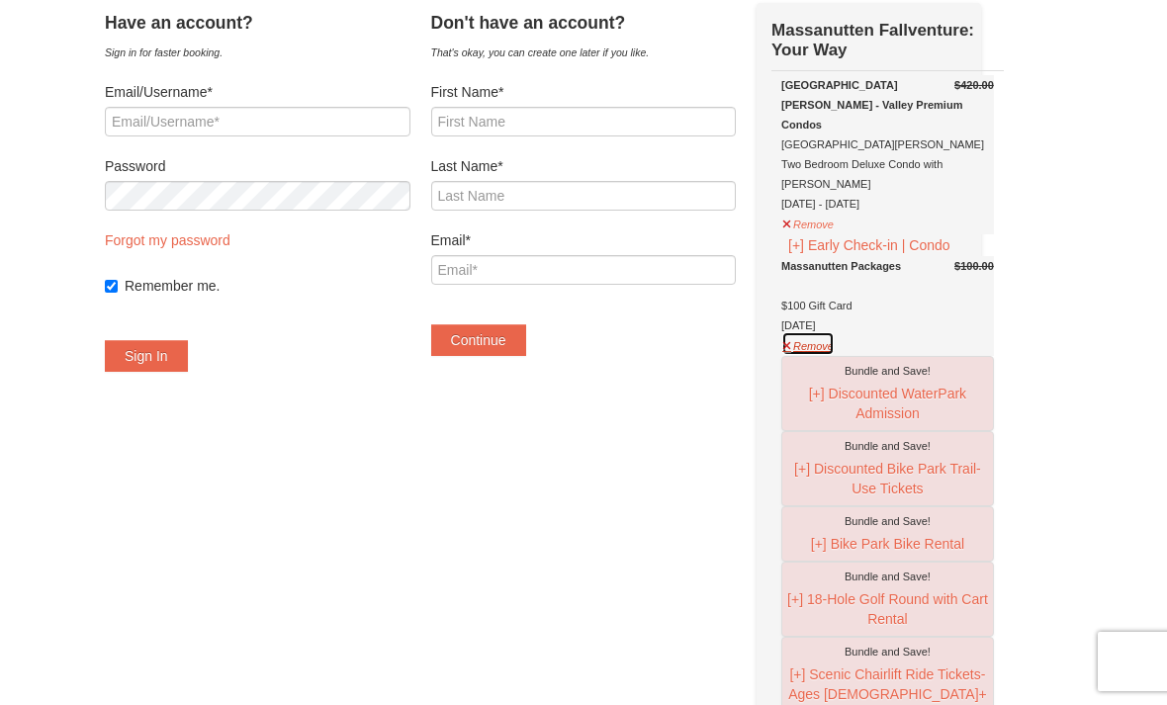
click at [819, 331] on button "Remove" at bounding box center [808, 343] width 53 height 25
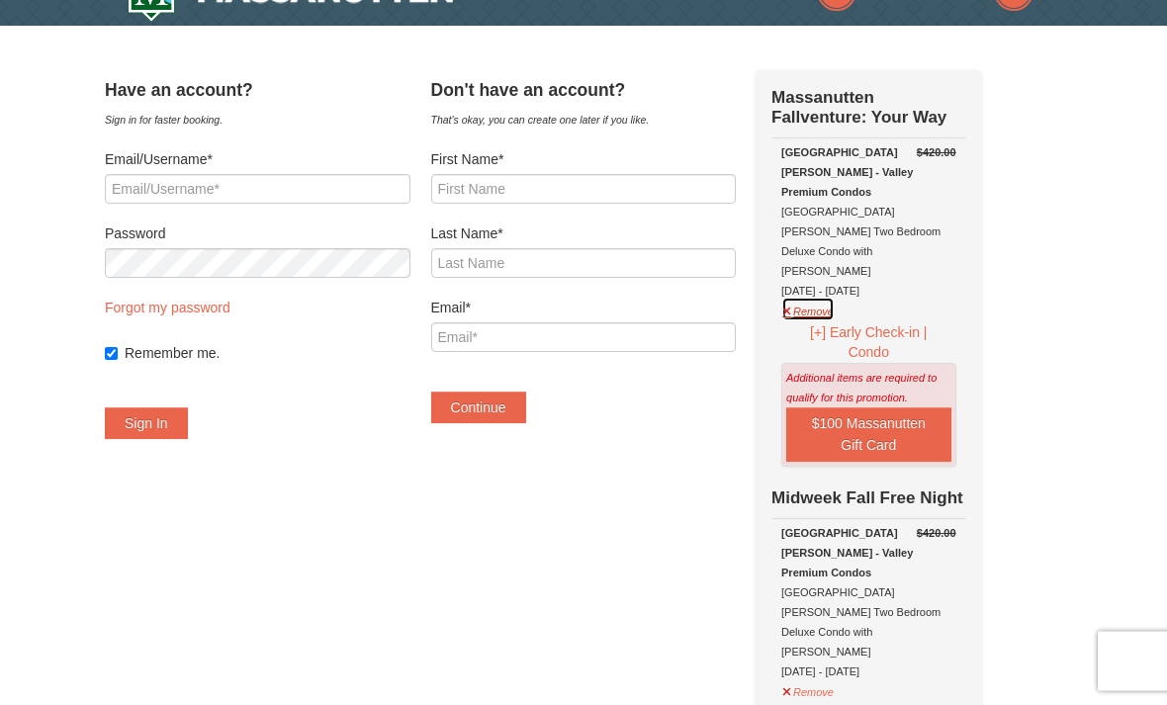
click at [821, 298] on button "Remove" at bounding box center [808, 310] width 53 height 25
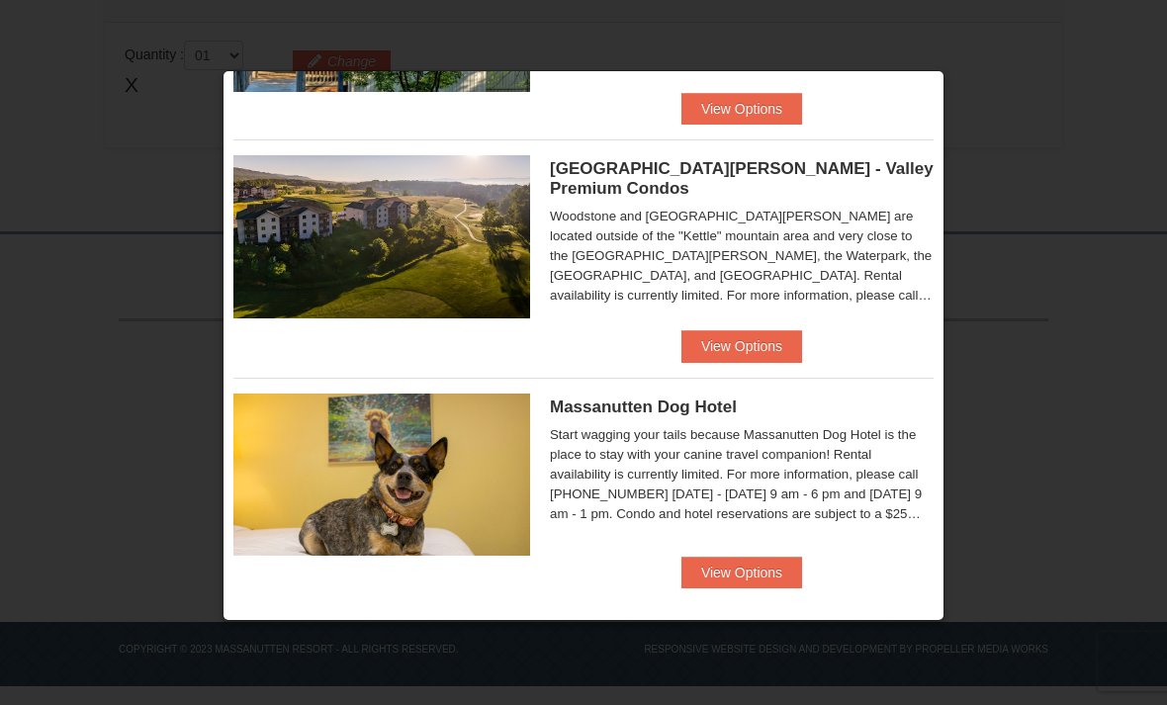
scroll to position [1110, 0]
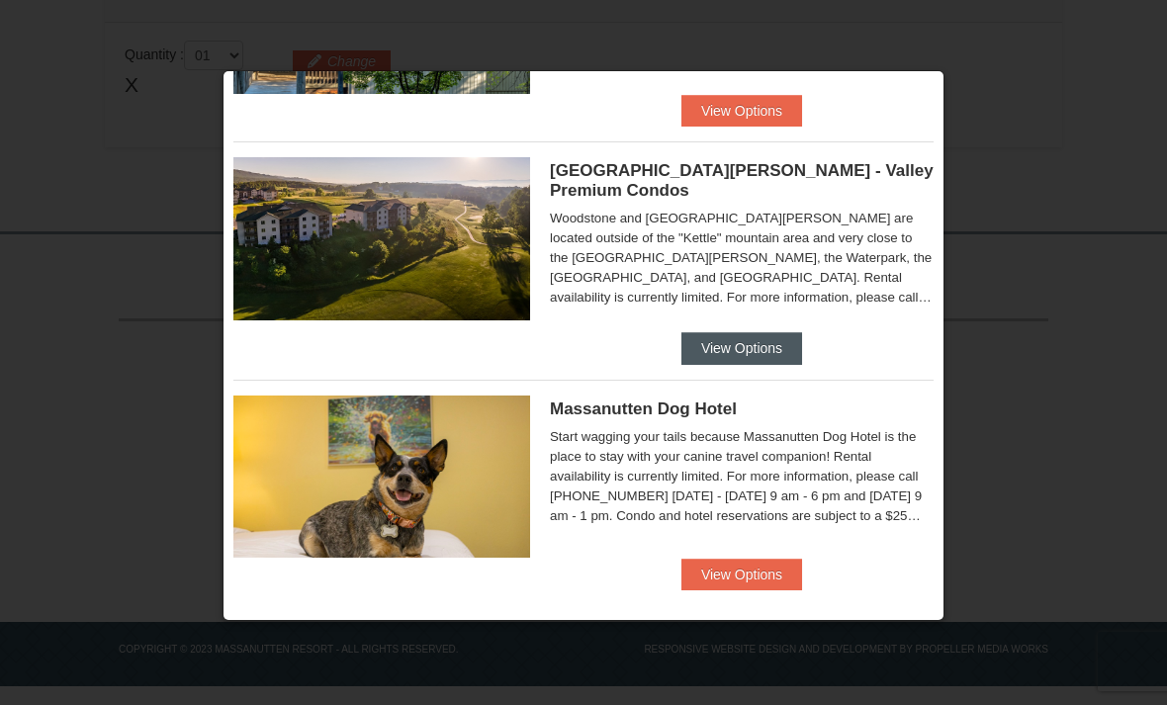
click at [730, 332] on button "View Options" at bounding box center [742, 348] width 121 height 32
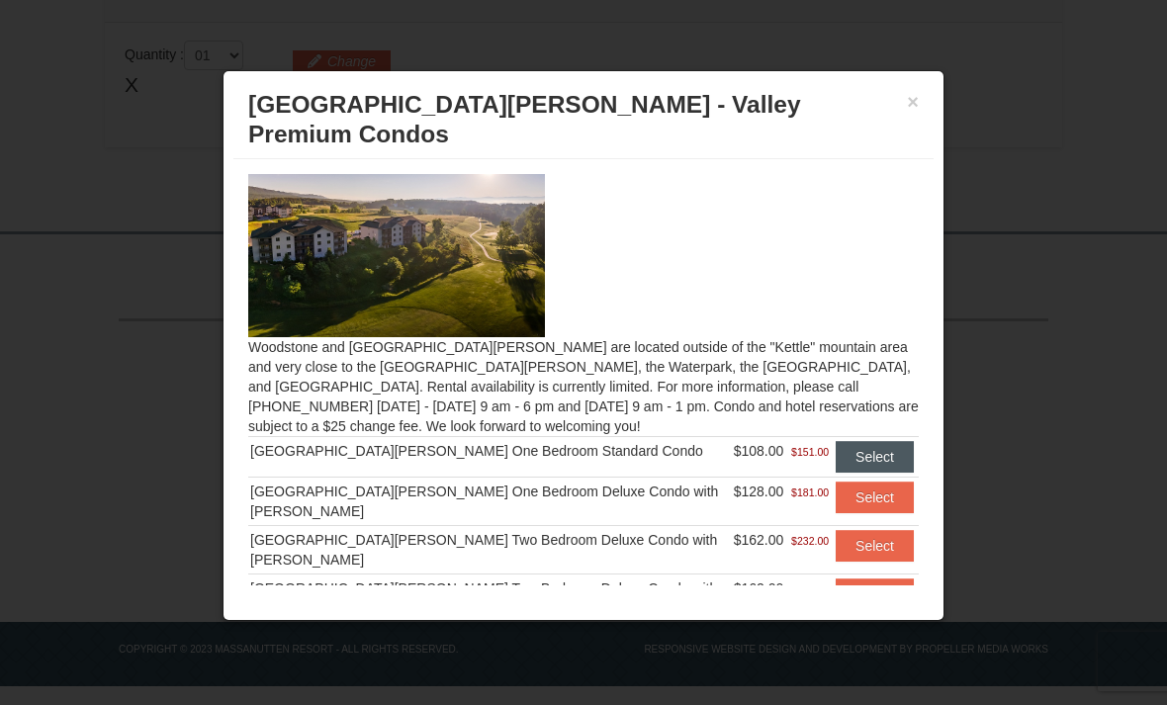
click at [836, 441] on button "Select" at bounding box center [875, 457] width 78 height 32
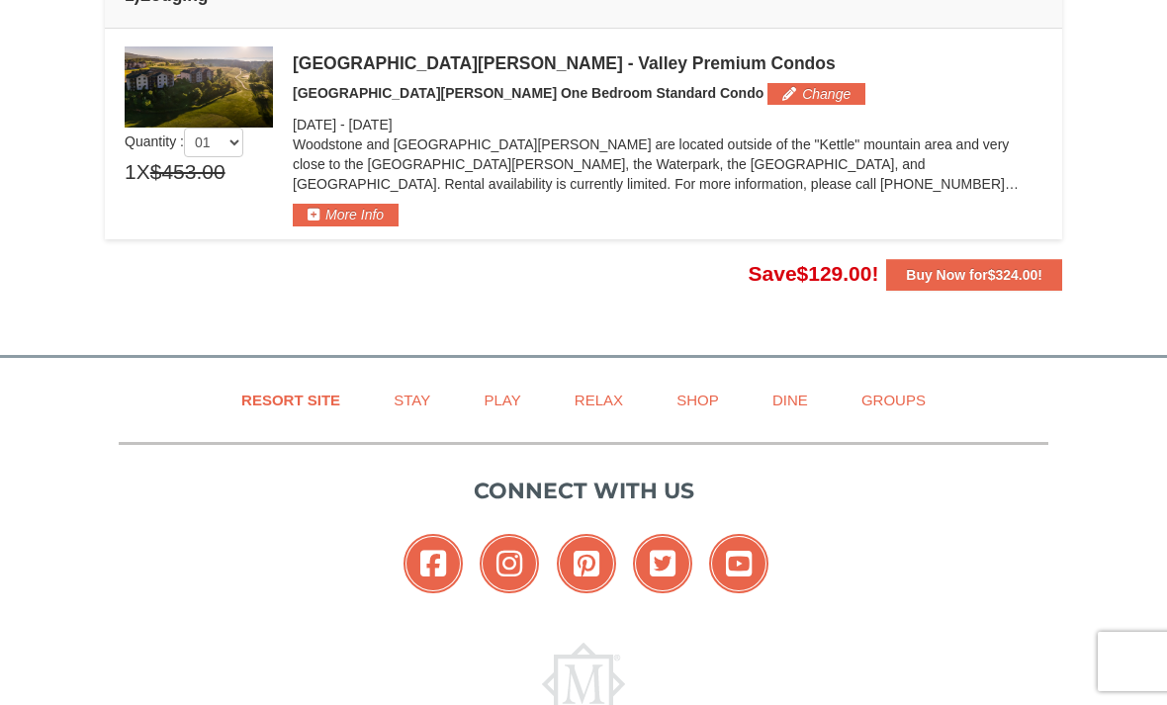
scroll to position [612, 0]
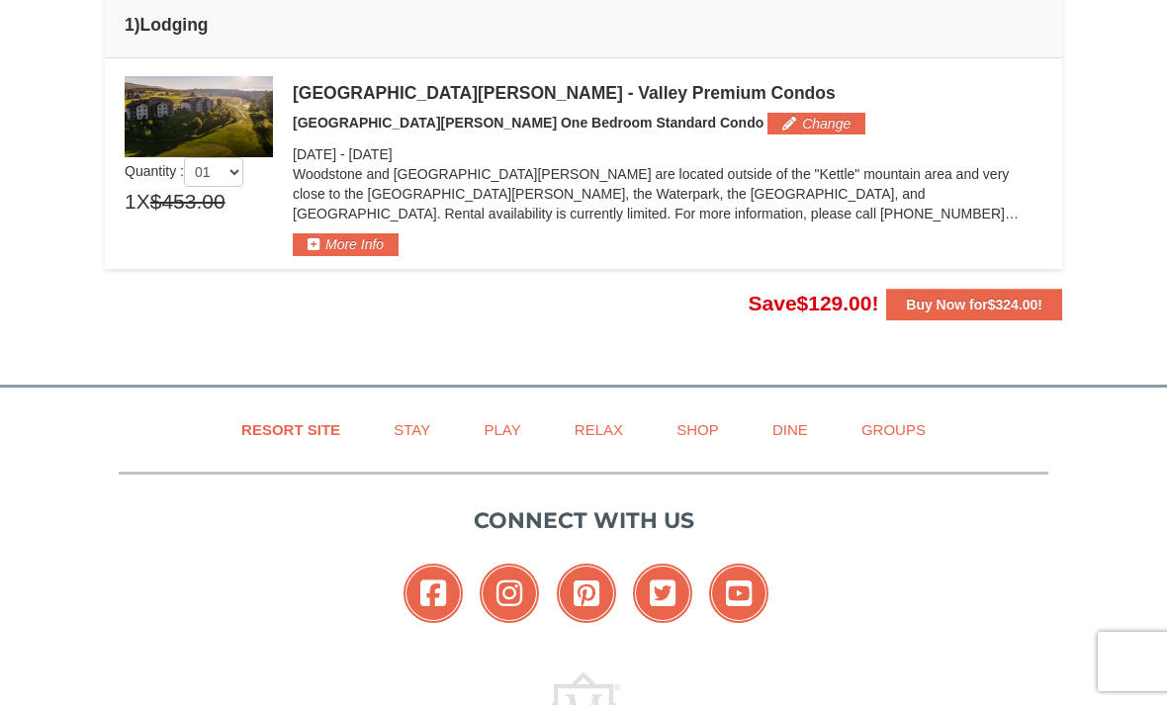
click at [909, 289] on button "Buy Now for $324.00 !" at bounding box center [974, 305] width 176 height 32
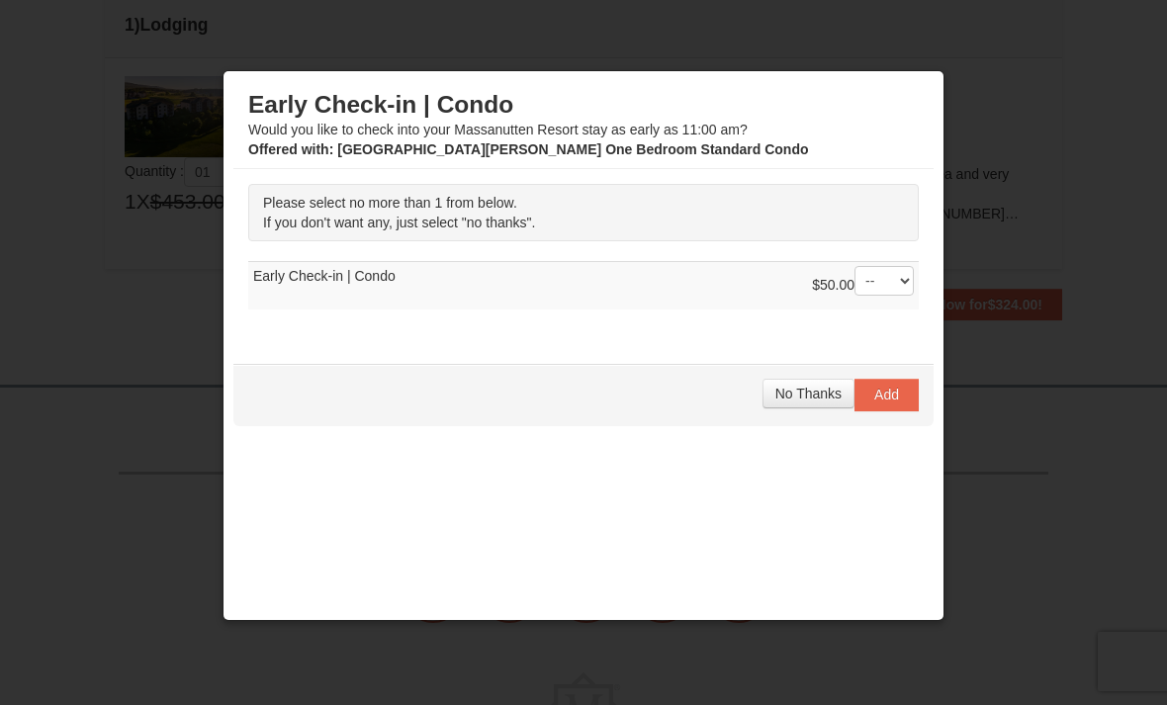
click at [755, 391] on div "No Thanks Add" at bounding box center [583, 394] width 700 height 61
click at [899, 286] on select "-- 01" at bounding box center [884, 281] width 59 height 30
select select "1"
click at [872, 293] on select "-- 01" at bounding box center [884, 281] width 59 height 30
click at [880, 404] on button "Add" at bounding box center [887, 395] width 64 height 32
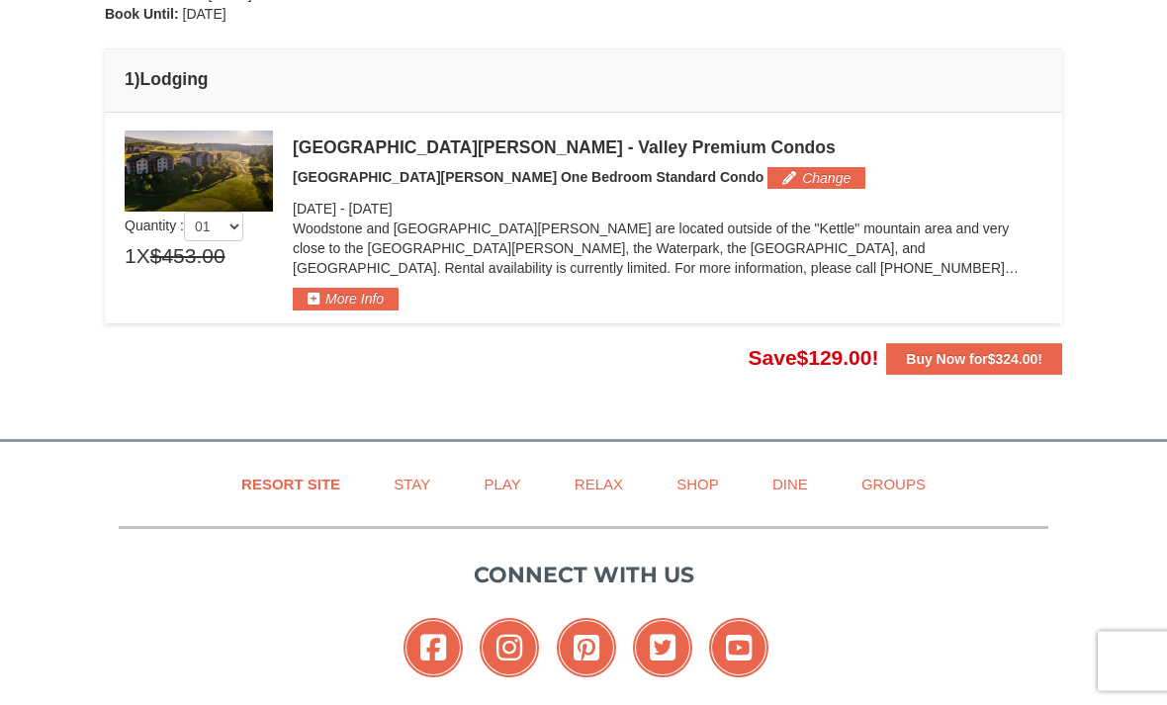
scroll to position [549, 0]
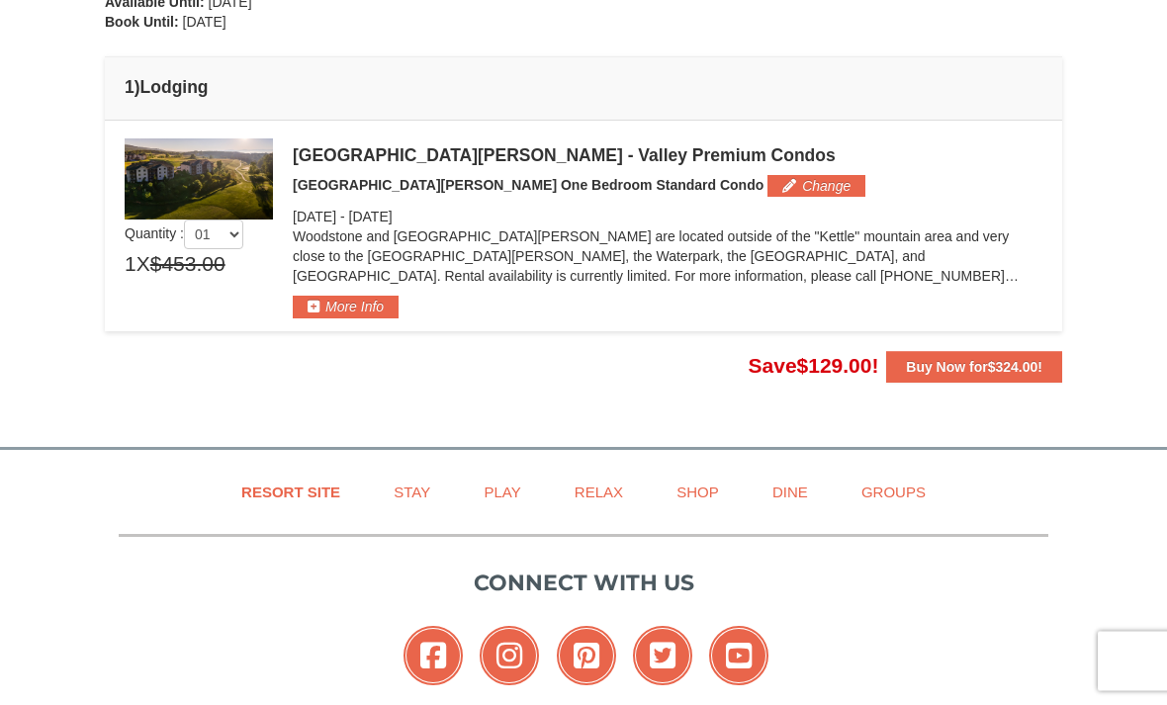
click at [977, 361] on div at bounding box center [583, 352] width 1167 height 705
click at [946, 355] on div at bounding box center [583, 352] width 1167 height 705
click at [944, 364] on div at bounding box center [583, 352] width 1167 height 705
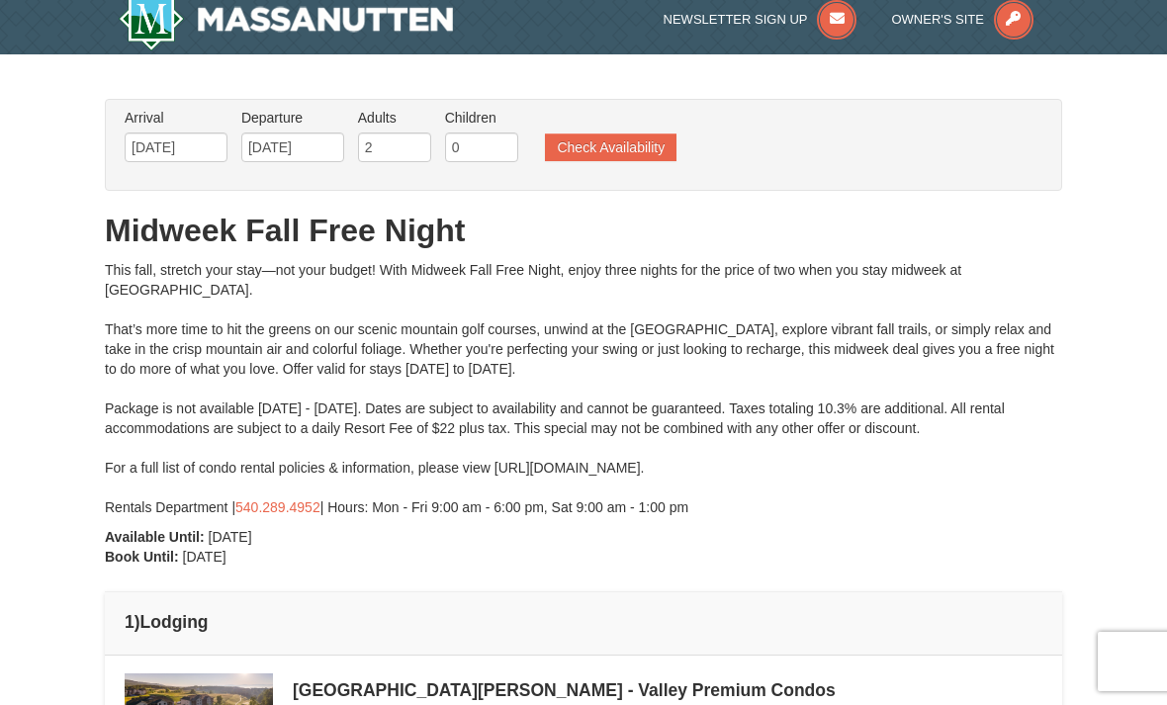
scroll to position [16, 0]
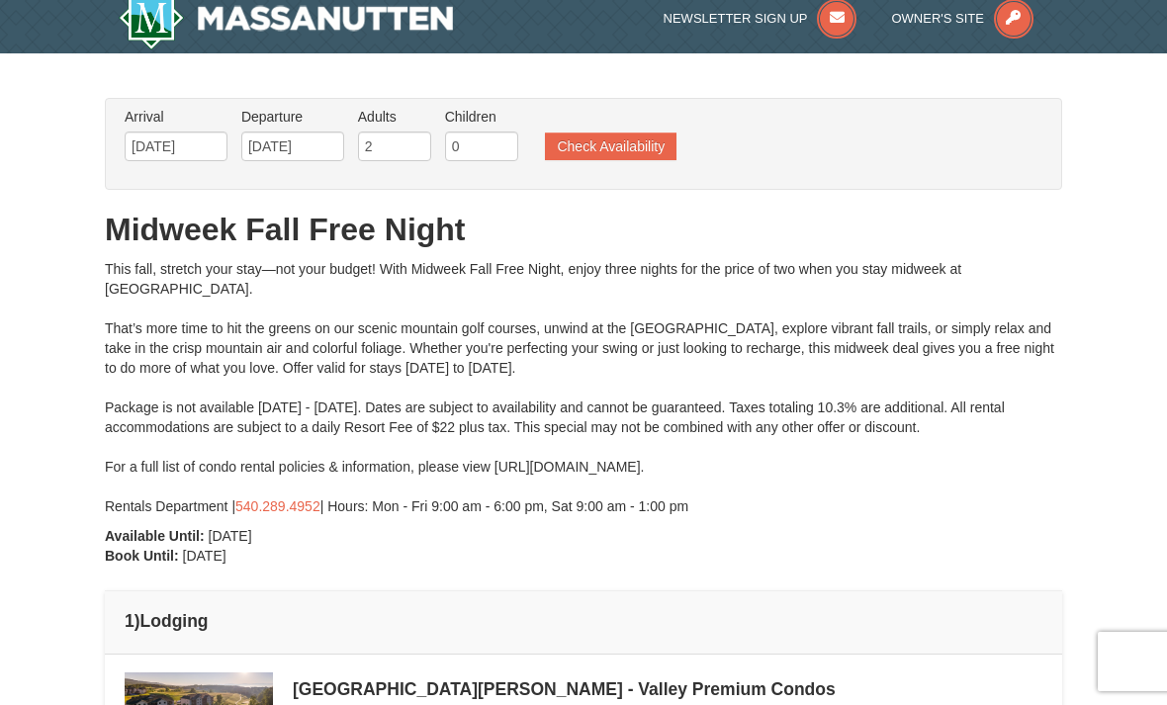
click at [169, 144] on div at bounding box center [583, 352] width 1167 height 705
click at [154, 152] on div at bounding box center [583, 352] width 1167 height 705
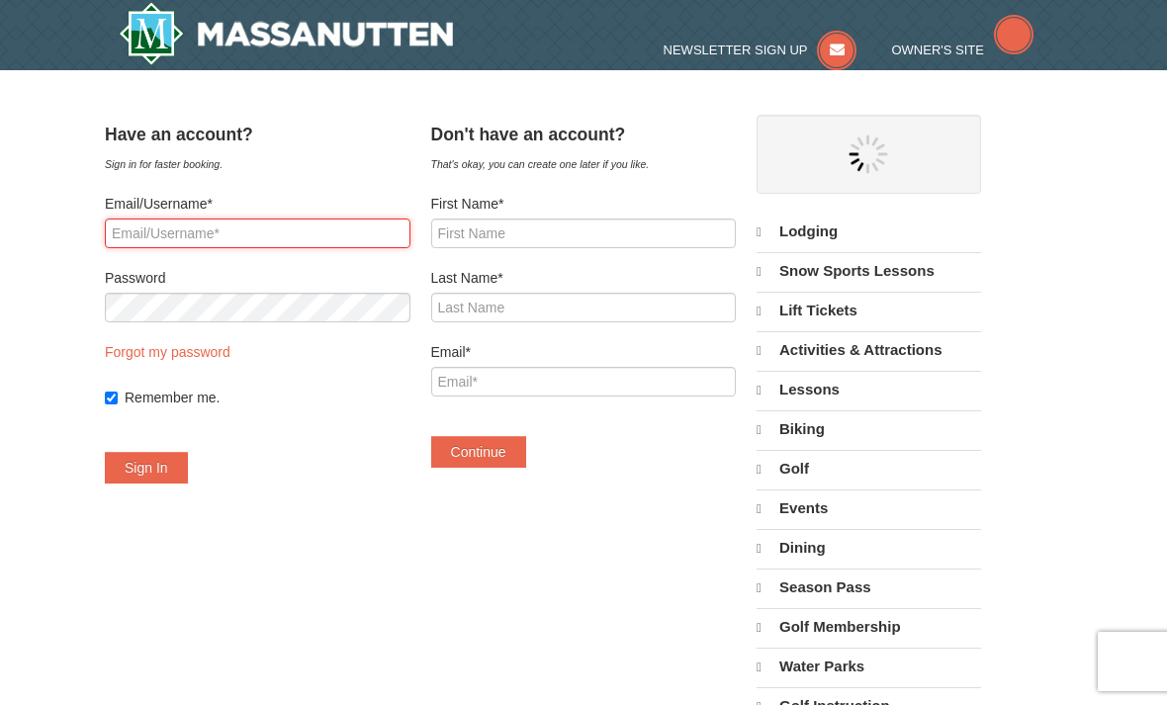
select select "9"
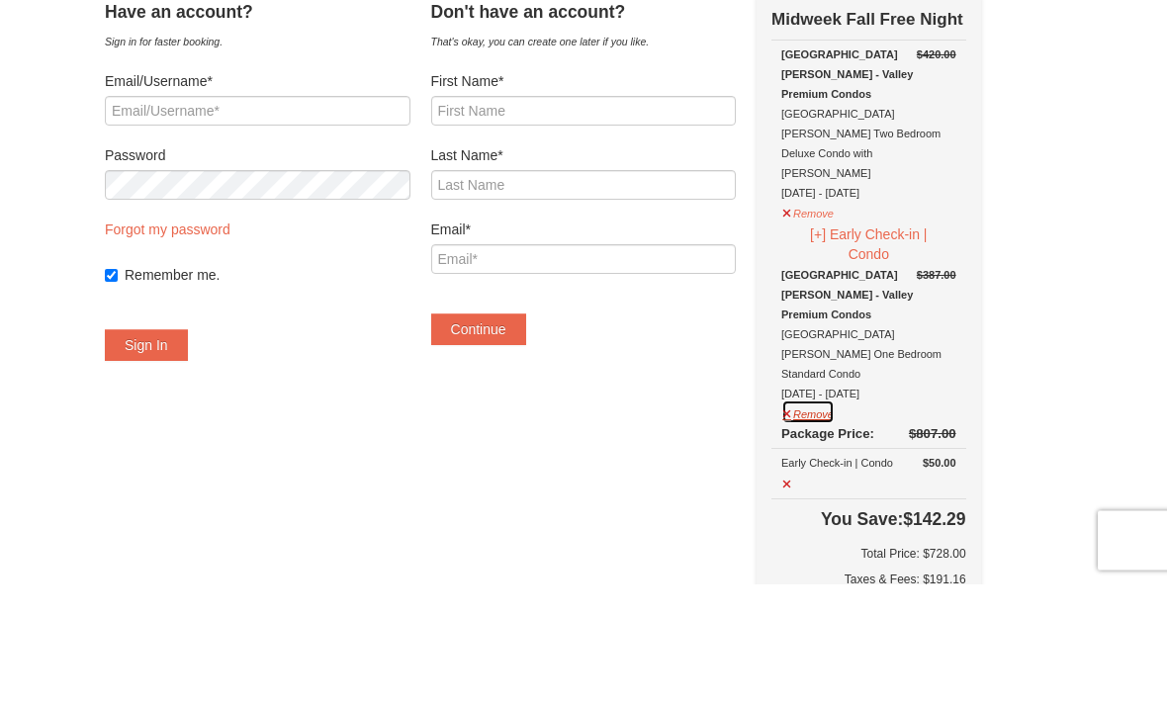
click at [830, 521] on button "Remove" at bounding box center [808, 533] width 53 height 25
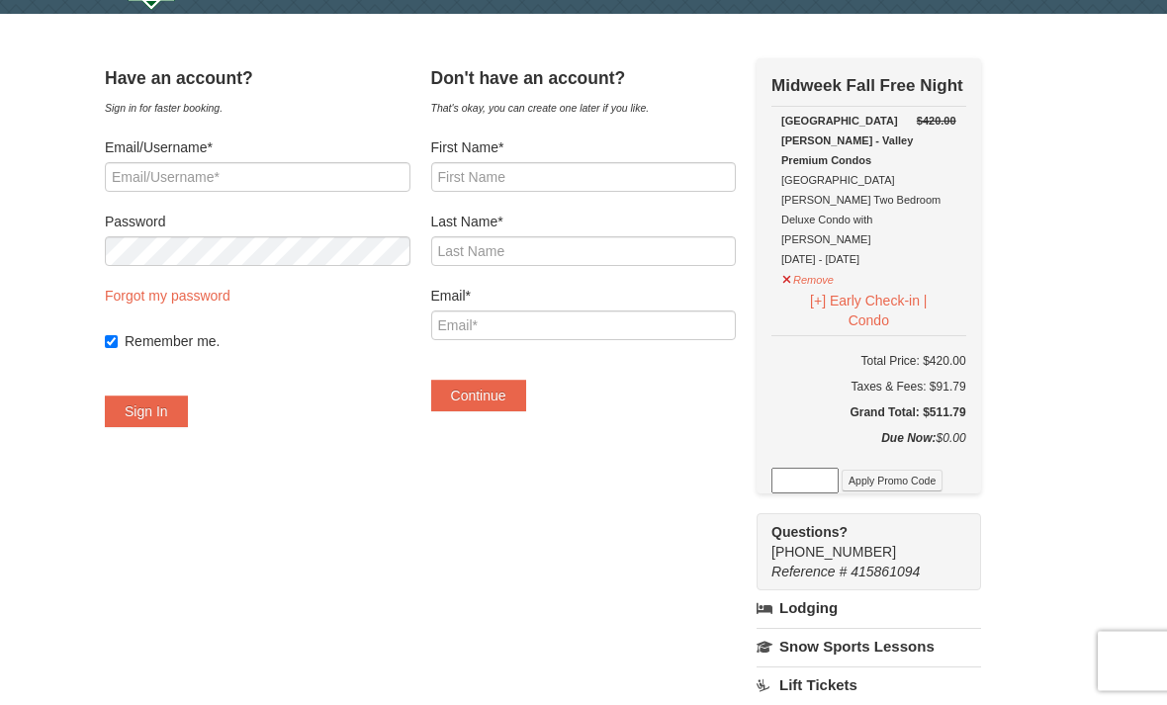
scroll to position [55, 0]
click at [813, 265] on button "Remove" at bounding box center [808, 277] width 53 height 25
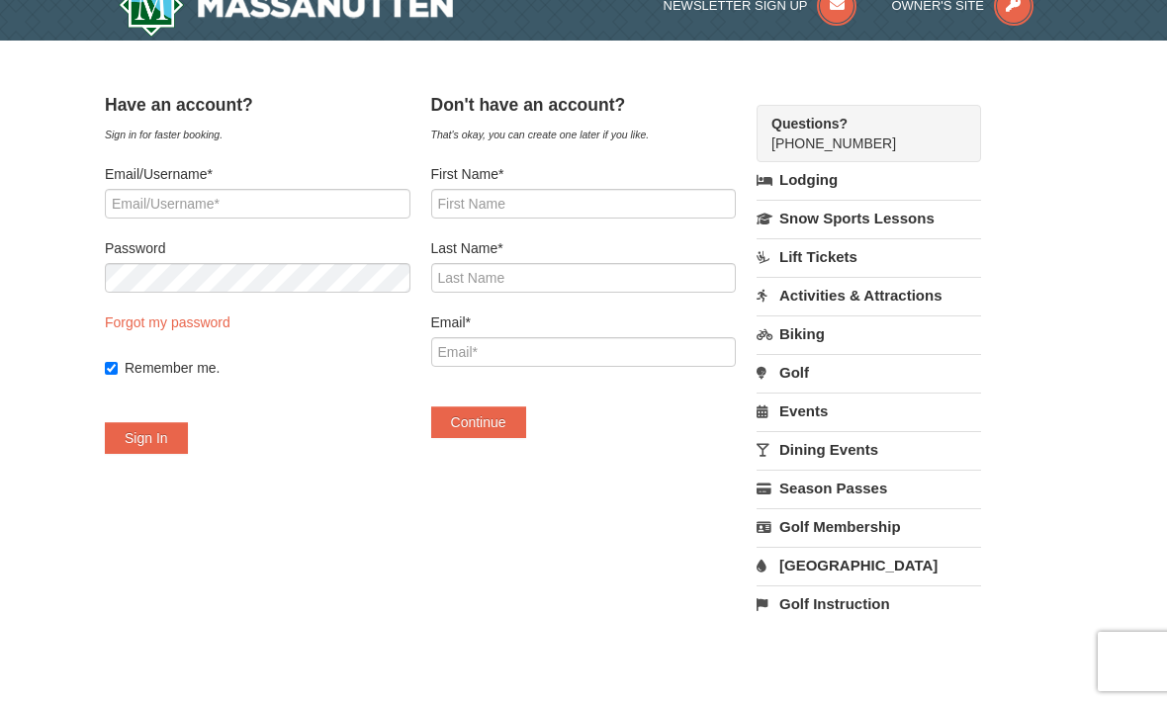
scroll to position [0, 0]
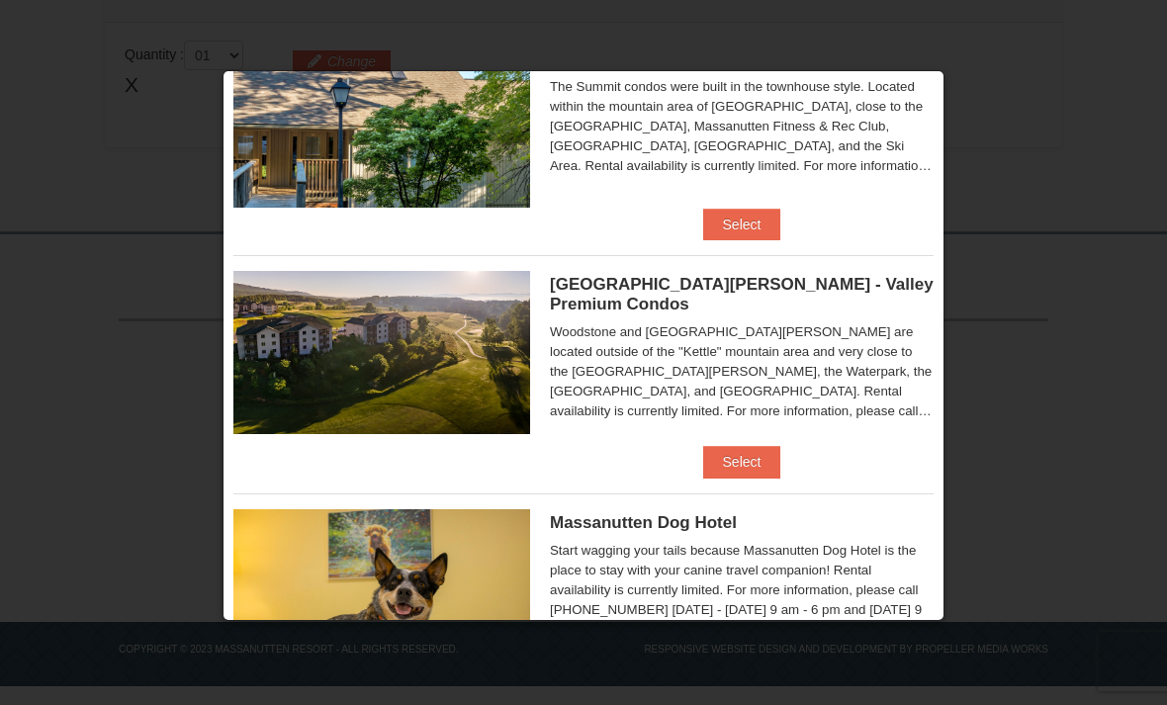
scroll to position [992, 0]
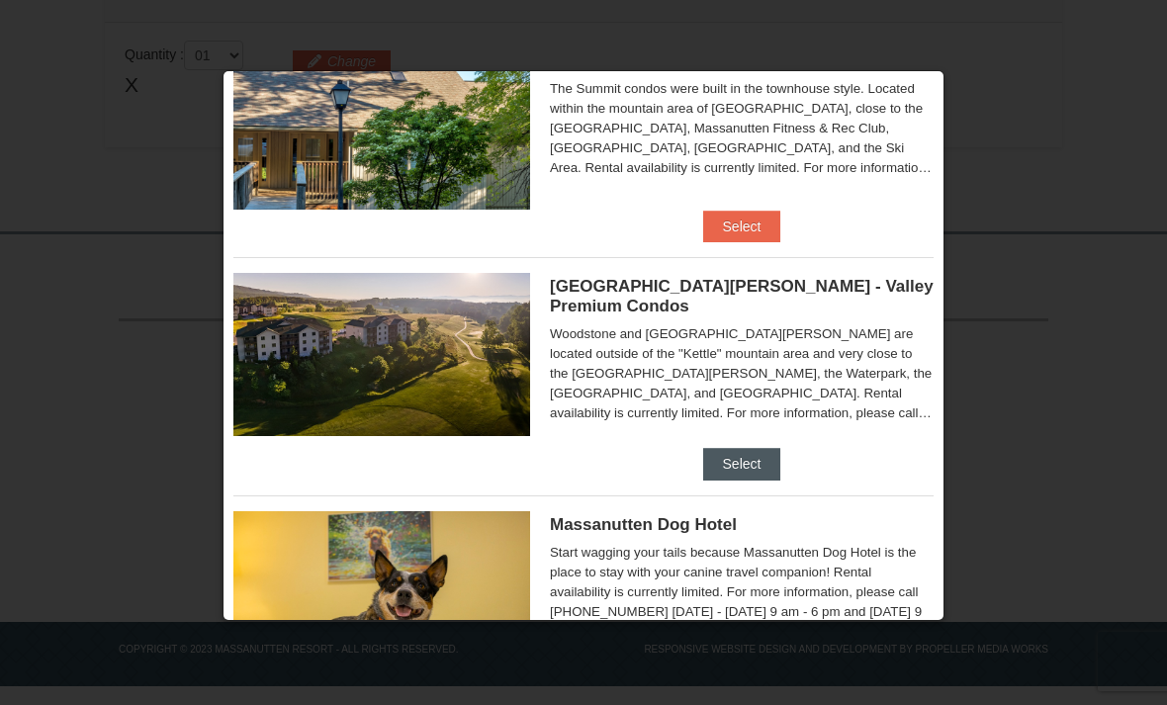
click at [719, 451] on button "Select" at bounding box center [742, 464] width 78 height 32
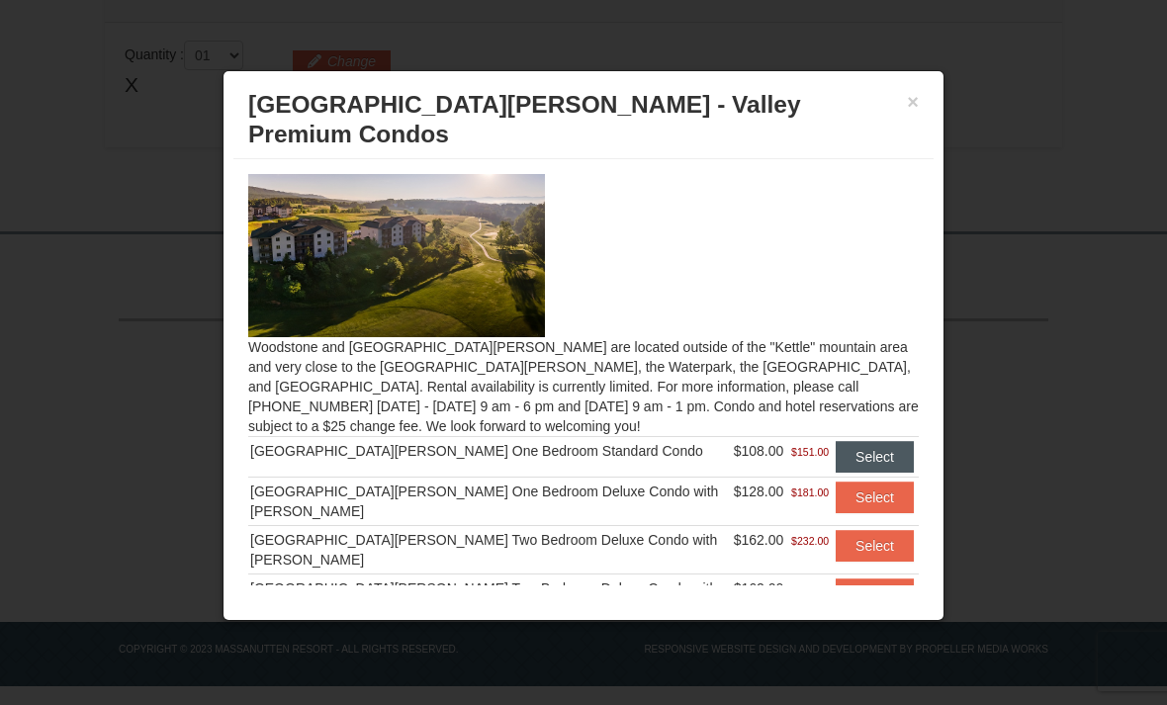
click at [838, 441] on button "Select" at bounding box center [875, 457] width 78 height 32
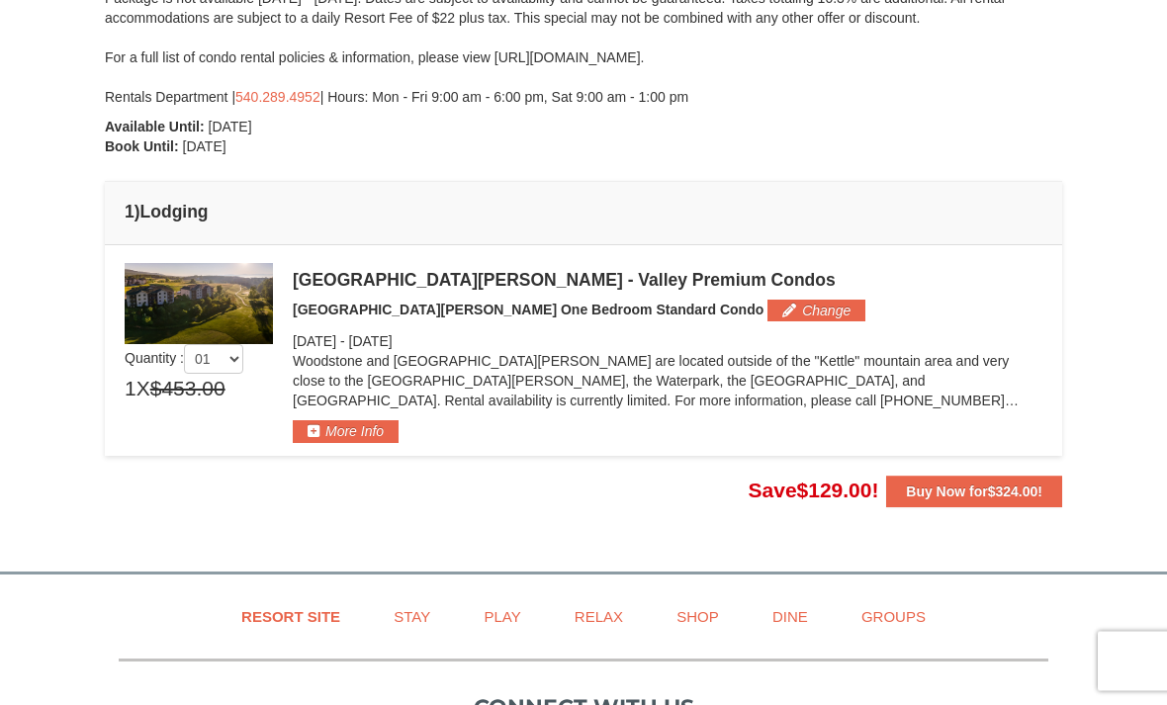
scroll to position [405, 0]
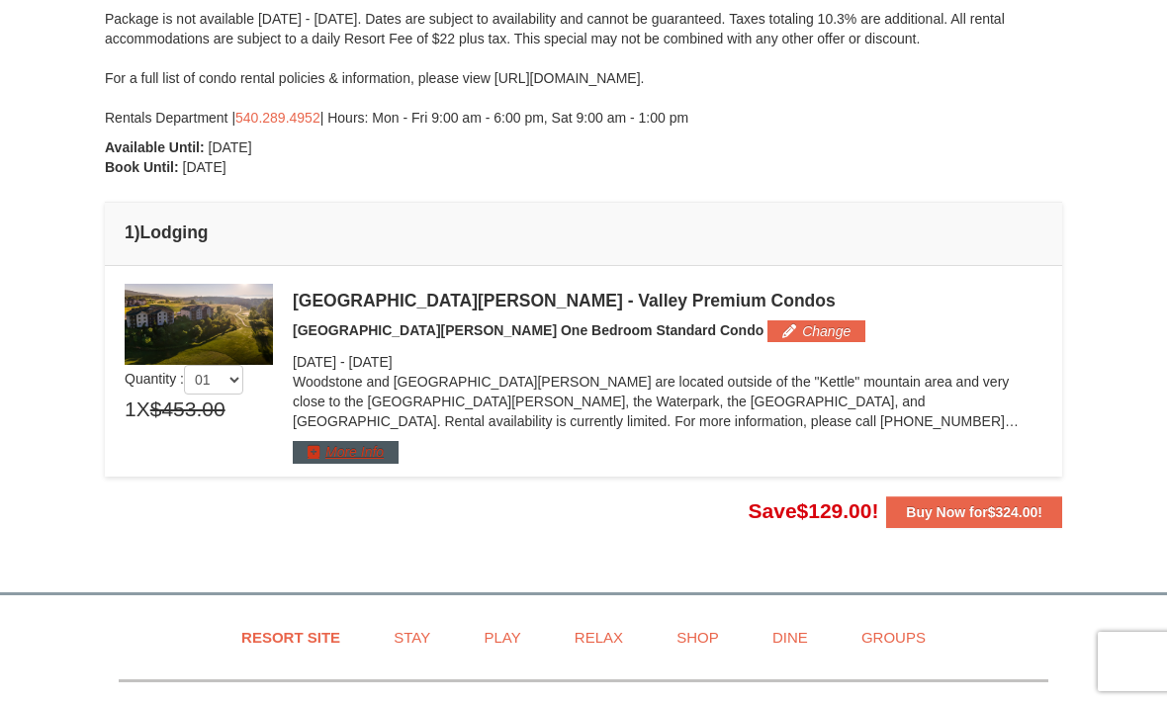
click at [324, 453] on button "More Info" at bounding box center [346, 452] width 106 height 22
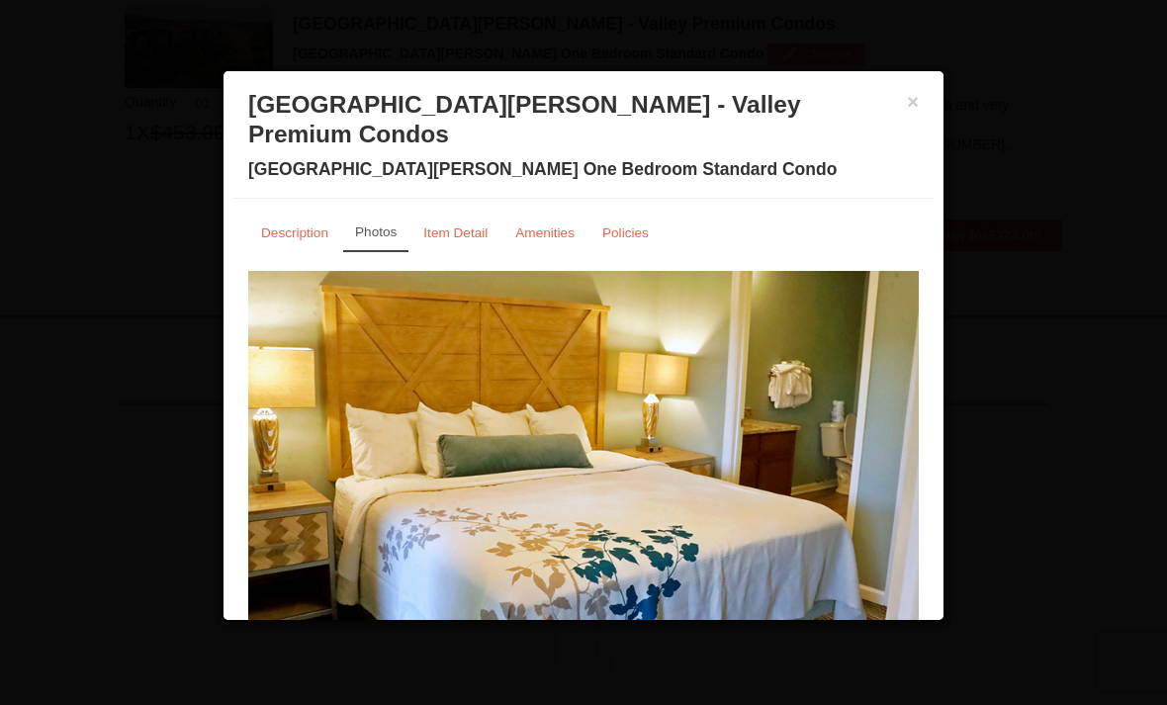
scroll to position [689, 0]
click at [474, 226] on small "Item Detail" at bounding box center [455, 233] width 64 height 15
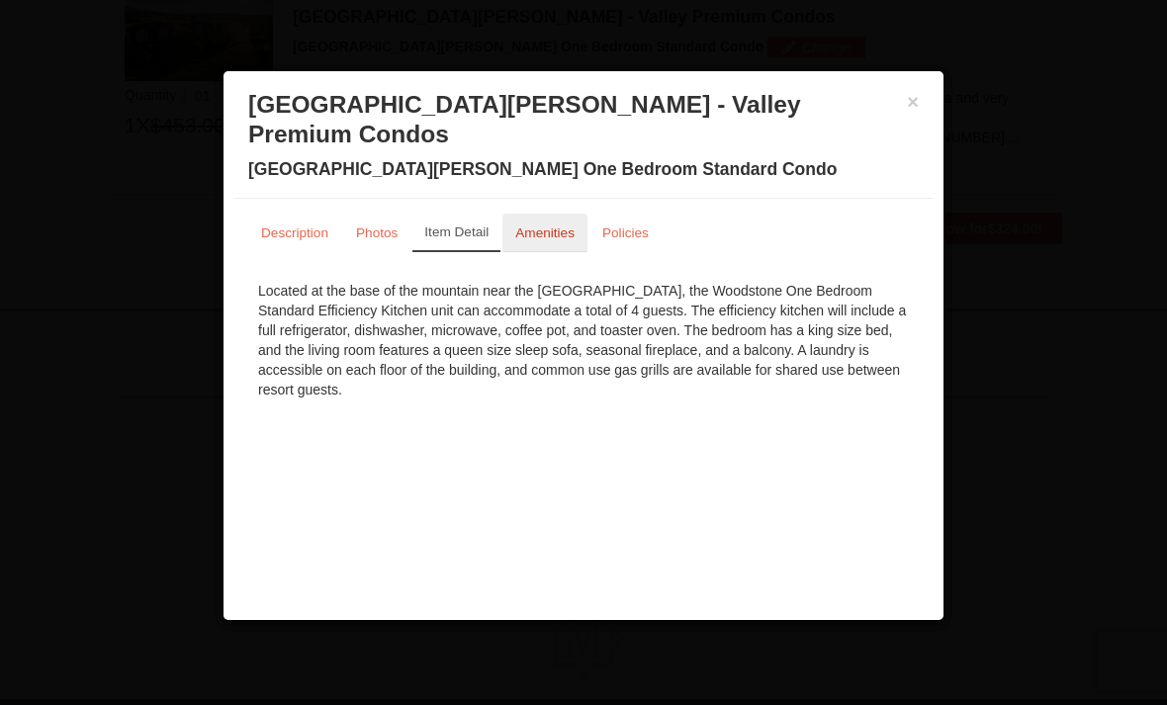
click at [572, 226] on small "Amenities" at bounding box center [544, 233] width 59 height 15
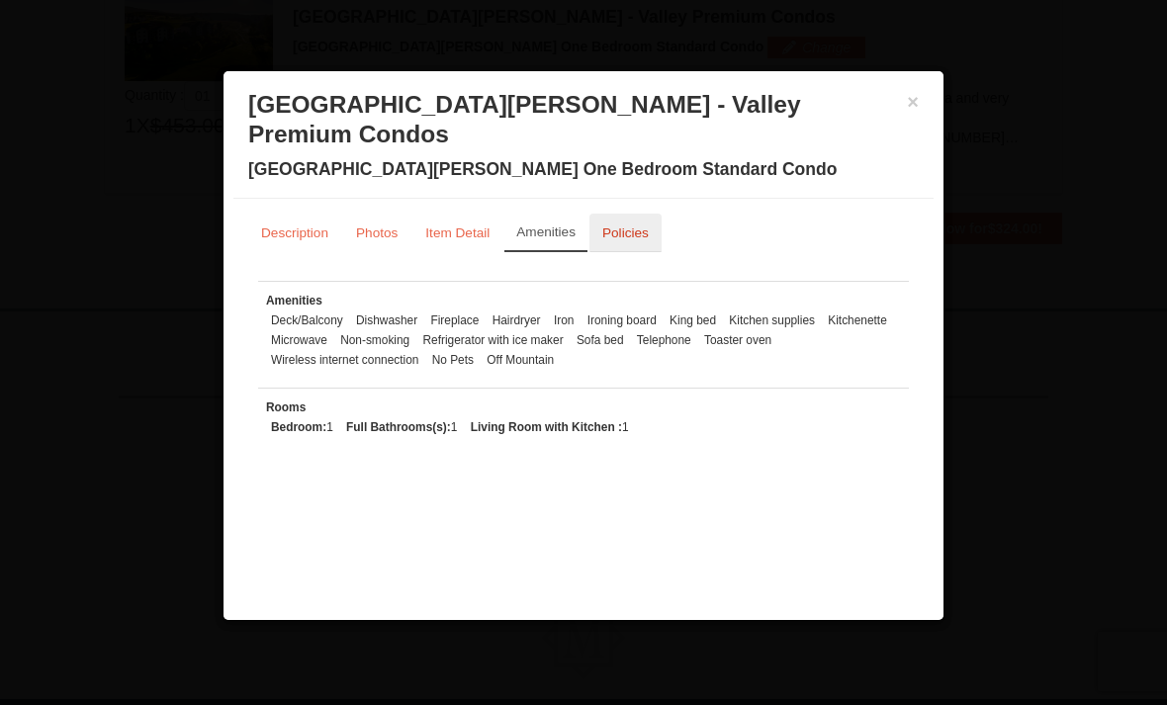
click at [634, 226] on small "Policies" at bounding box center [625, 233] width 46 height 15
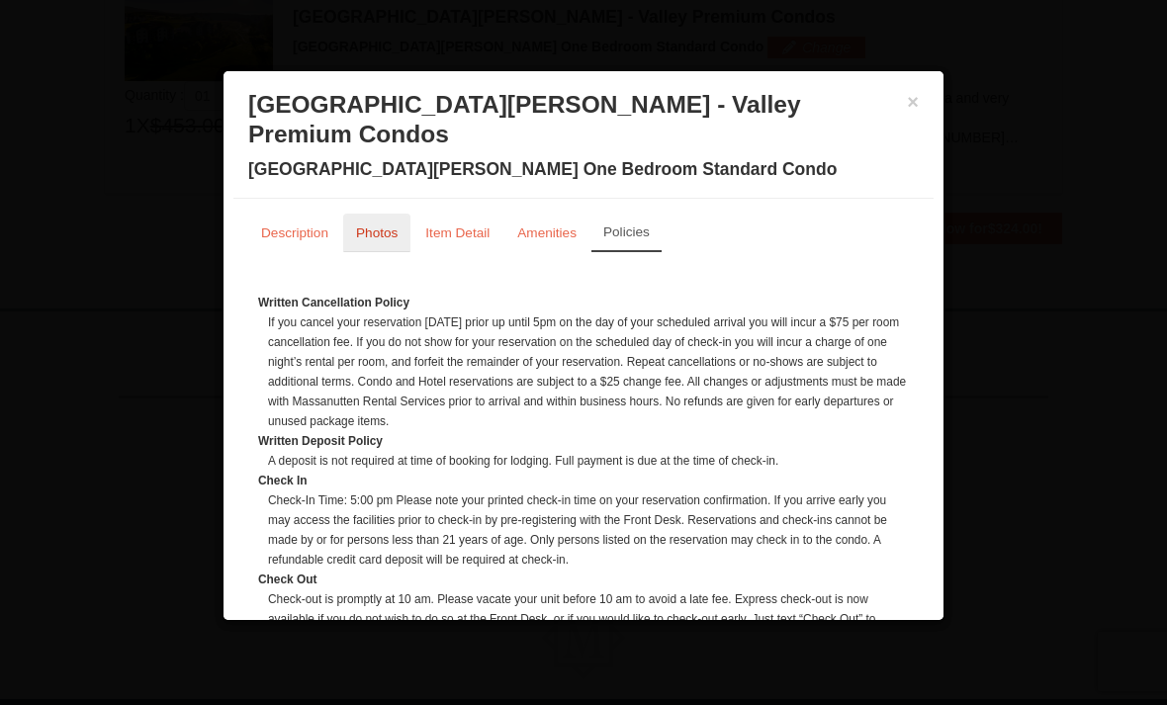
click at [386, 226] on small "Photos" at bounding box center [377, 233] width 42 height 15
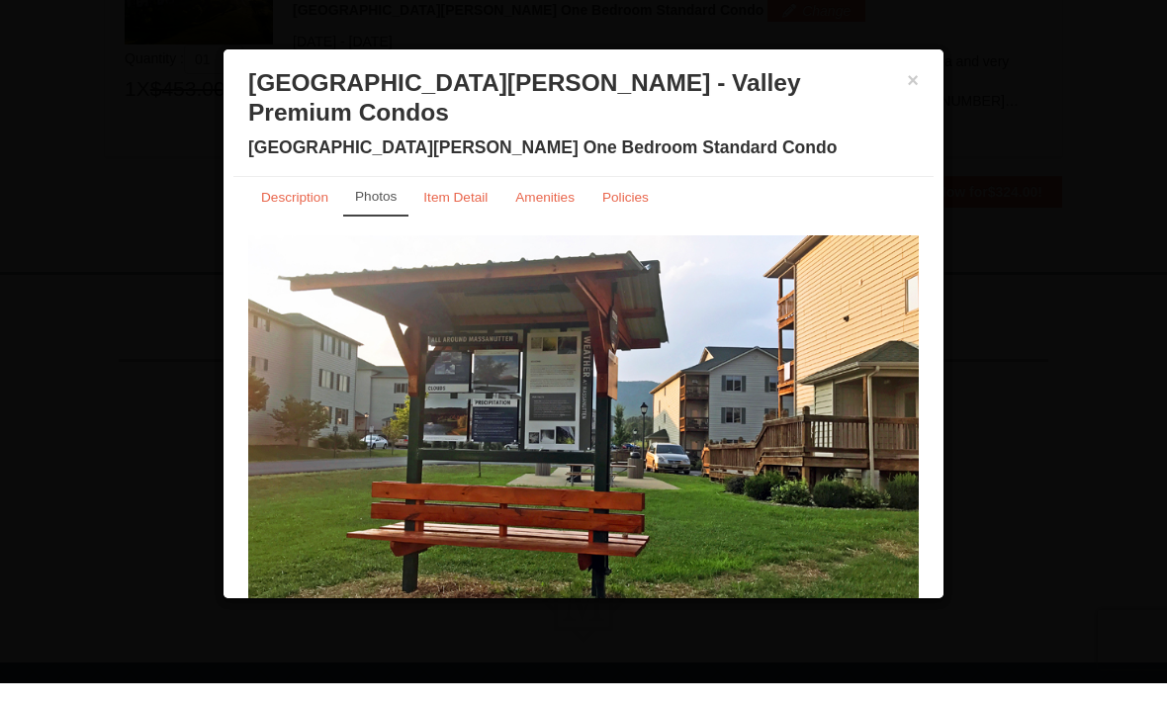
scroll to position [13, 0]
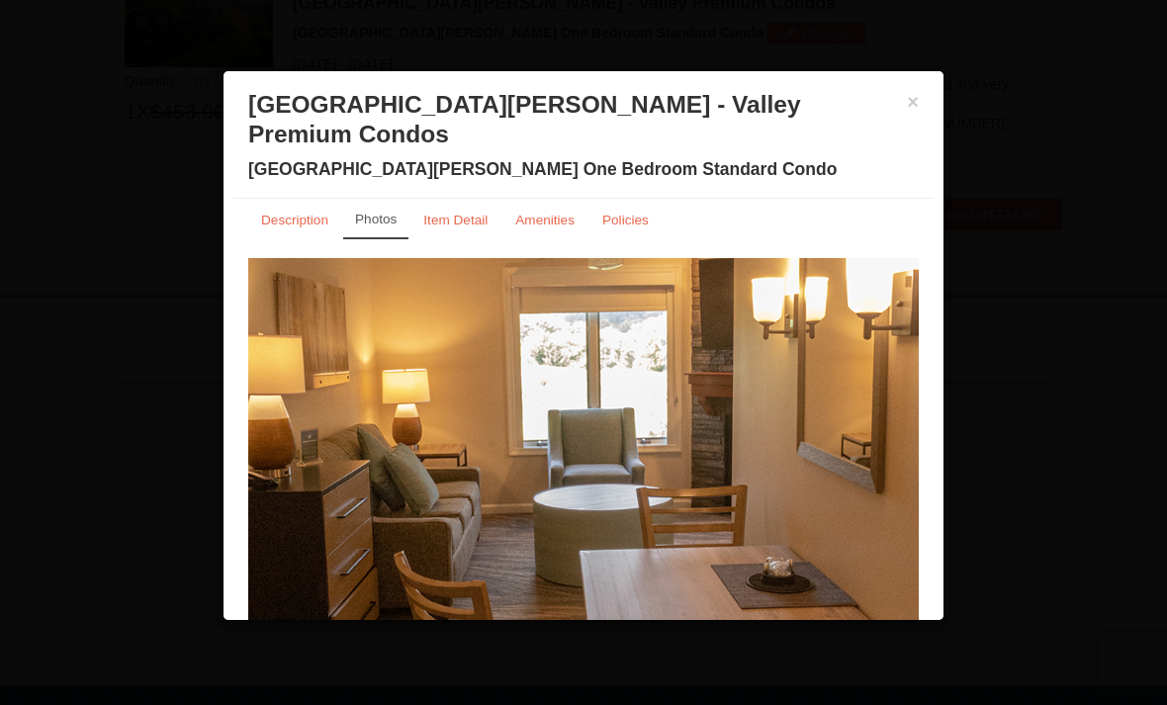
click at [899, 116] on h3 "[GEOGRAPHIC_DATA][PERSON_NAME] - Valley Premium Condos" at bounding box center [583, 119] width 671 height 59
click at [909, 112] on button "×" at bounding box center [913, 102] width 12 height 20
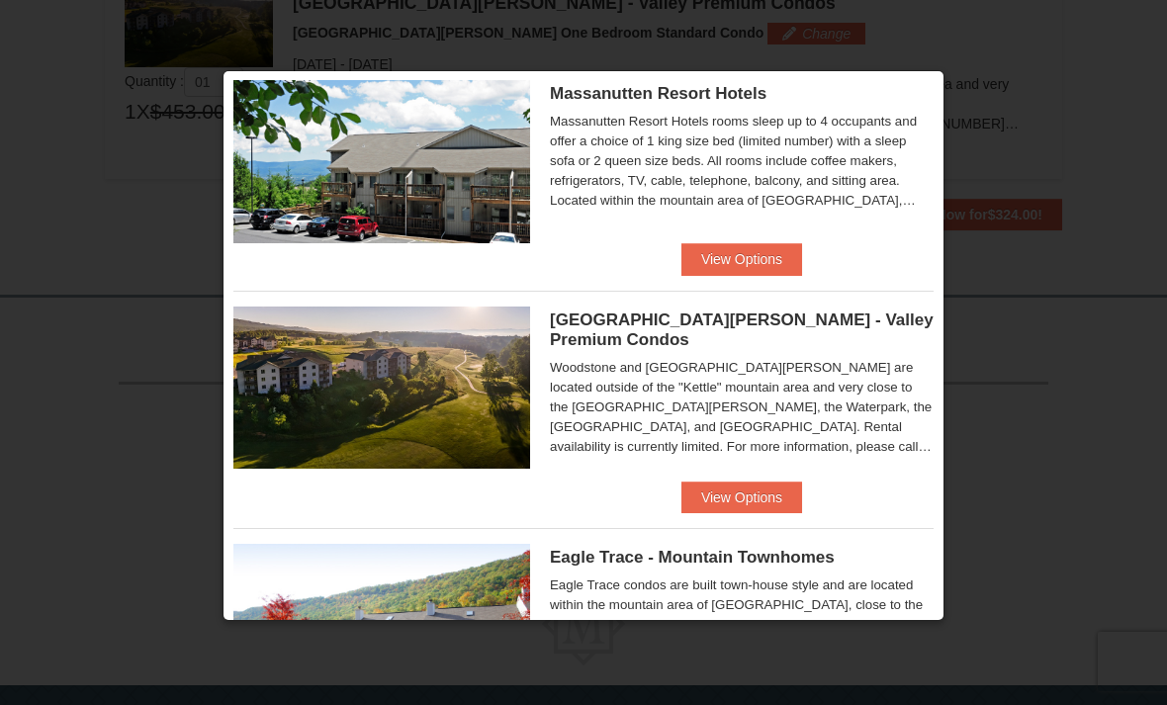
scroll to position [60, 0]
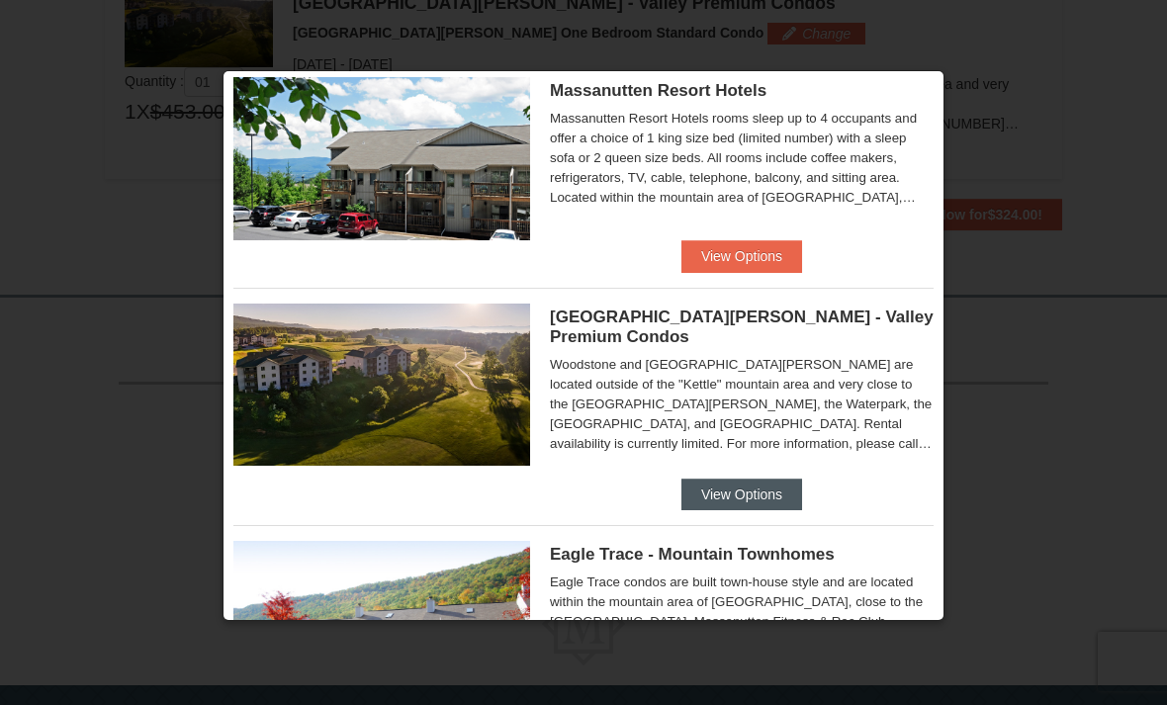
click at [697, 485] on button "View Options" at bounding box center [742, 495] width 121 height 32
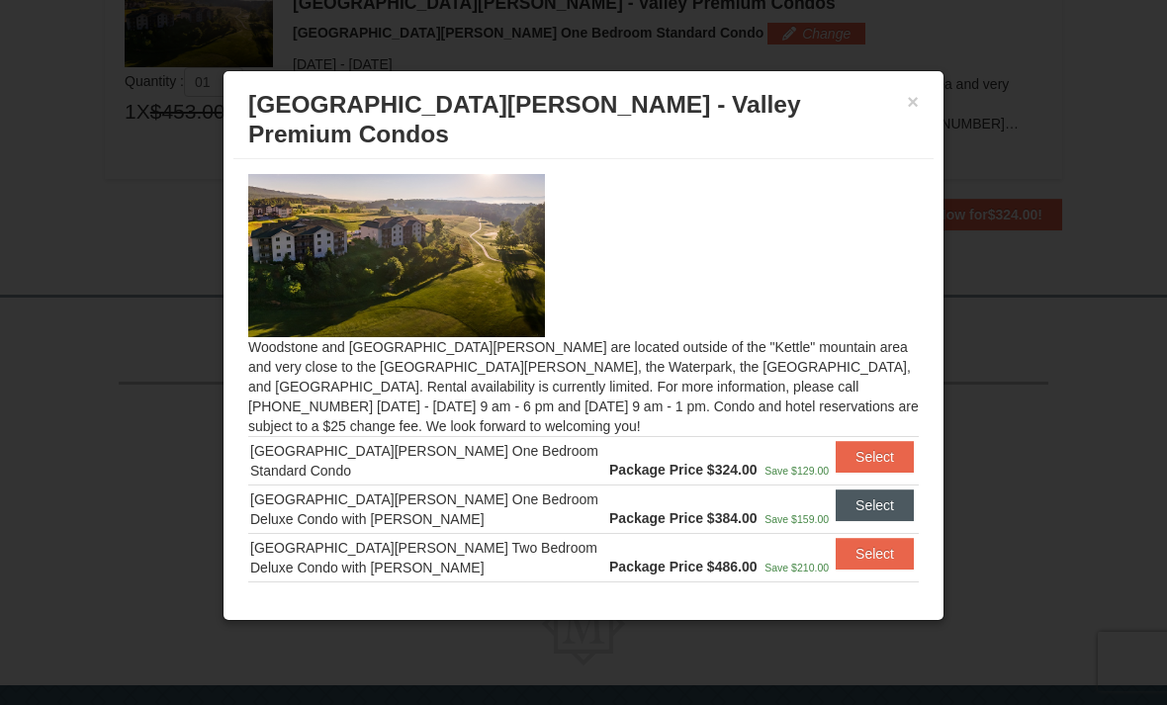
click at [852, 490] on button "Select" at bounding box center [875, 506] width 78 height 32
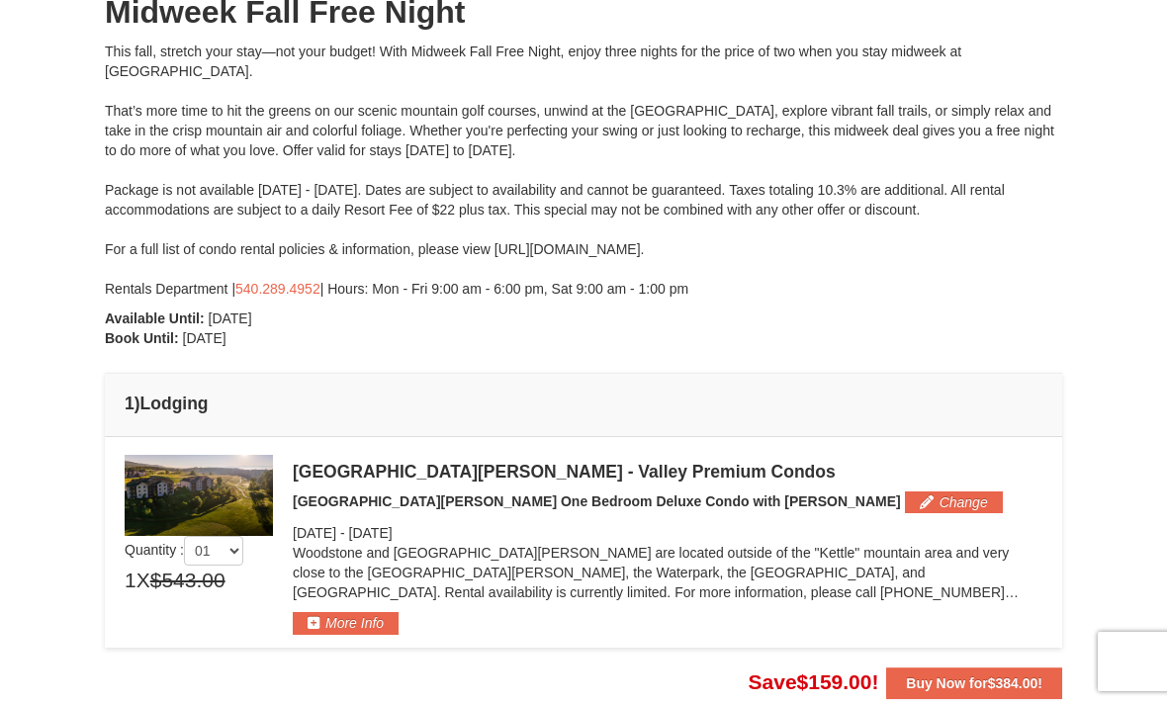
scroll to position [220, 0]
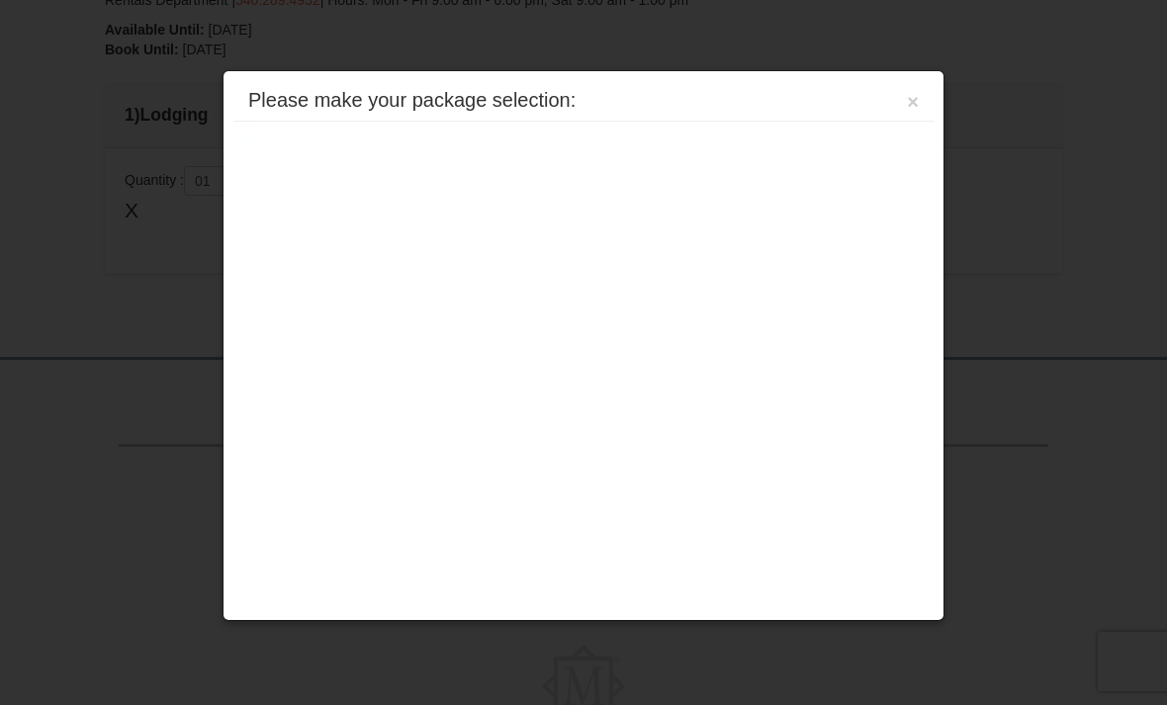
scroll to position [648, 0]
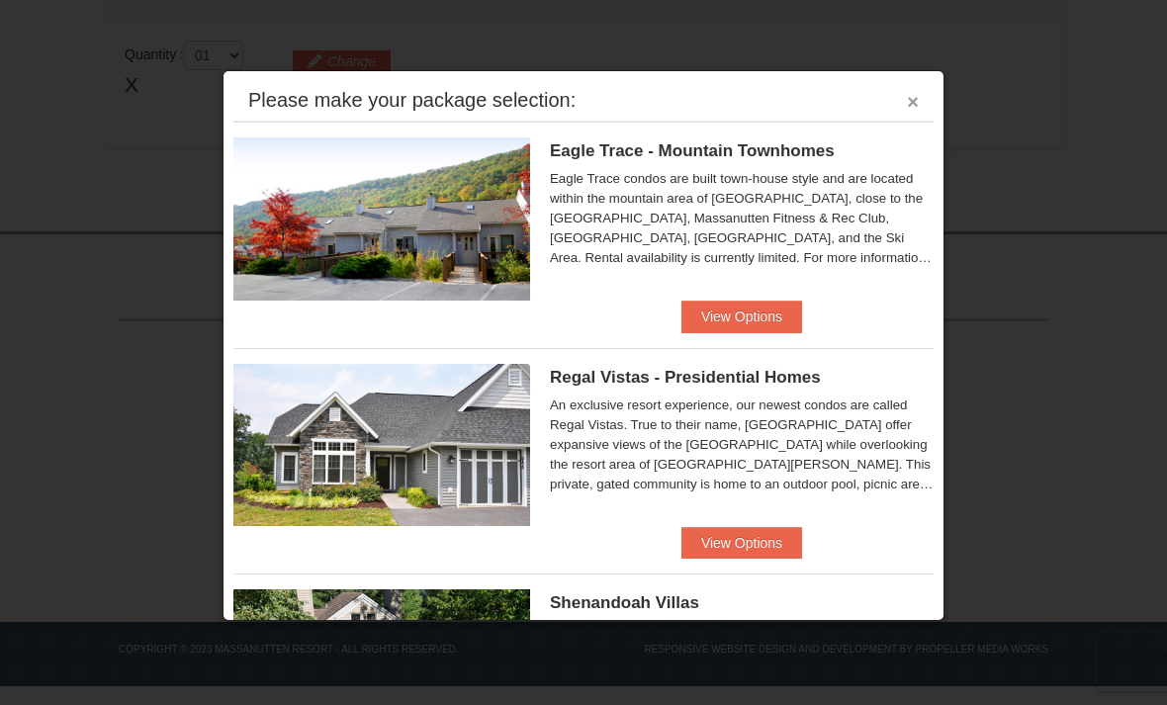
click at [908, 104] on button "×" at bounding box center [913, 102] width 12 height 20
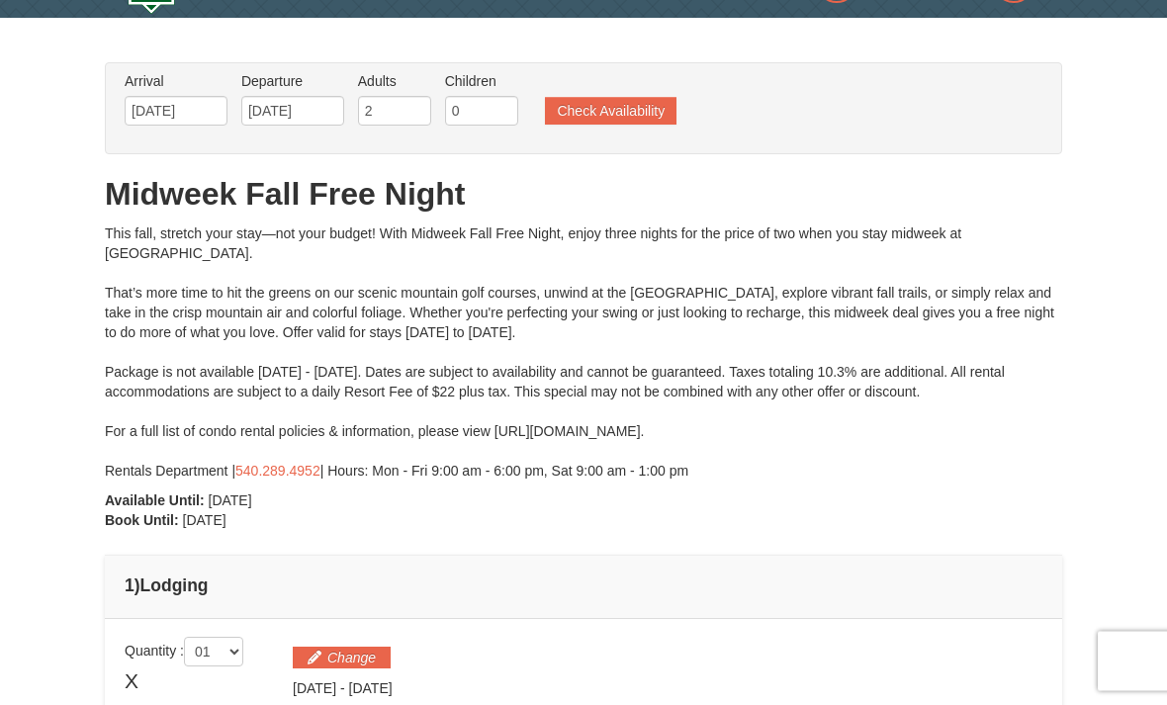
scroll to position [51, 0]
click at [582, 105] on button "Check Availability" at bounding box center [611, 111] width 132 height 28
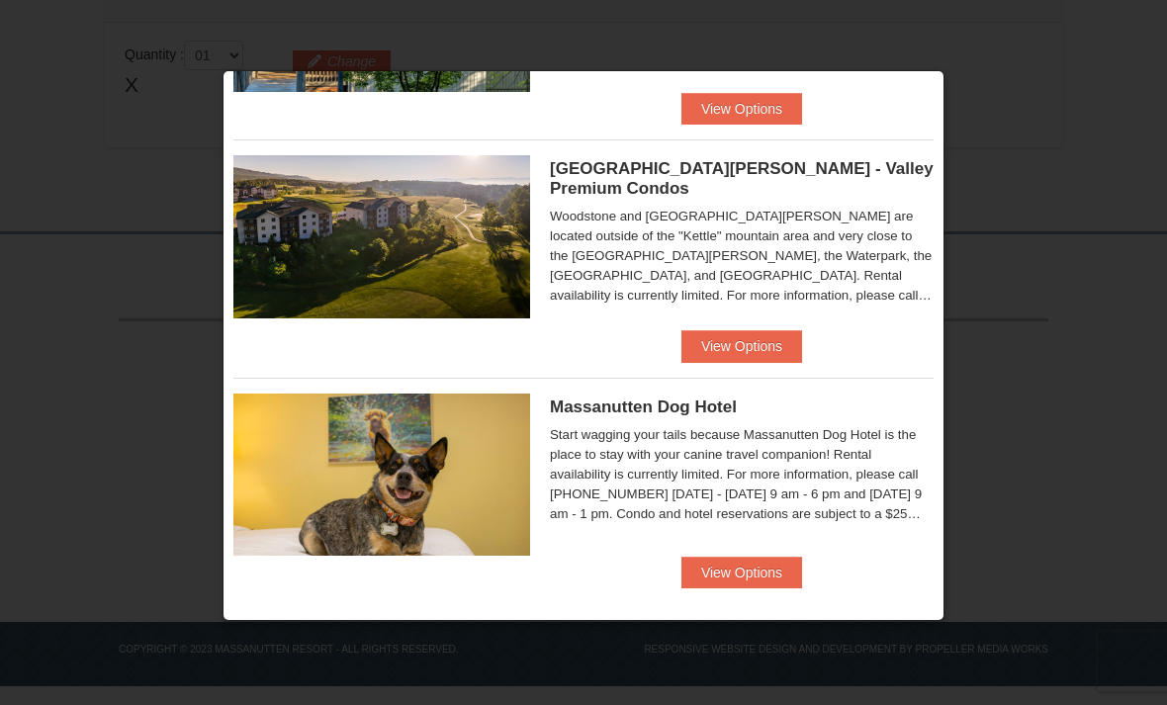
scroll to position [1110, 0]
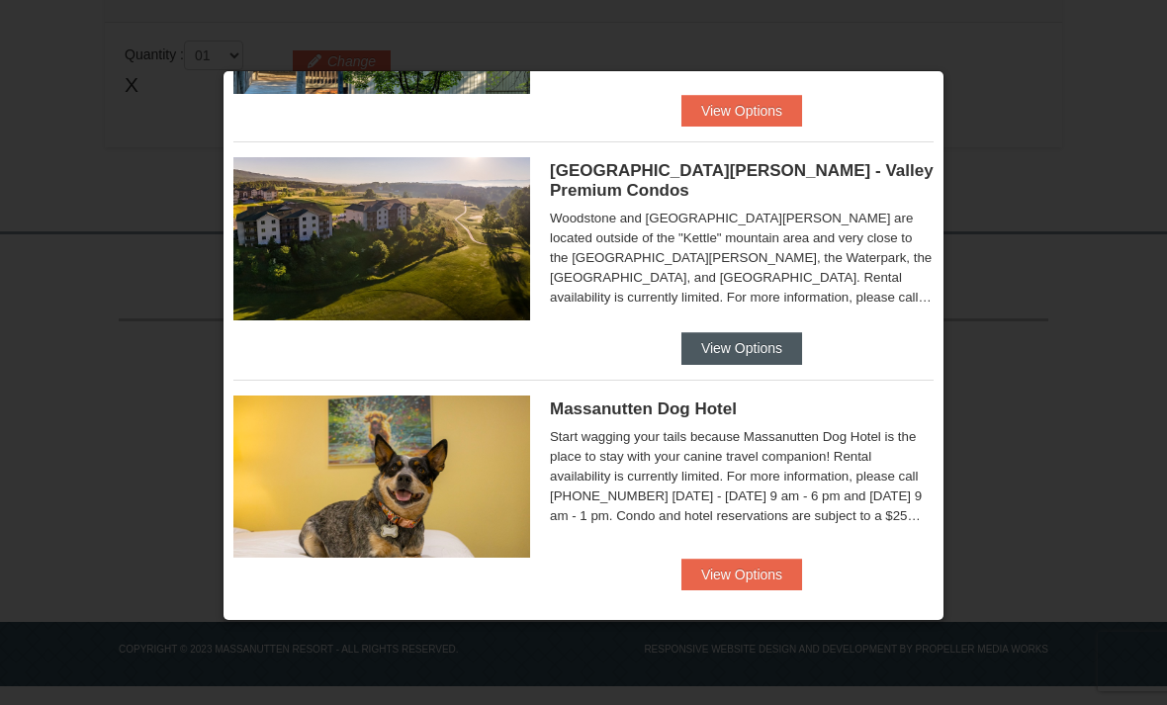
click at [713, 337] on button "View Options" at bounding box center [742, 348] width 121 height 32
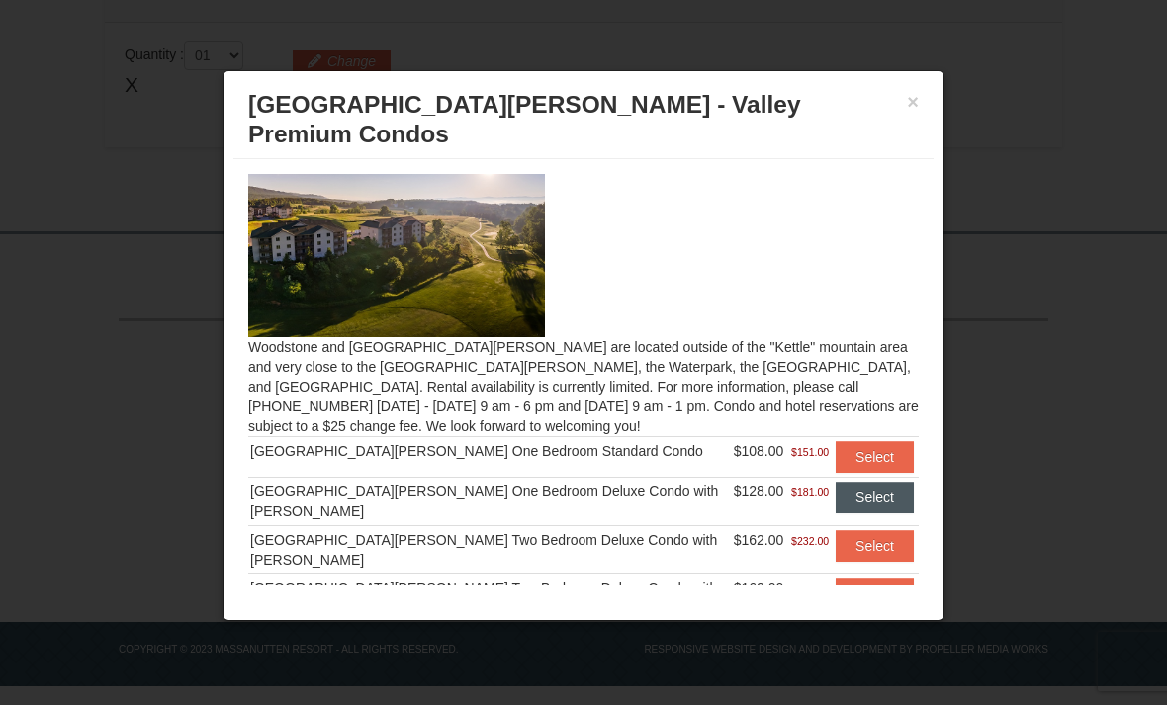
click at [841, 482] on button "Select" at bounding box center [875, 498] width 78 height 32
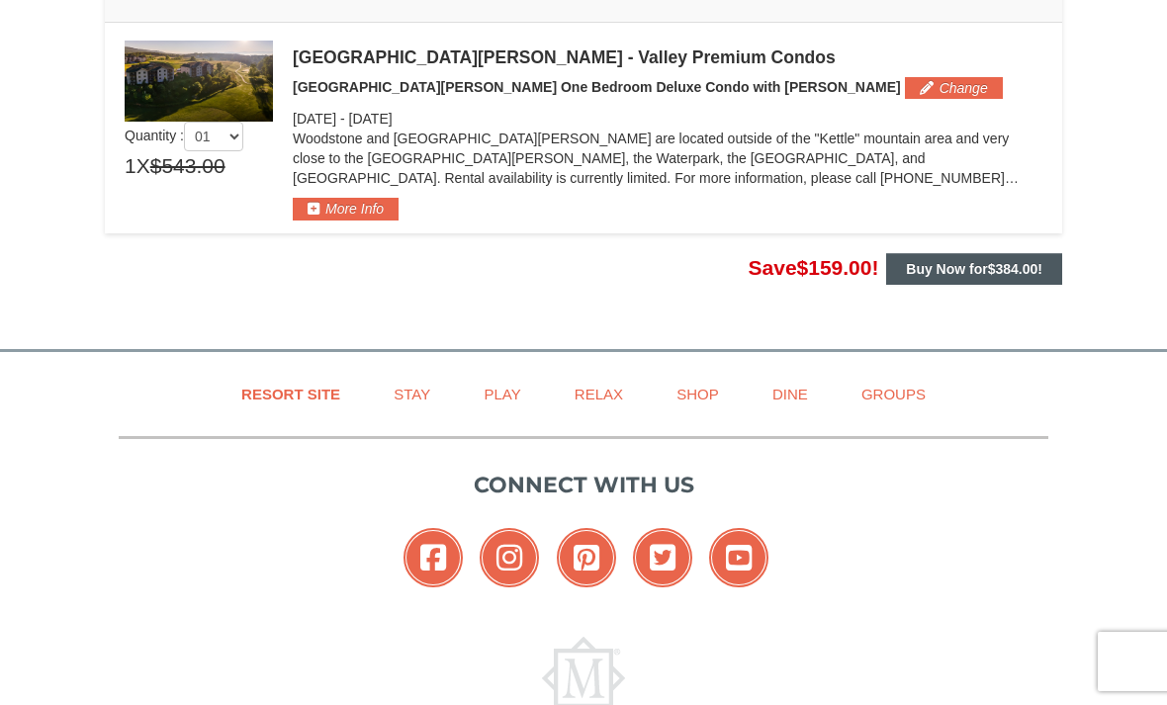
click at [918, 273] on strong "Buy Now for $384.00 !" at bounding box center [974, 269] width 137 height 16
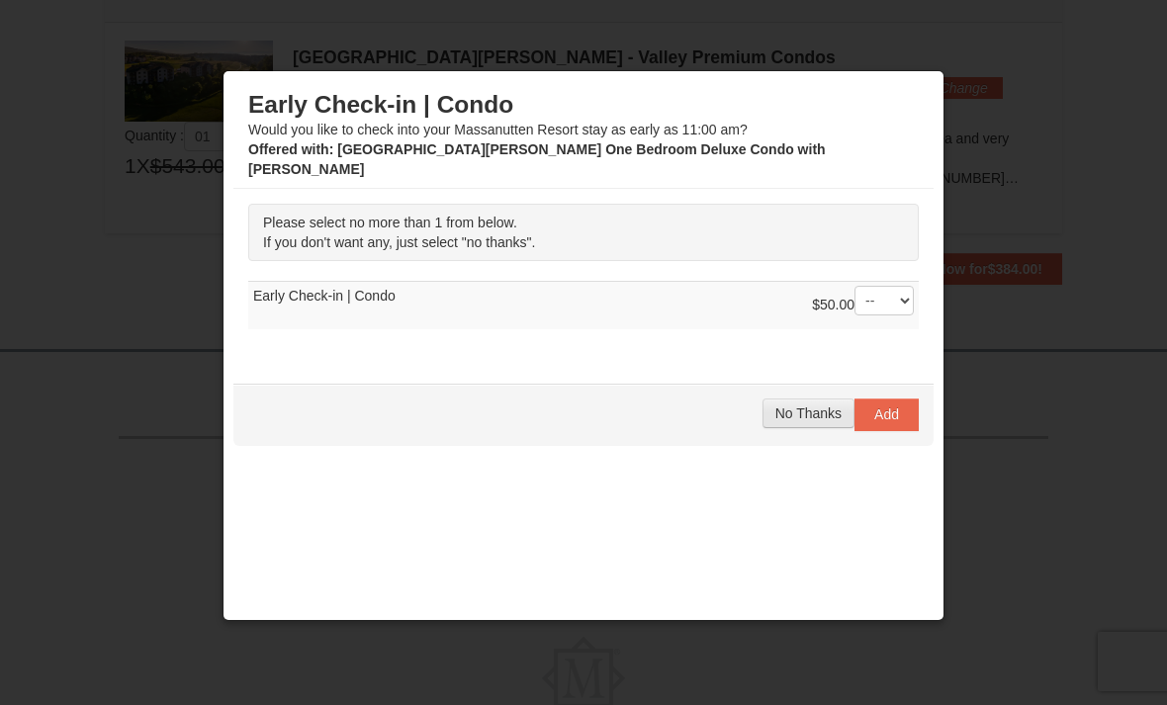
click at [789, 406] on span "No Thanks" at bounding box center [809, 414] width 66 height 16
